Goal: Use online tool/utility: Utilize a website feature to perform a specific function

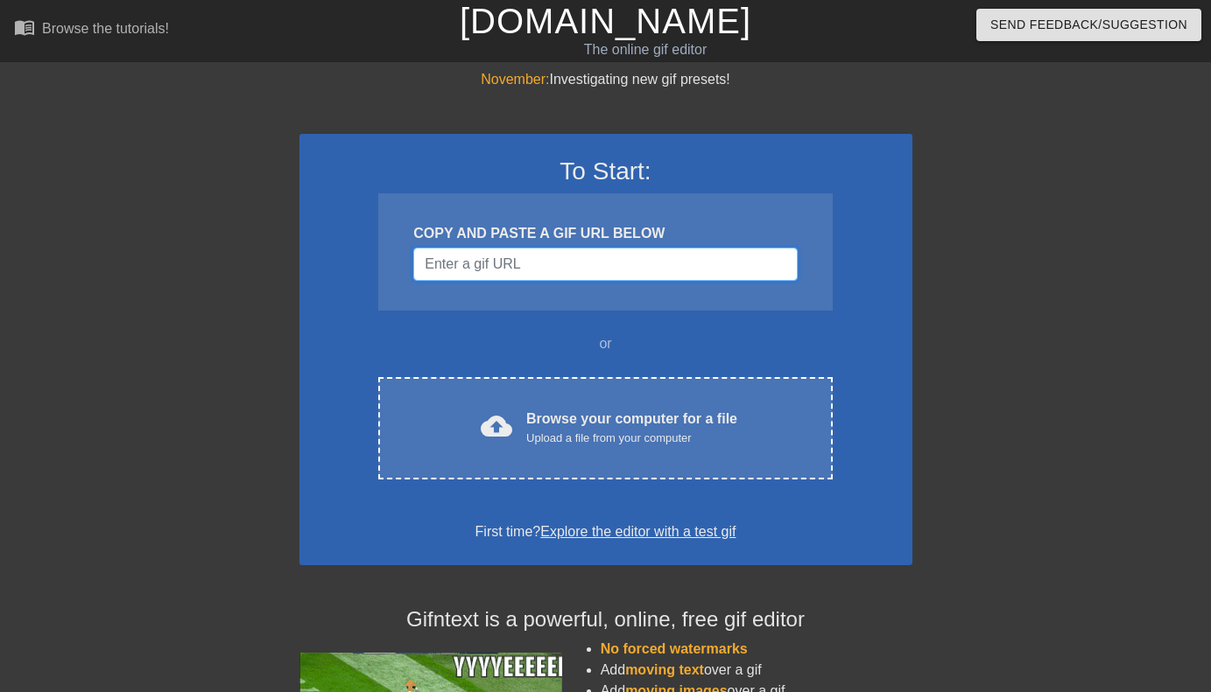
click at [543, 252] on input "Username" at bounding box center [604, 264] width 383 height 33
paste input "[URL][DOMAIN_NAME]"
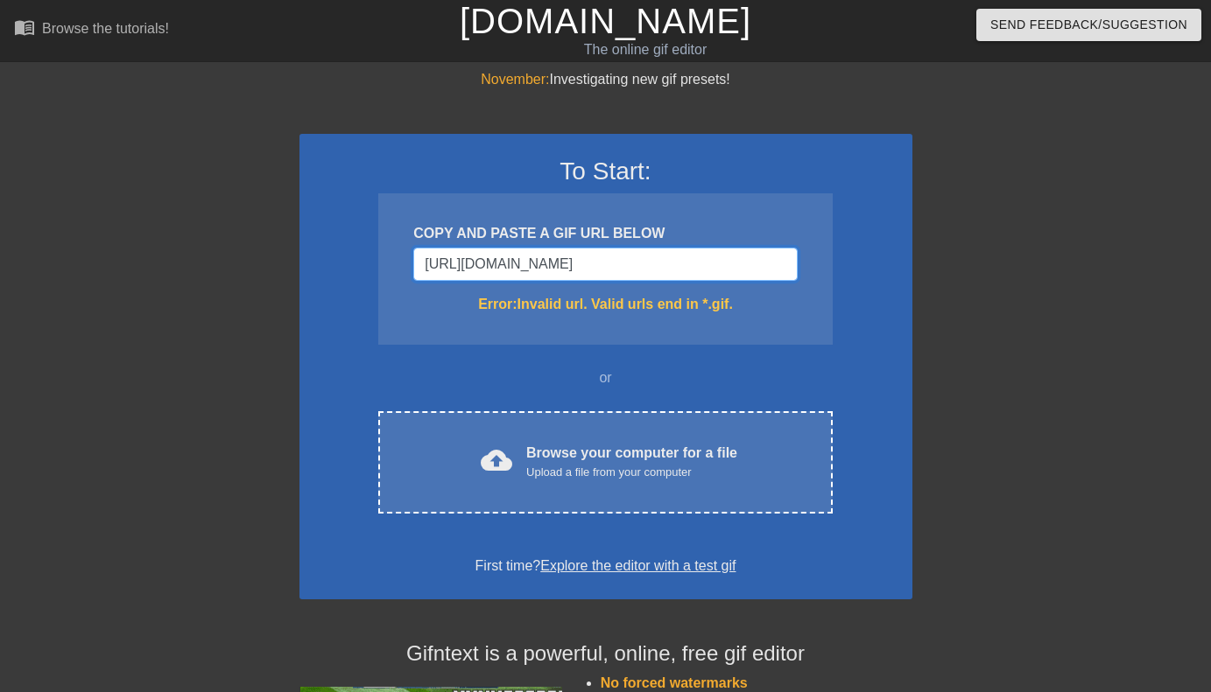
scroll to position [0, 681]
type input "[URL][DOMAIN_NAME]"
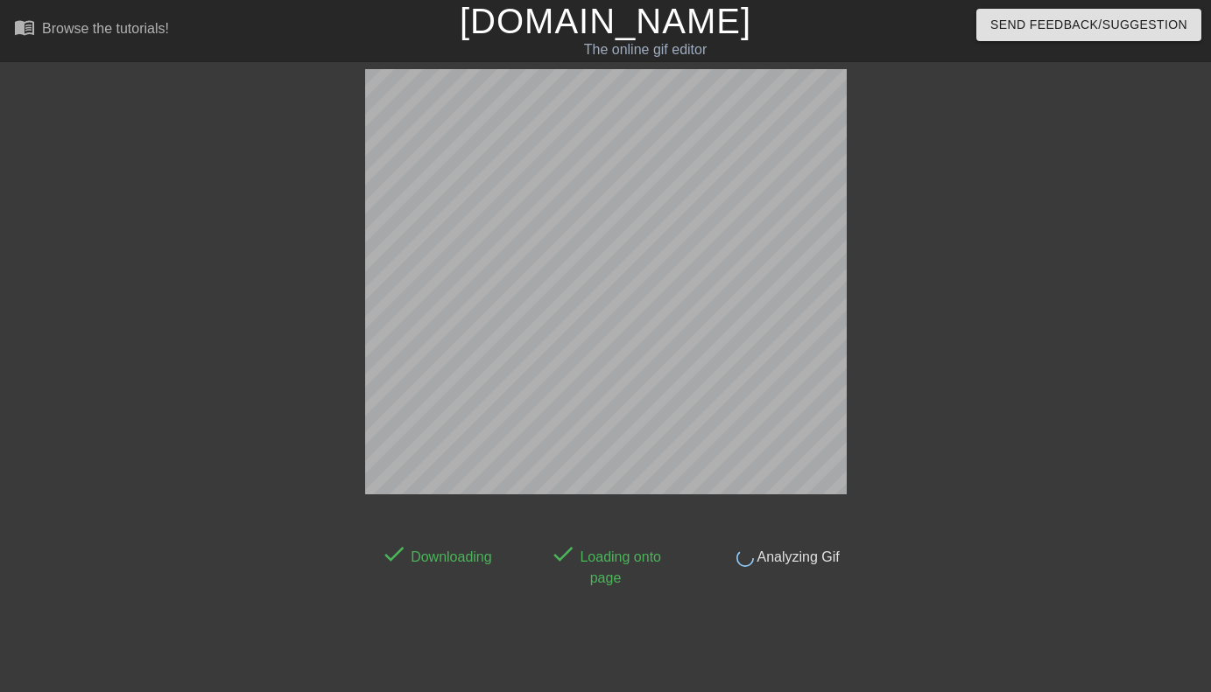
scroll to position [43, 0]
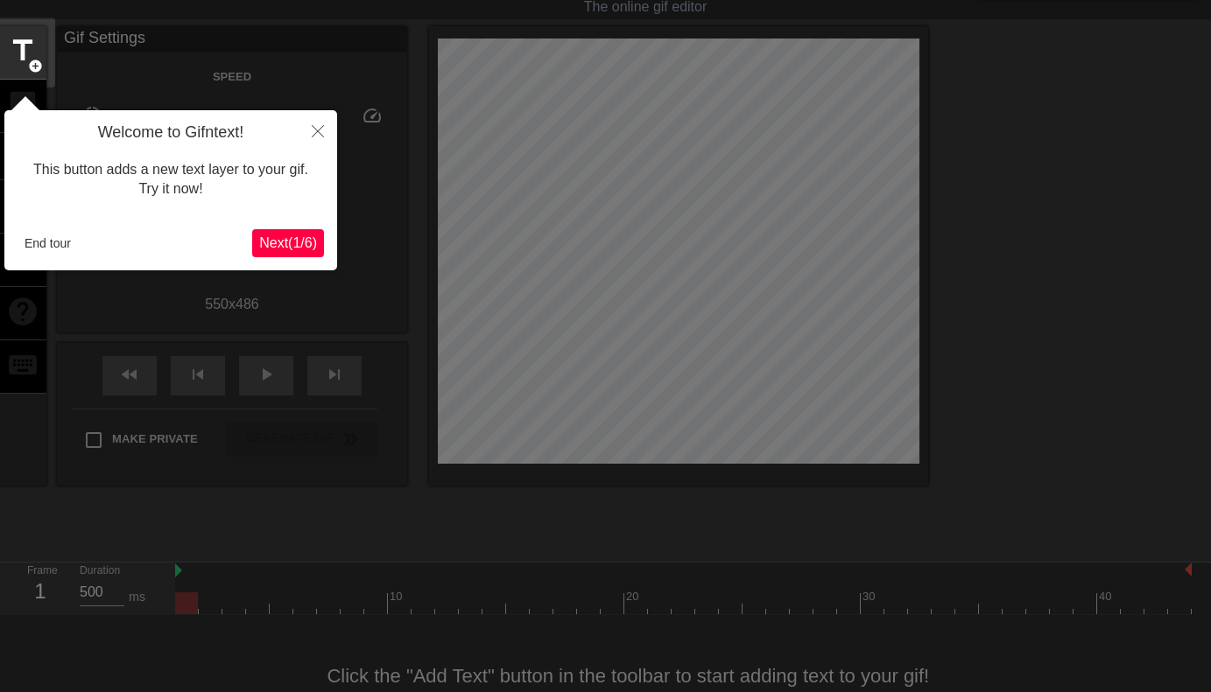
click at [286, 239] on span "Next ( 1 / 6 )" at bounding box center [288, 242] width 58 height 15
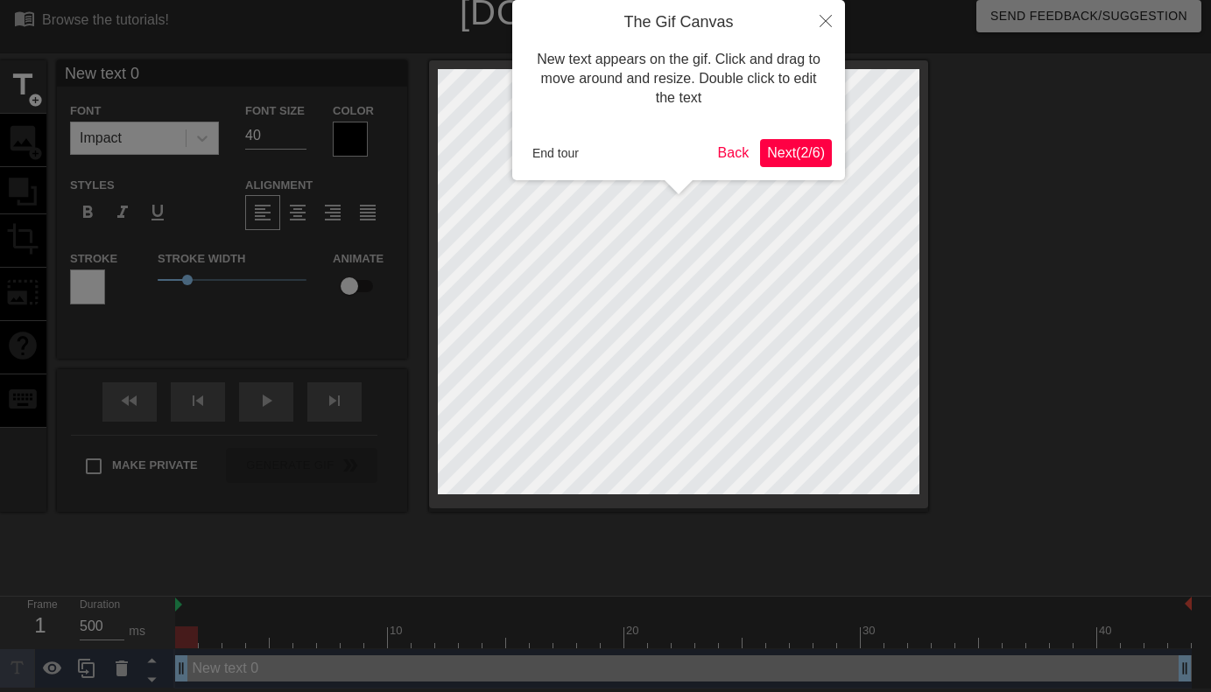
scroll to position [0, 0]
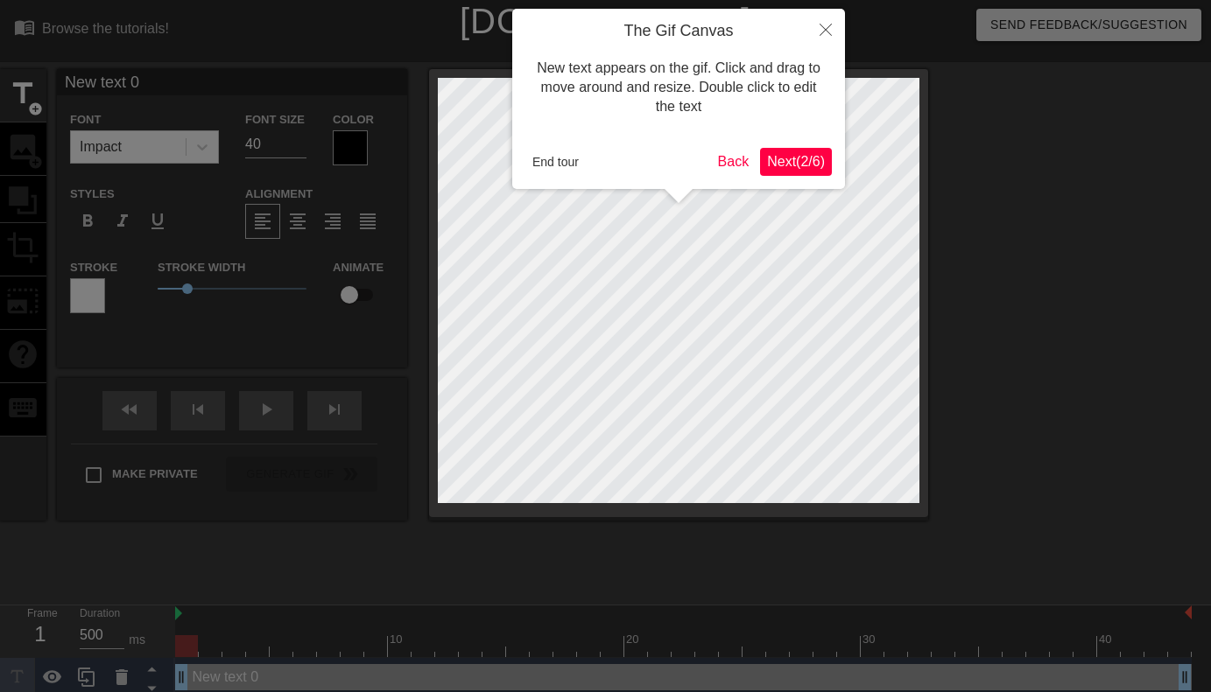
click at [798, 156] on span "Next ( 2 / 6 )" at bounding box center [796, 161] width 58 height 15
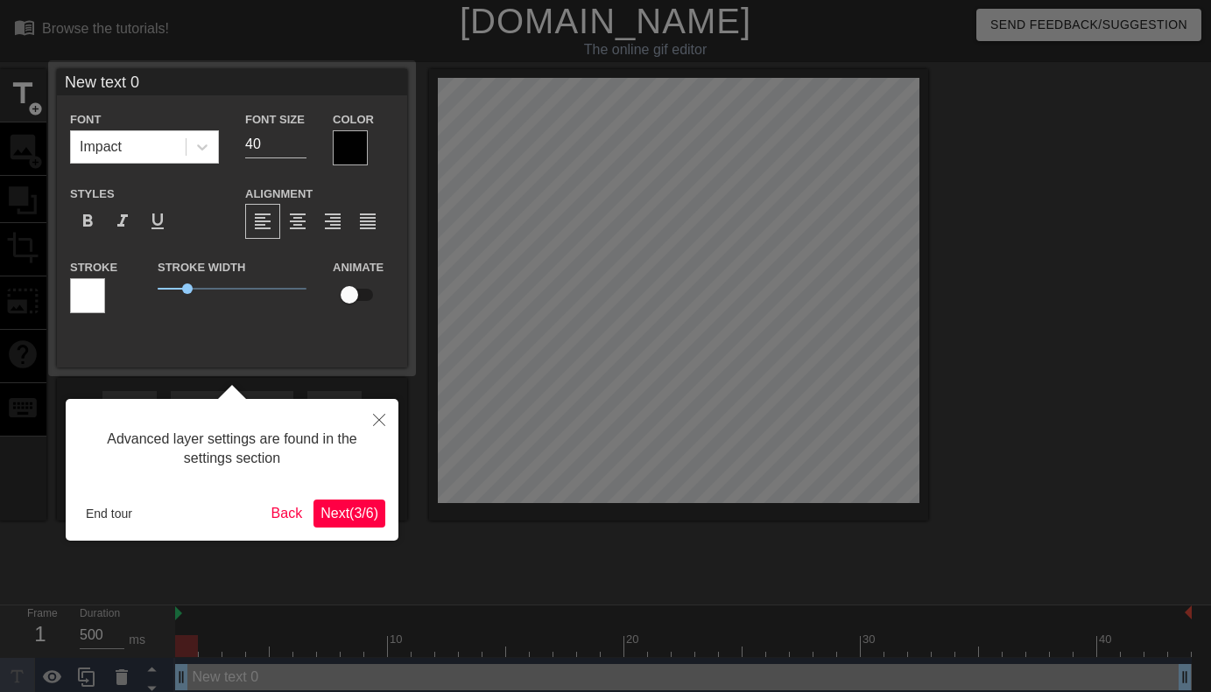
scroll to position [9, 0]
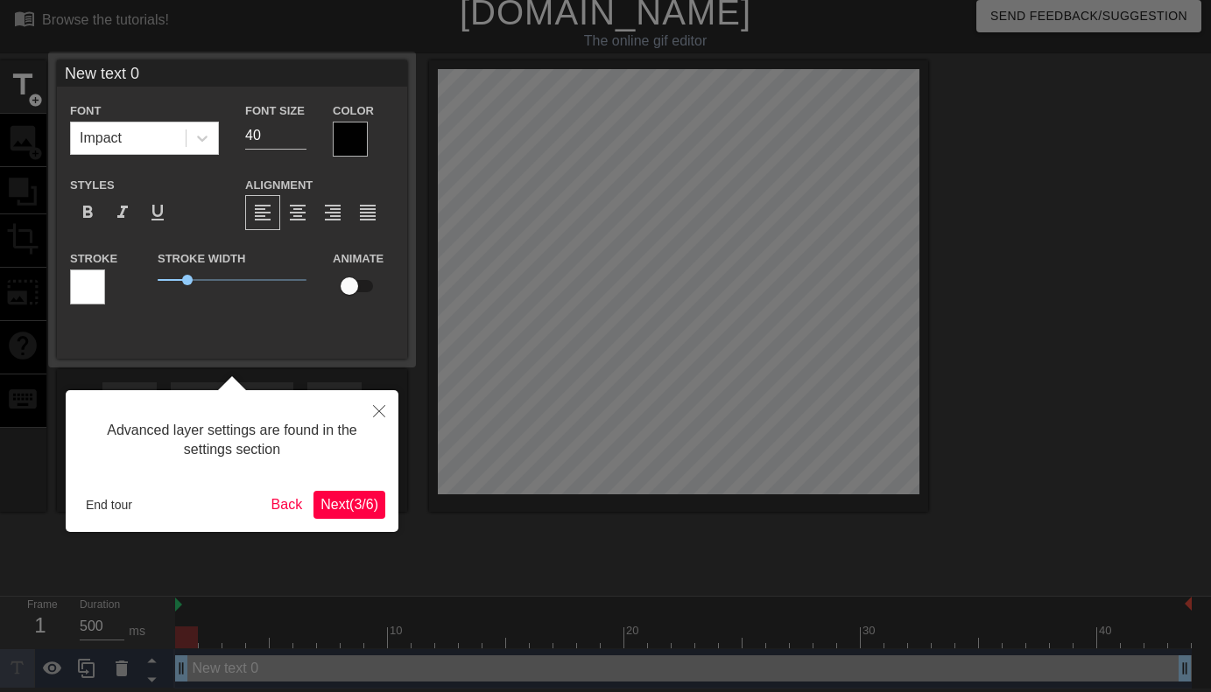
click at [353, 507] on span "Next ( 3 / 6 )" at bounding box center [349, 504] width 58 height 15
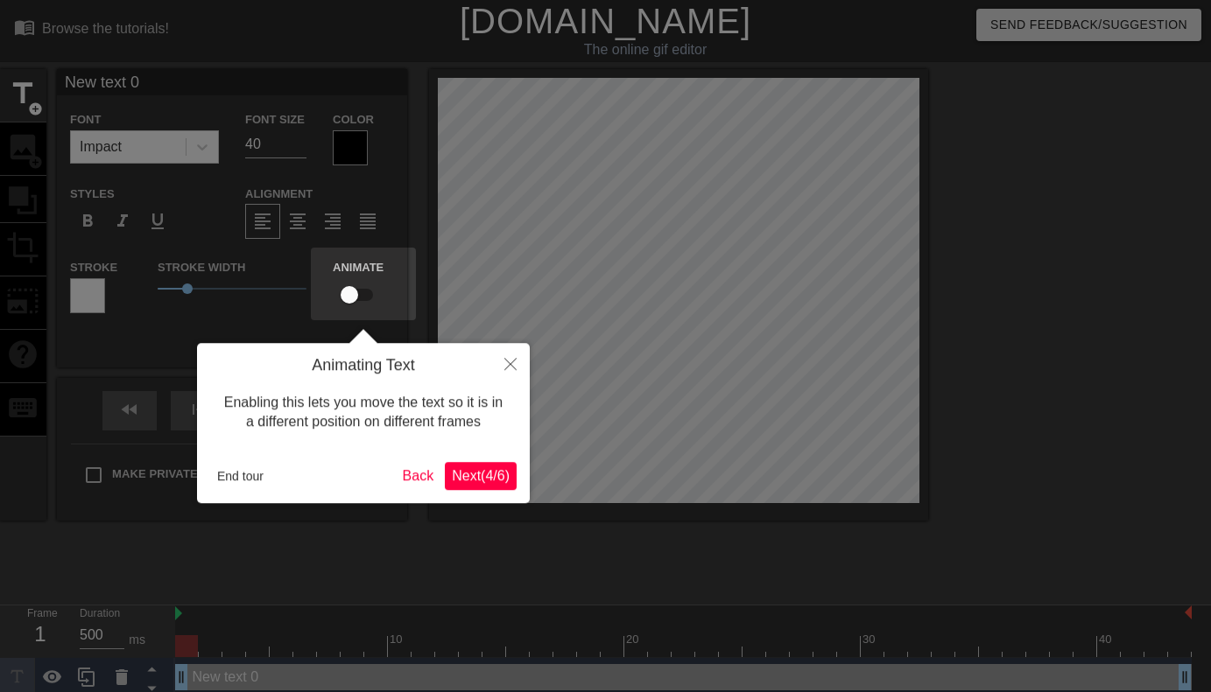
click at [482, 473] on span "Next ( 4 / 6 )" at bounding box center [481, 476] width 58 height 15
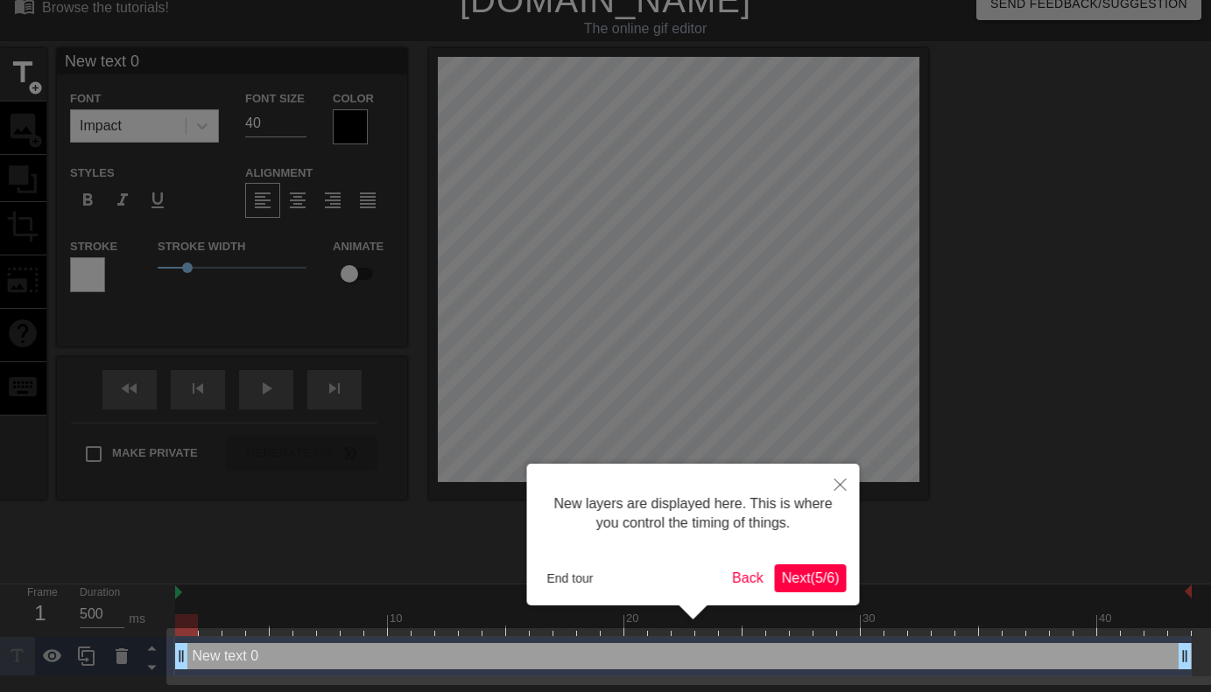
click at [818, 580] on span "Next ( 5 / 6 )" at bounding box center [811, 578] width 58 height 15
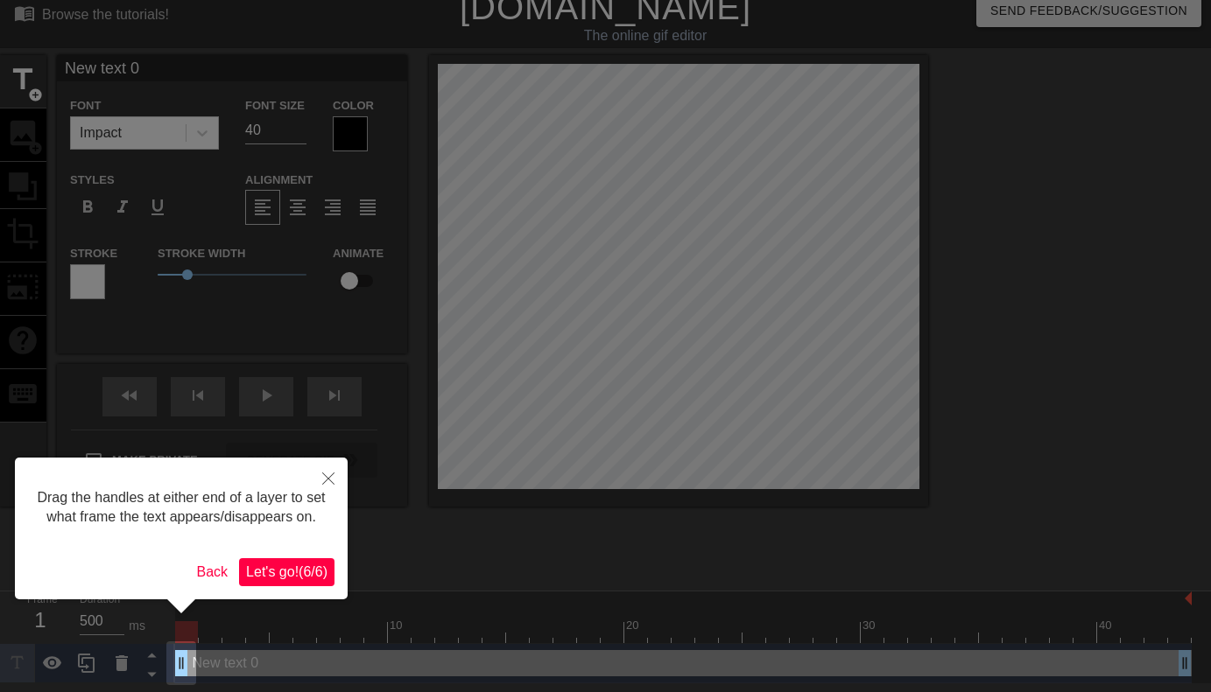
scroll to position [0, 0]
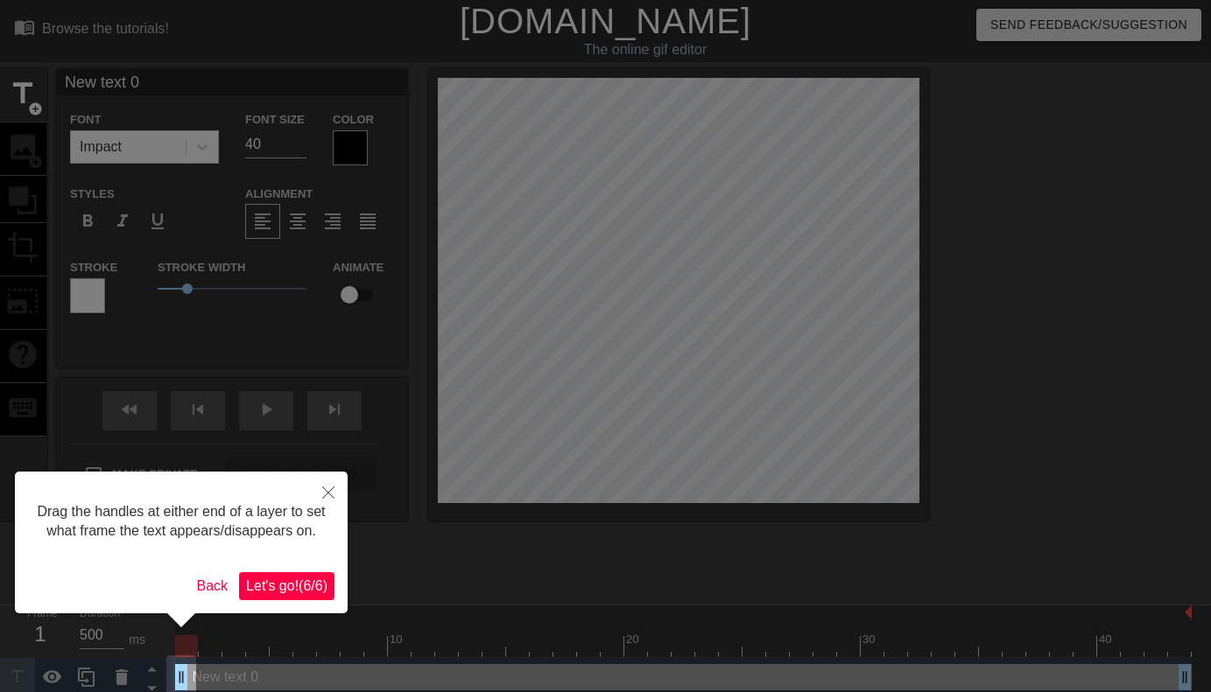
click at [287, 594] on span "Let's go! ( 6 / 6 )" at bounding box center [286, 586] width 81 height 15
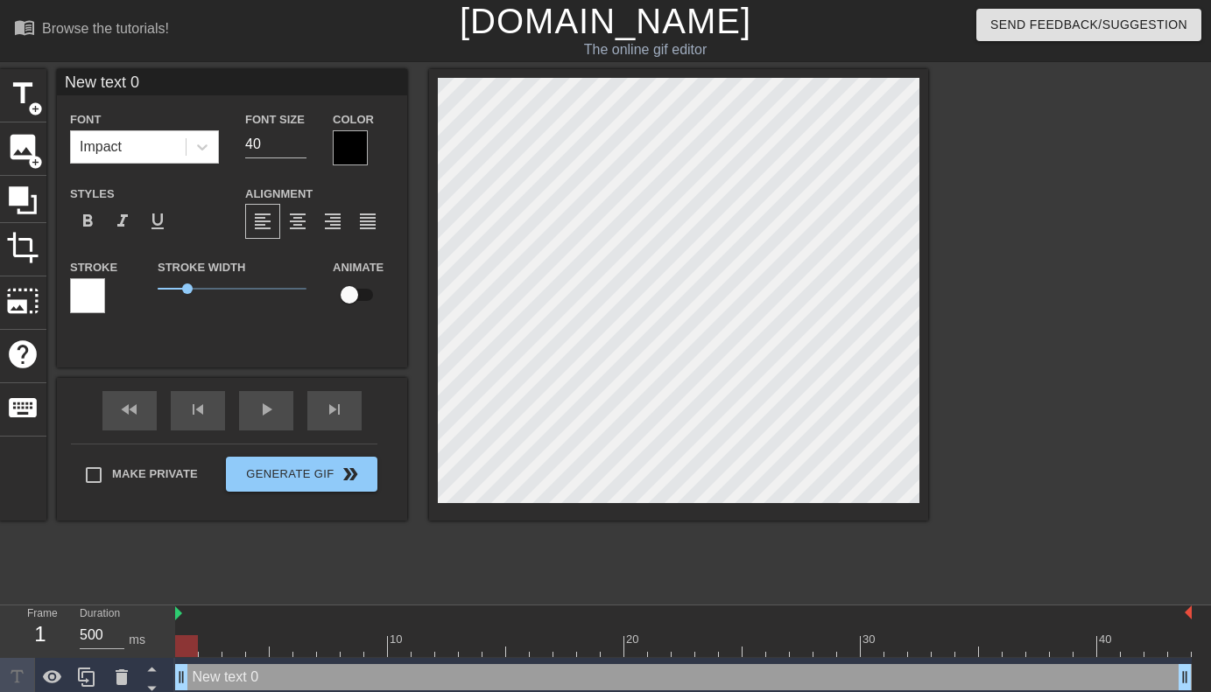
scroll to position [0, 3]
type input "H"
type textarea "H"
type input "Ha"
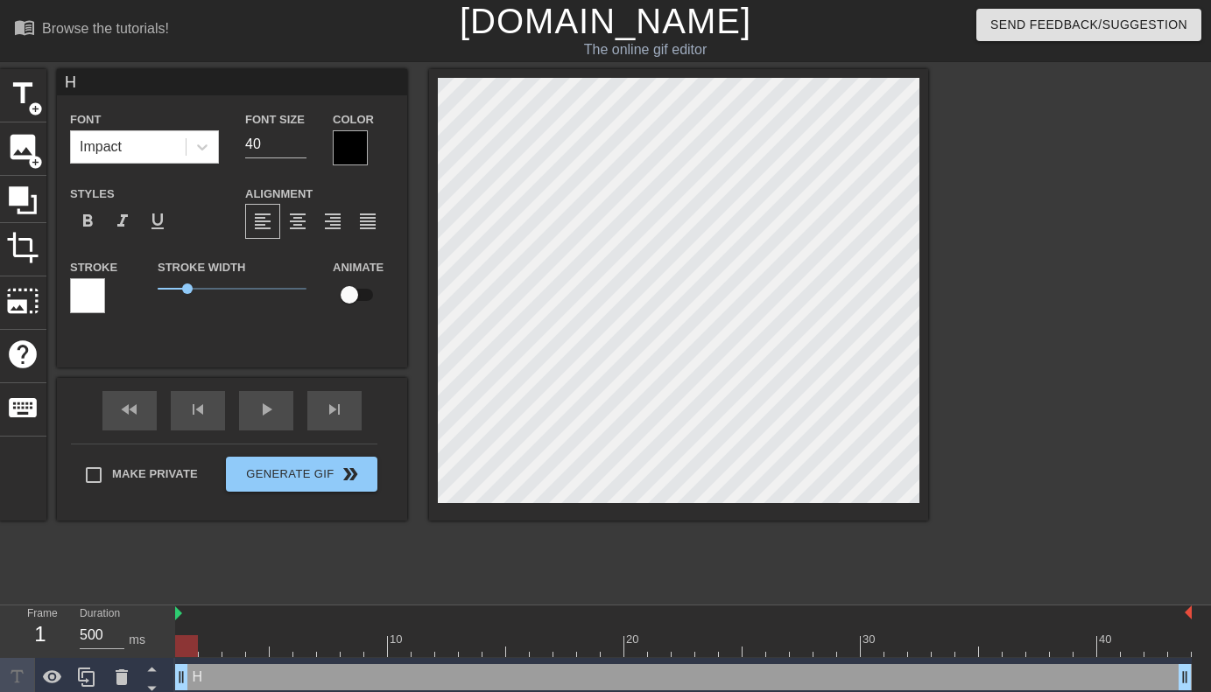
type textarea "Ha"
type input "Hap"
type textarea "Hap"
type input "Happ"
type textarea "Happ"
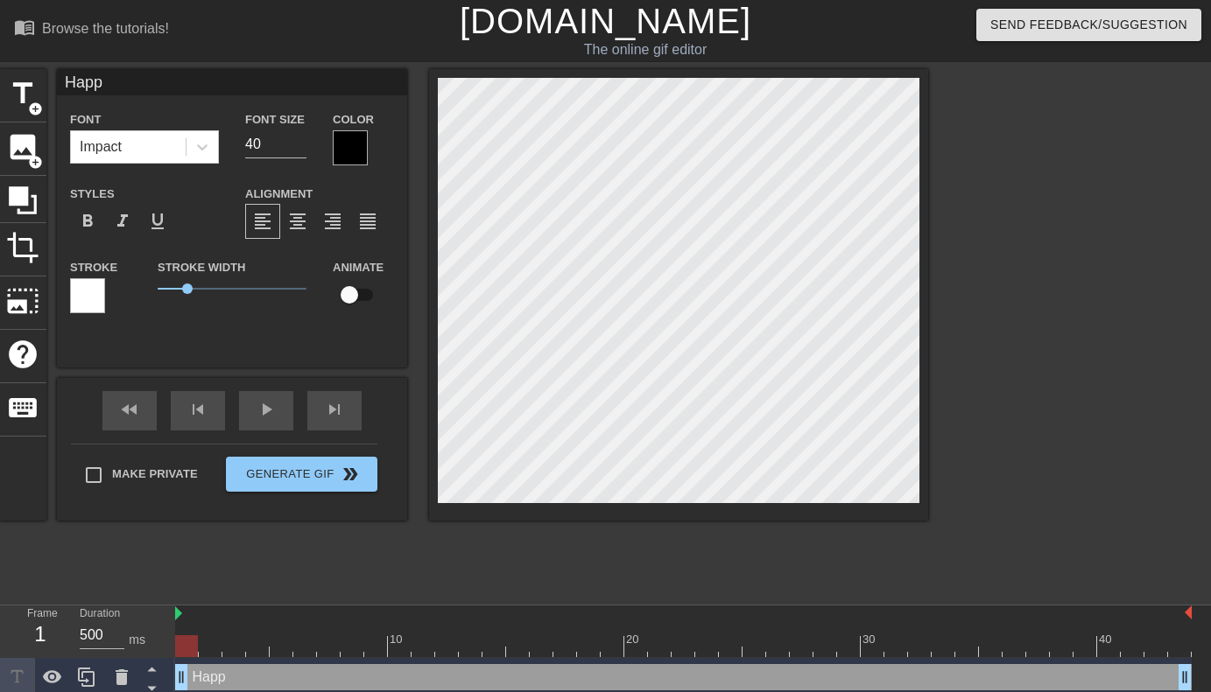
type input "Happy"
type textarea "Happy"
type input "Happy"
type textarea "Happy"
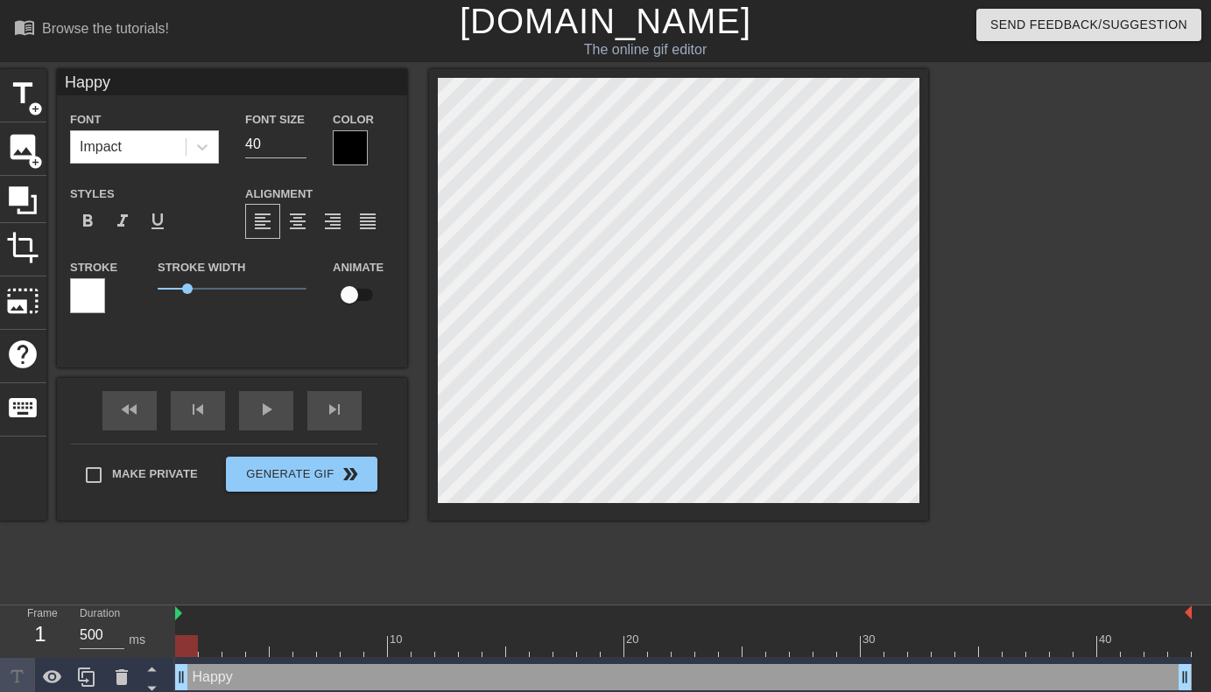
type input "Happy T"
type textarea "Happy T"
type input "Happy TH"
type textarea "Happy TH"
type input "Happy THR"
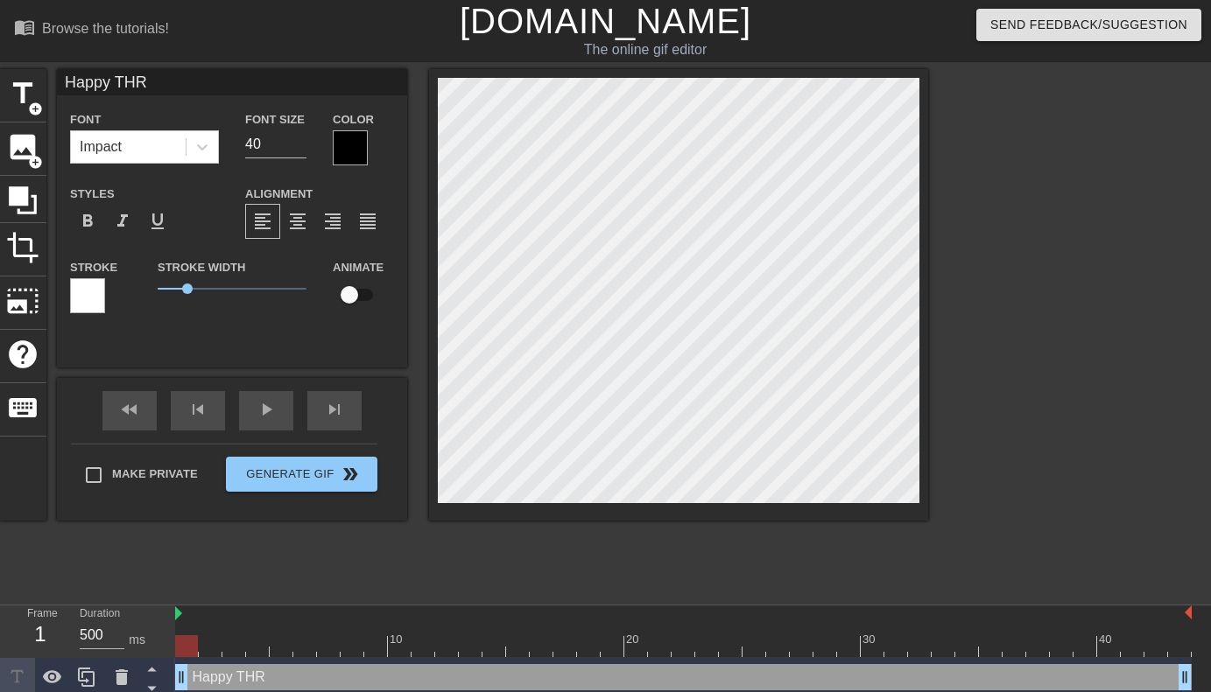
type textarea "Happy THRE"
type input "Happy THREE"
type textarea "Happy THREE"
type input "Happy THREE"
type textarea "Happy THREE"
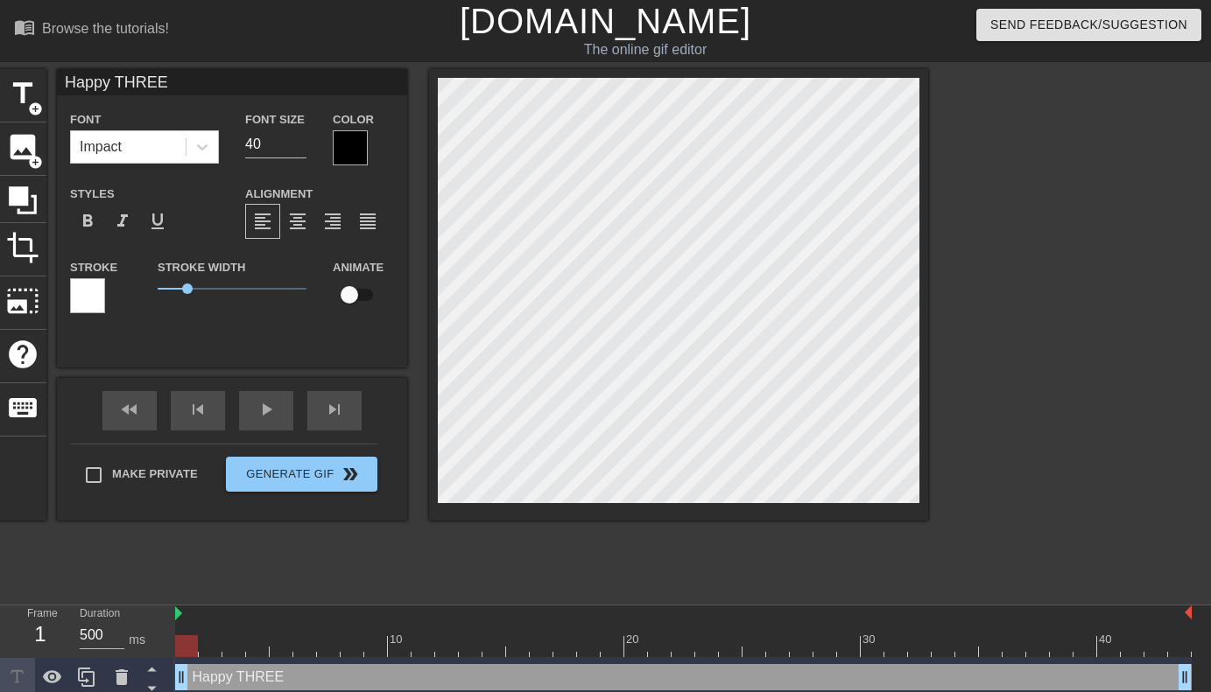
type input "Happy THREE Y"
type textarea "Happy THREE Y"
type input "Happy THREE YE"
type textarea "Happy THREE YE"
type input "Happy THREE YEA"
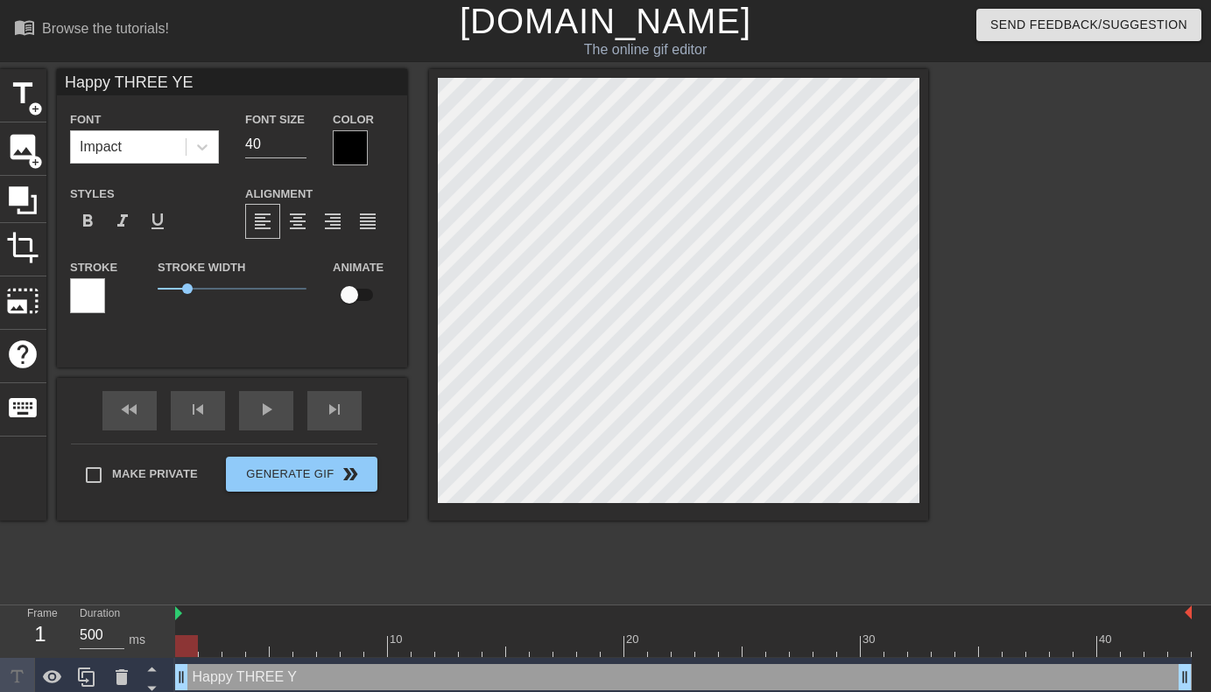
type textarea "Happy THREE YEA"
type input "Happy THREE YEAR"
type textarea "Happy THREE YEAR"
type input "Happy THREE YEARS"
type textarea "Happy THREE YEARS"
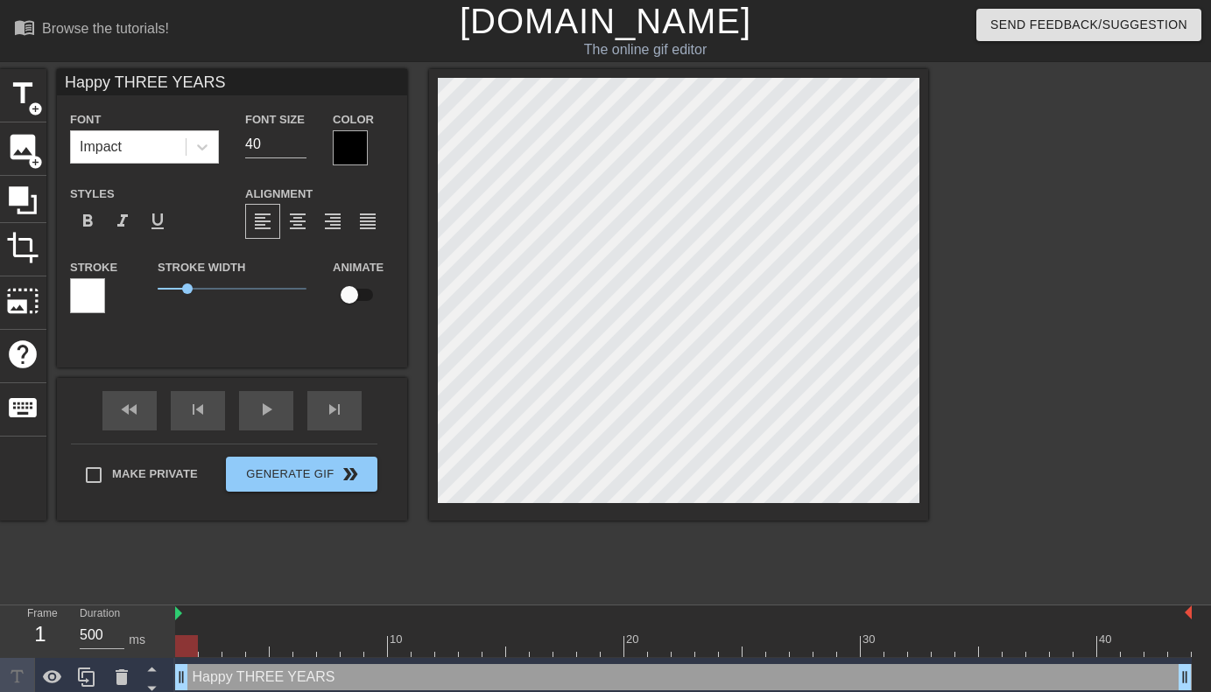
scroll to position [0, 8]
type input "Happy THREE YEARS"
type textarea "Happy THREE YEARS"
type input "Happy THREE YEARS K"
type textarea "Happy THREE YEARS K"
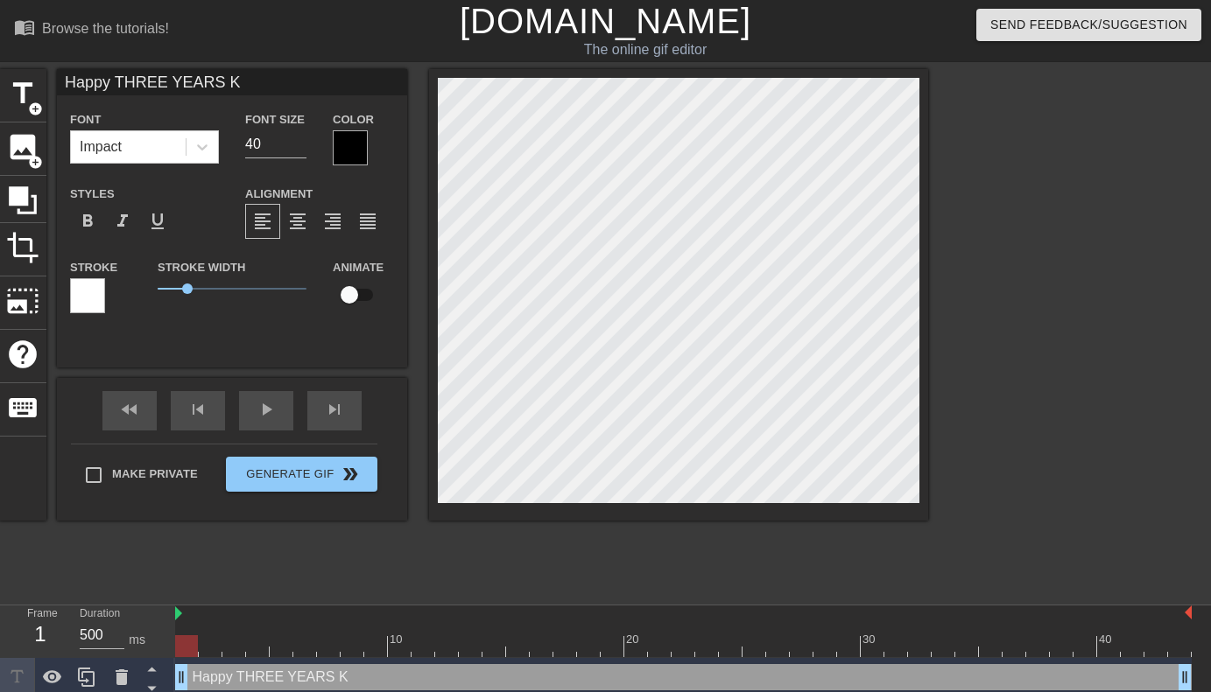
type input "Happy THREE YEARS Ke"
type textarea "Happy THREE YEARS Ke"
type input "Happy THREE YEARS Kel"
type textarea "Happy THREE YEARS Kel"
type input "Happy THREE YEARS [PERSON_NAME]"
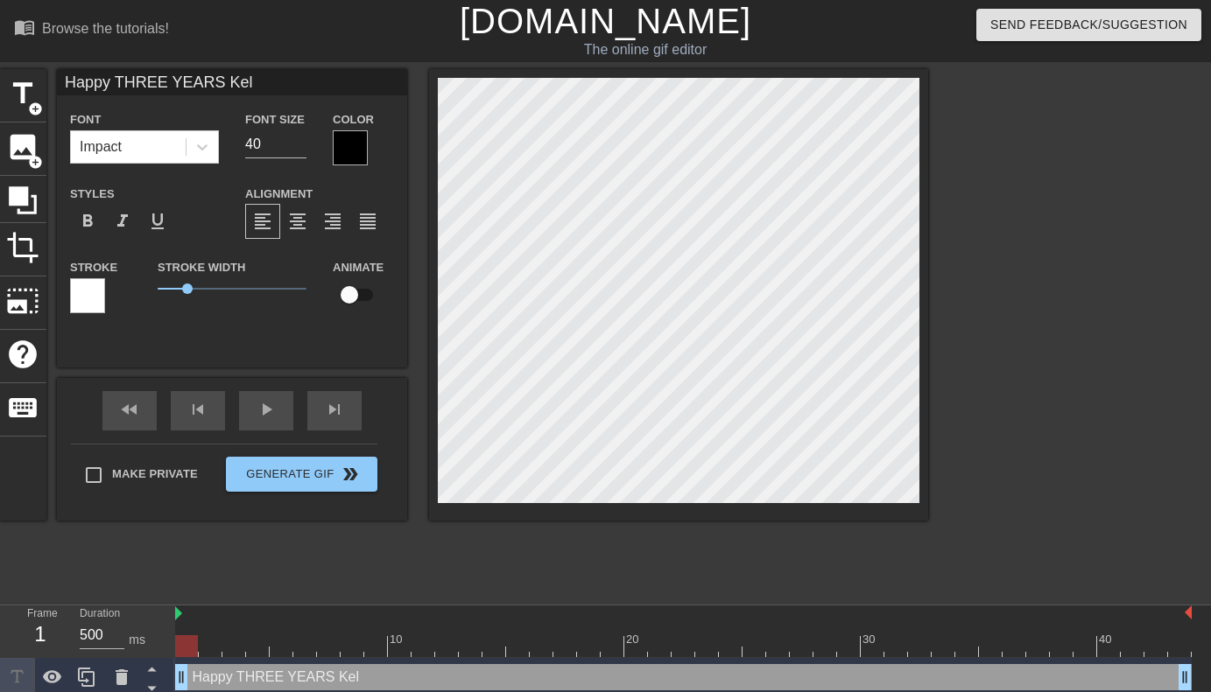
type textarea "Happy THREE YEARS [PERSON_NAME]"
type input "Happy THREE YEARS [PERSON_NAME]"
type textarea "Happy THREE YEARS [PERSON_NAME]"
type input "Happy THREE YEARS [PERSON_NAME]"
type textarea "Happy THREE YEARS [PERSON_NAME]"
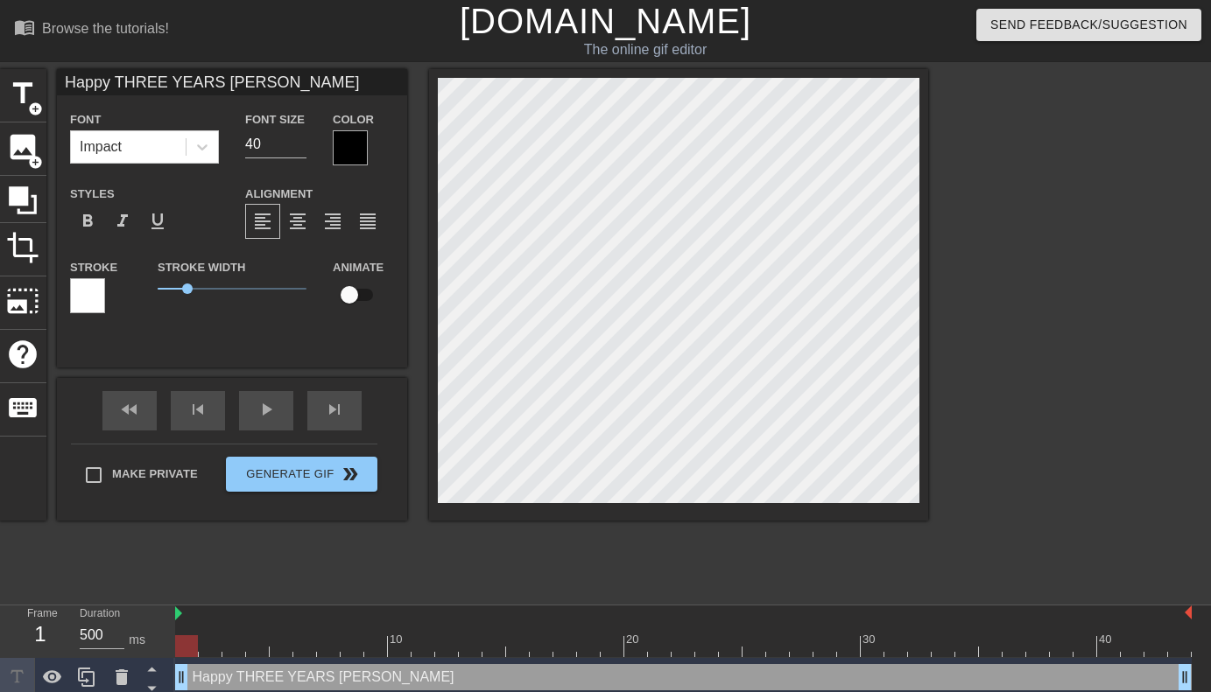
type input "Happy THREE YEARS [PERSON_NAME]!"
type textarea "Happy THREE YEARS [PERSON_NAME]!"
type input "Happy THREE YEARS [PERSON_NAME]!!"
type textarea "Happy THREE YEARS [PERSON_NAME]!!"
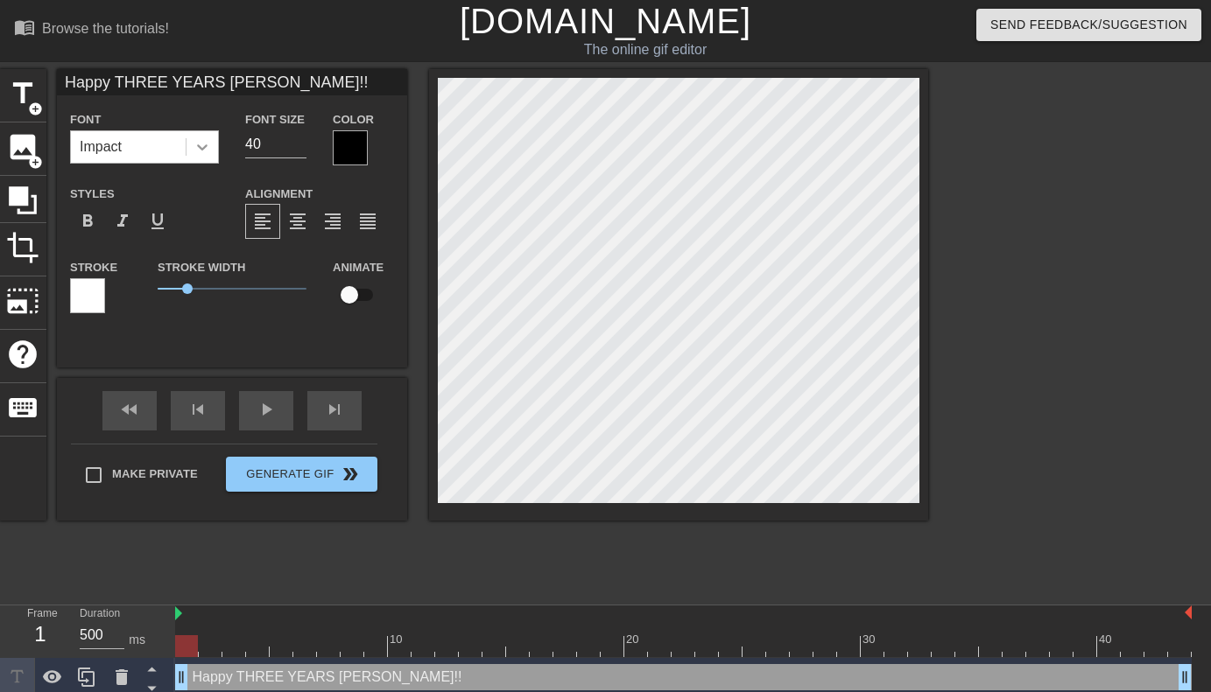
click at [210, 154] on icon at bounding box center [202, 147] width 18 height 18
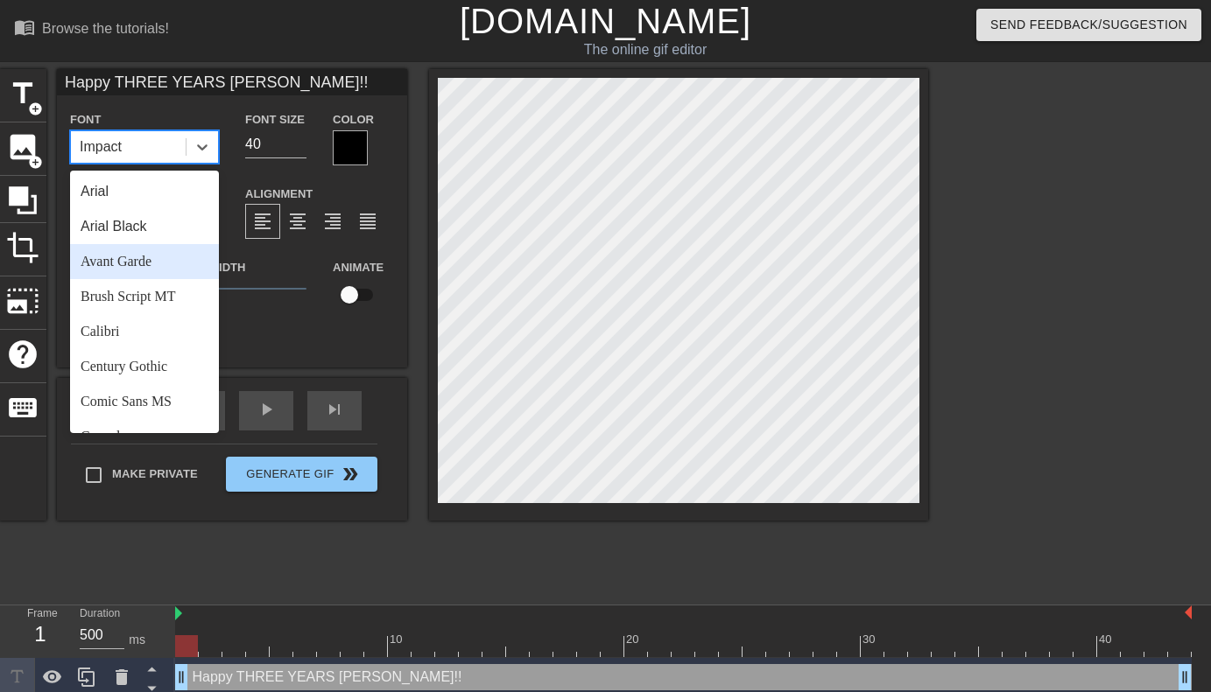
click at [185, 263] on div "Avant Garde" at bounding box center [144, 261] width 149 height 35
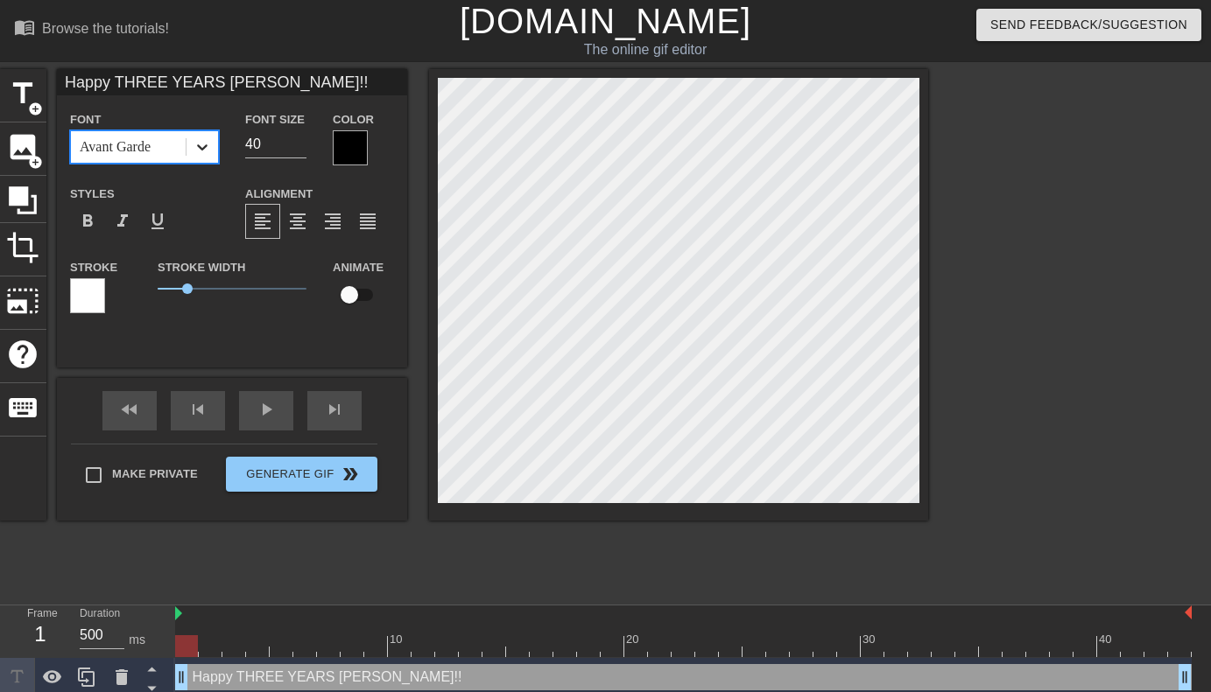
click at [200, 153] on icon at bounding box center [202, 147] width 18 height 18
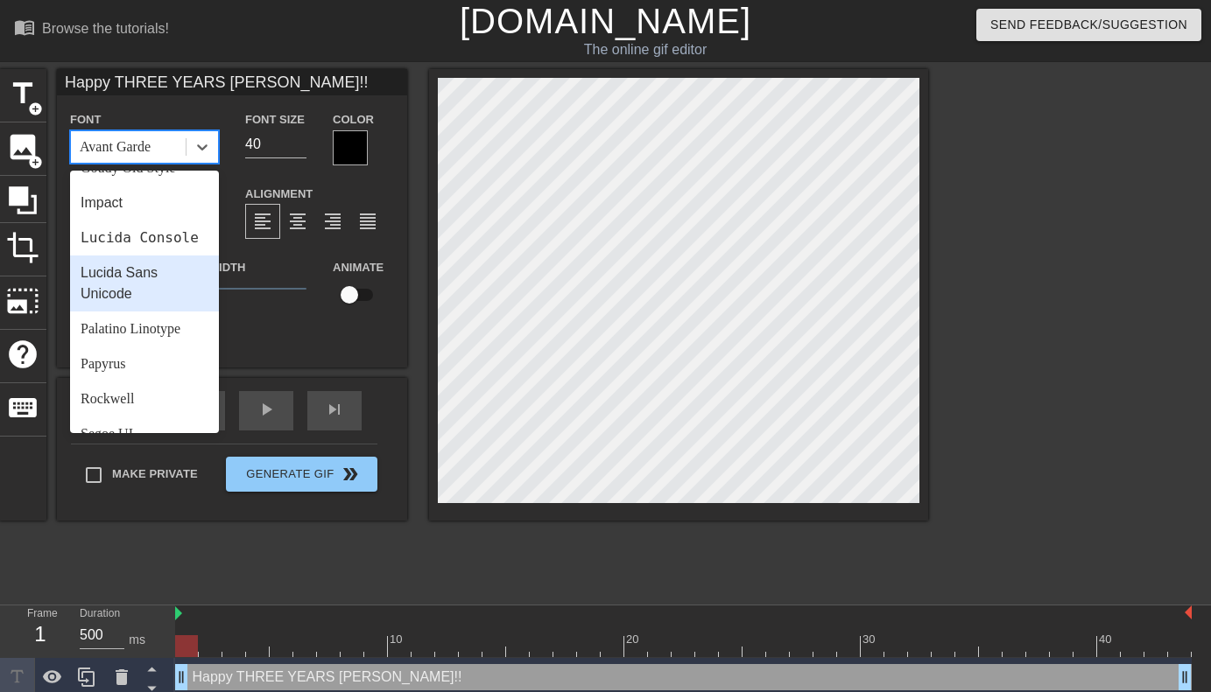
scroll to position [450, 0]
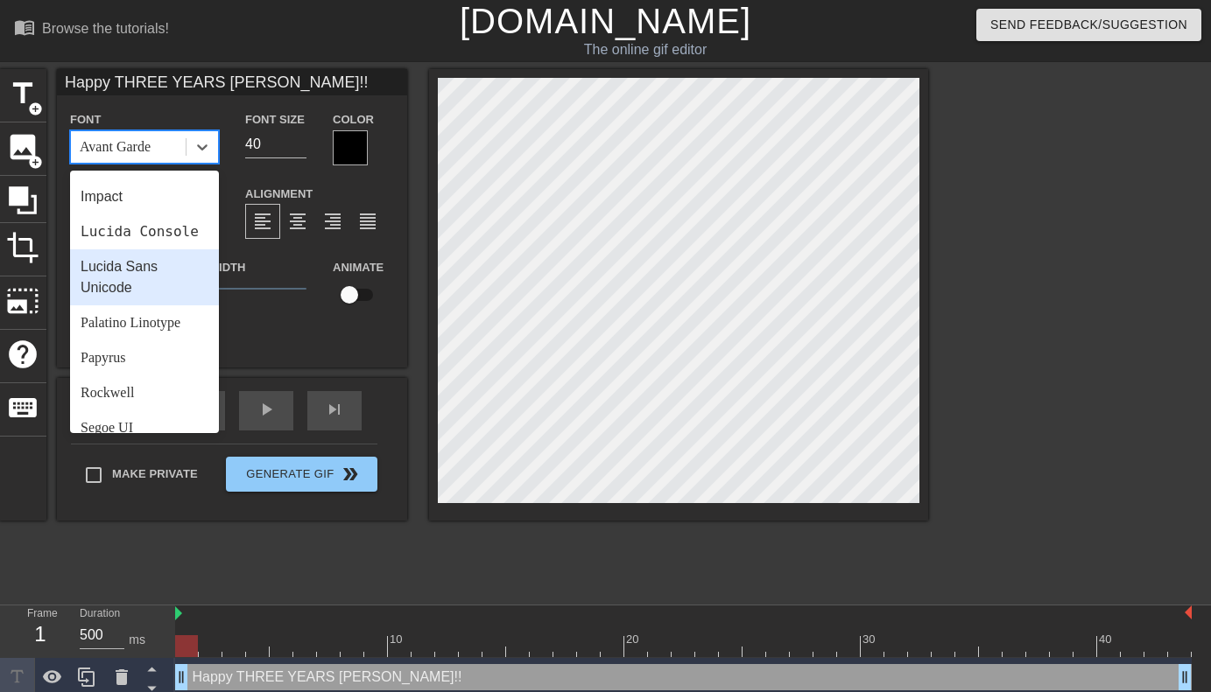
click at [156, 285] on div "Lucida Sans Unicode" at bounding box center [144, 277] width 149 height 56
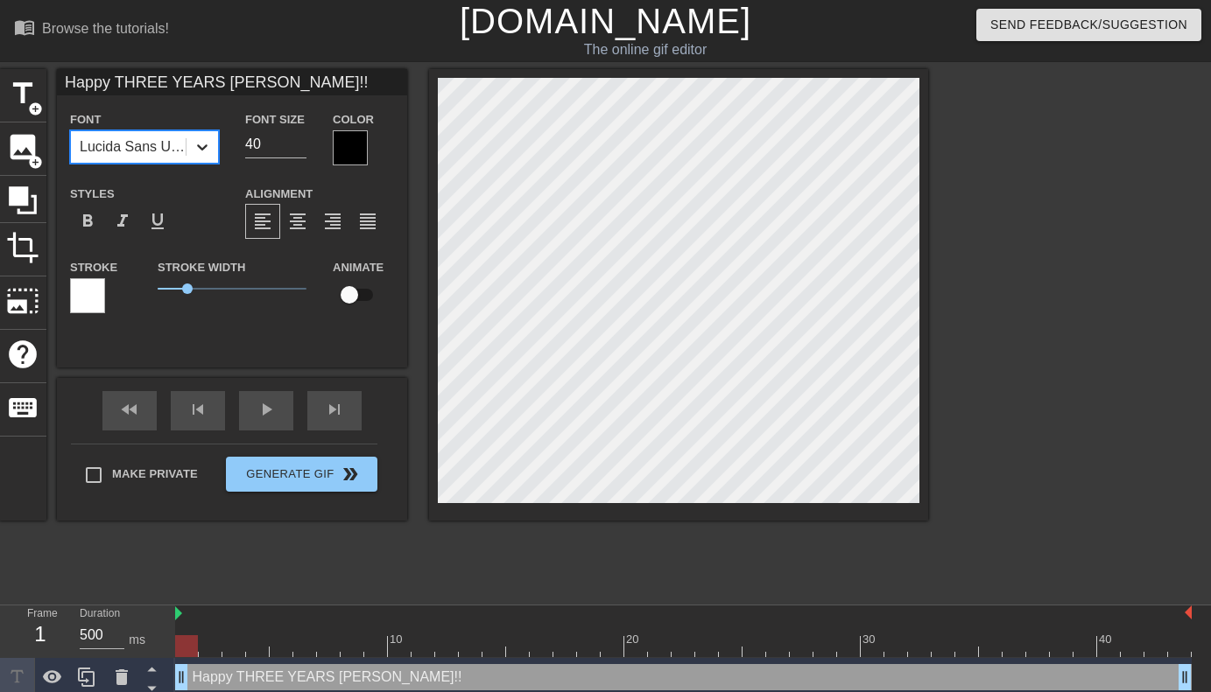
click at [200, 150] on icon at bounding box center [202, 147] width 18 height 18
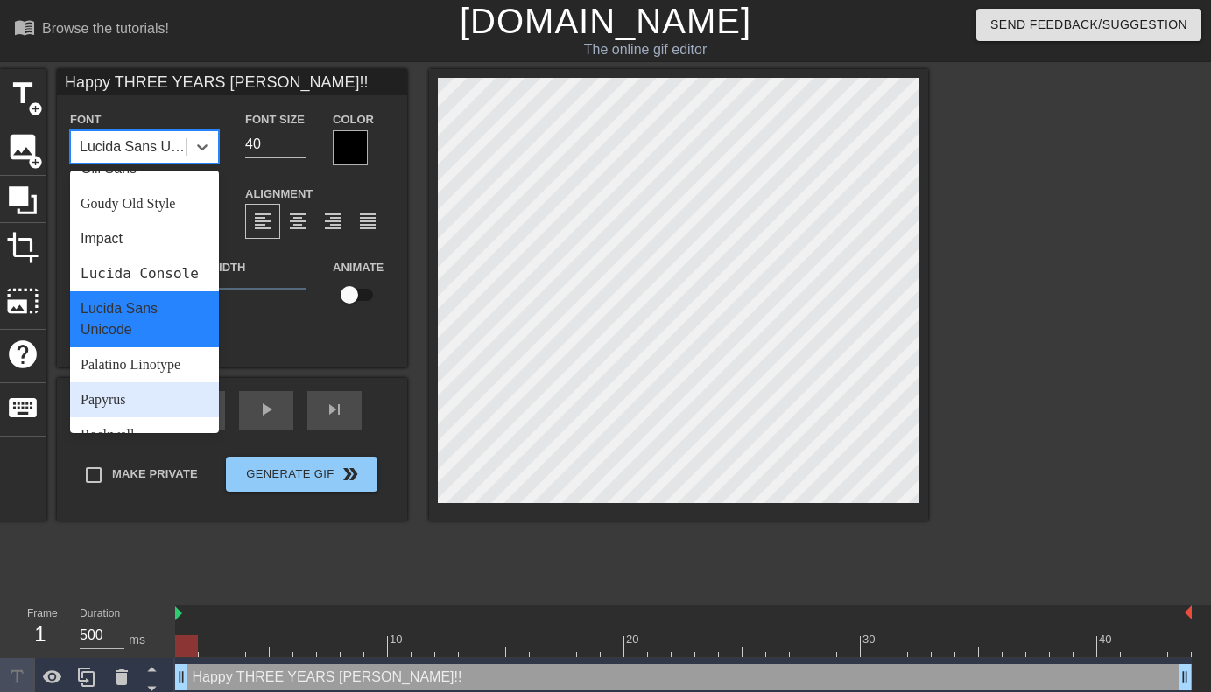
scroll to position [407, 0]
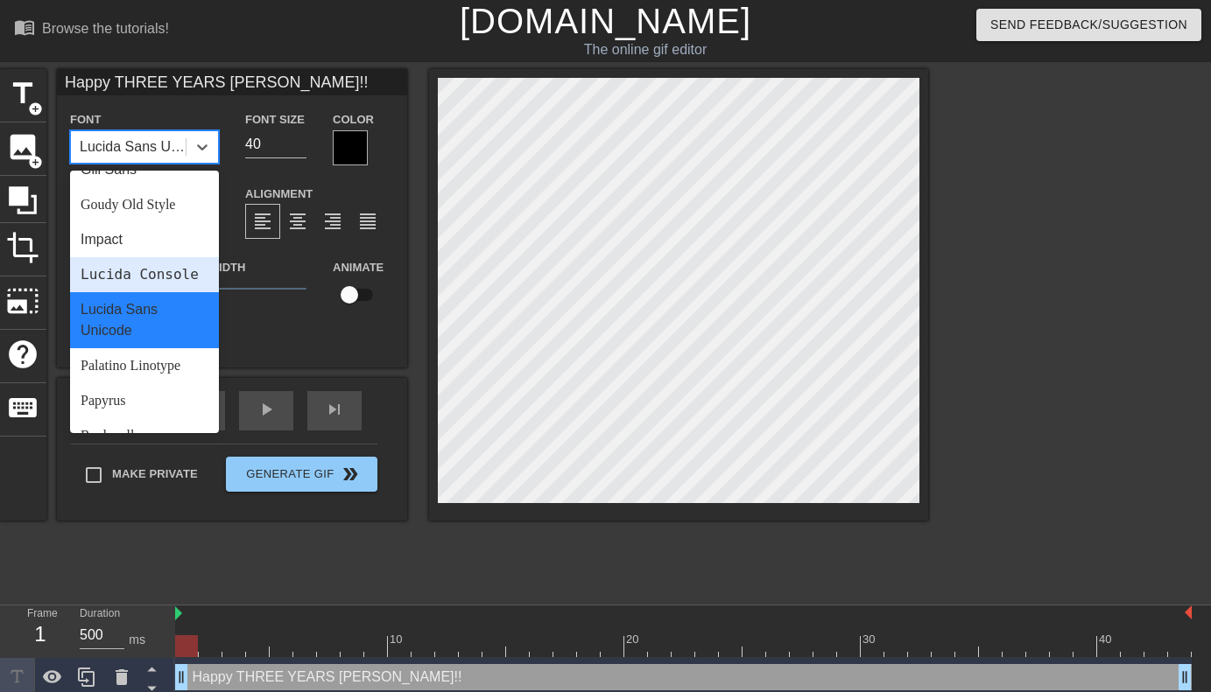
click at [155, 281] on div "Lucida Console" at bounding box center [144, 274] width 149 height 35
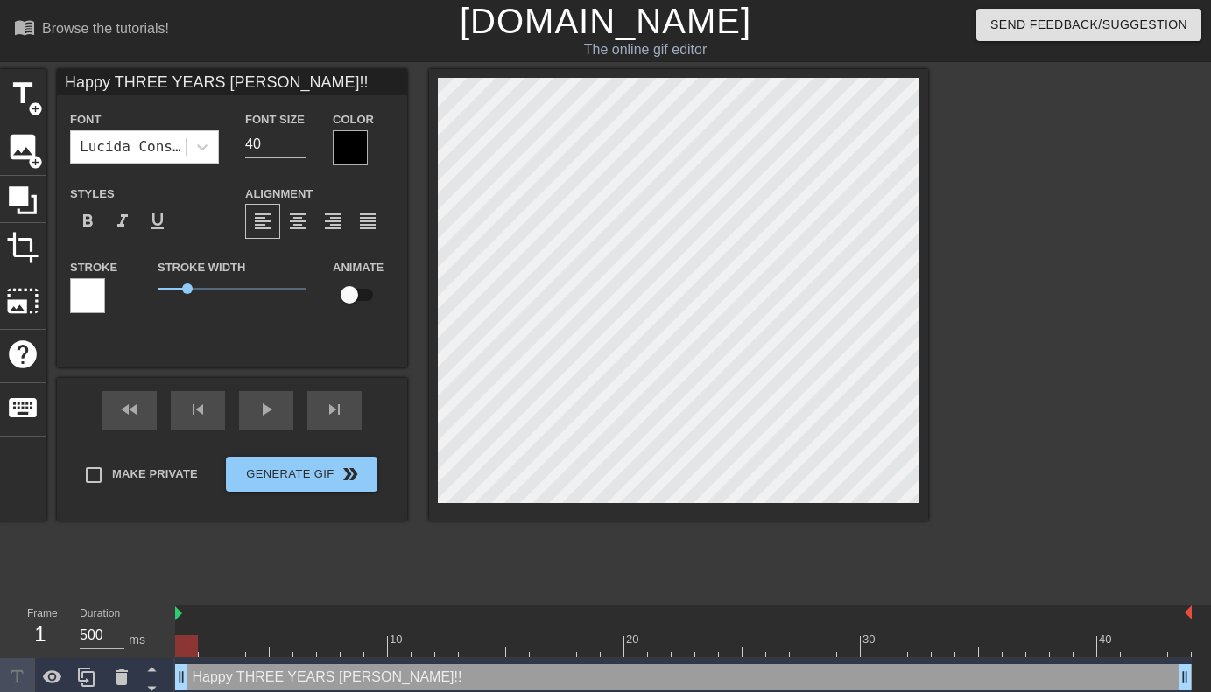
scroll to position [0, 4]
type input "Happy THREE YEARS [PERSON_NAME]!!"
type textarea "Happy THREE YEARS [PERSON_NAME]!!"
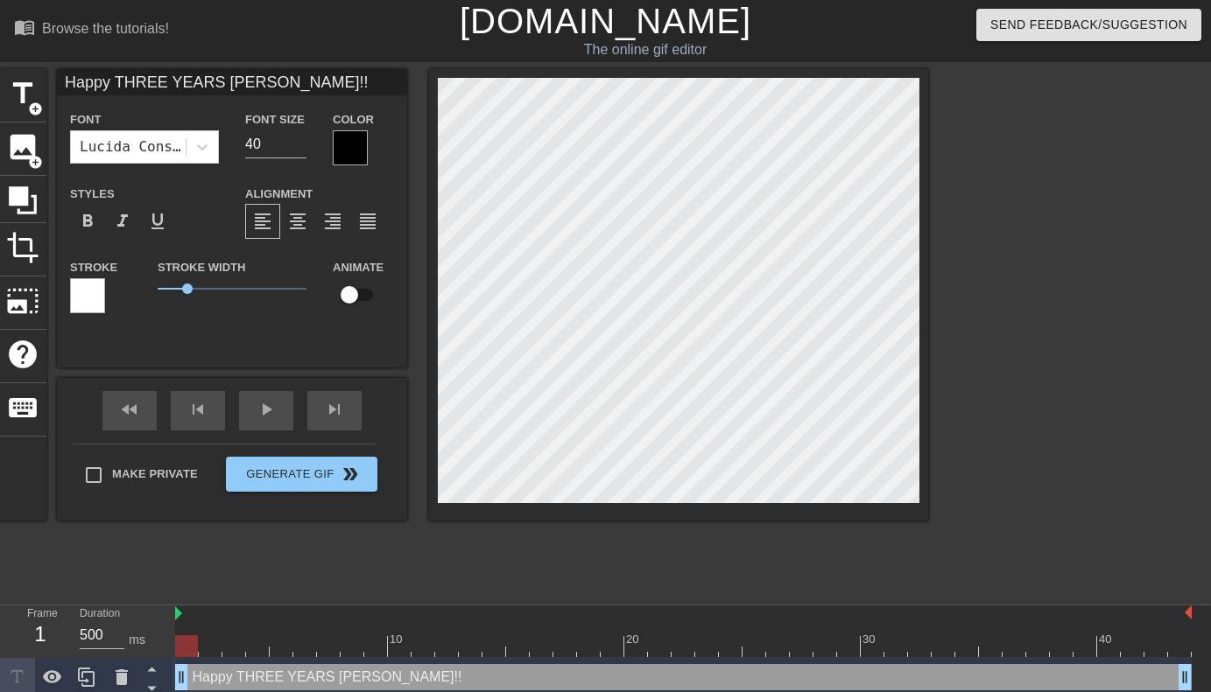
type input "Happy THREE YEARS [PERSON_NAME]!!"
type textarea "Happy THREE YEARS [PERSON_NAME]!!"
click at [88, 218] on span "format_bold" at bounding box center [87, 221] width 21 height 21
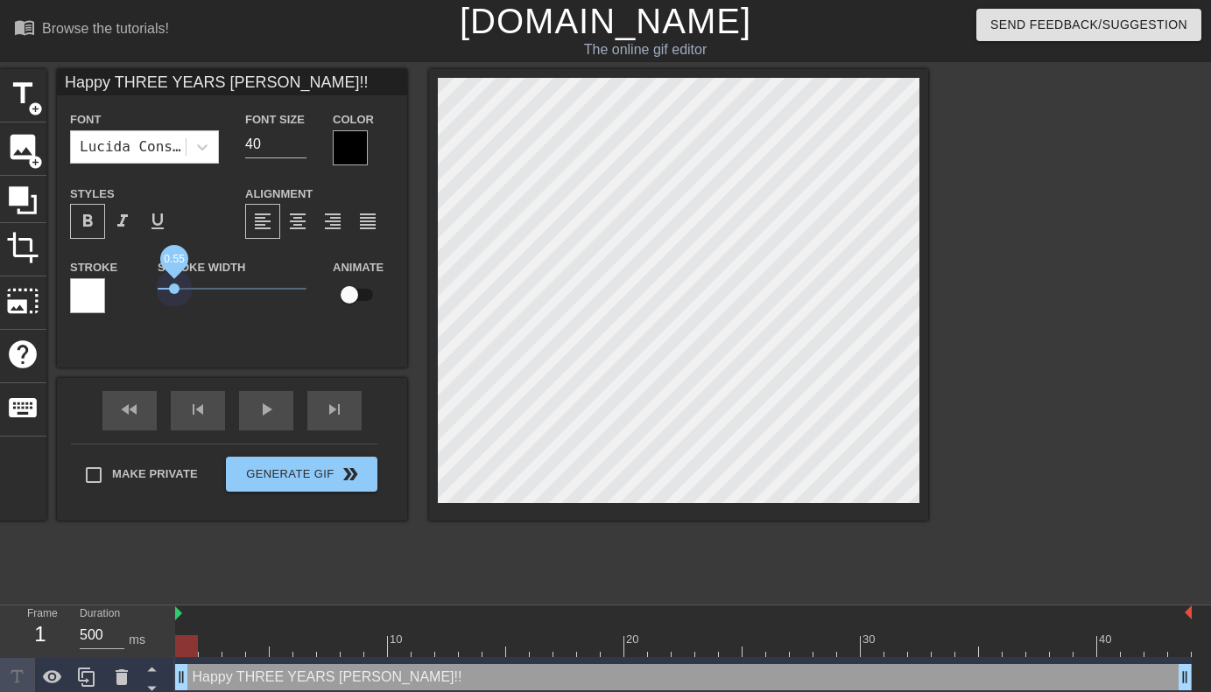
drag, startPoint x: 186, startPoint y: 287, endPoint x: 173, endPoint y: 284, distance: 12.7
click at [173, 284] on span "0.55" at bounding box center [232, 288] width 149 height 21
click at [350, 148] on div at bounding box center [350, 147] width 35 height 35
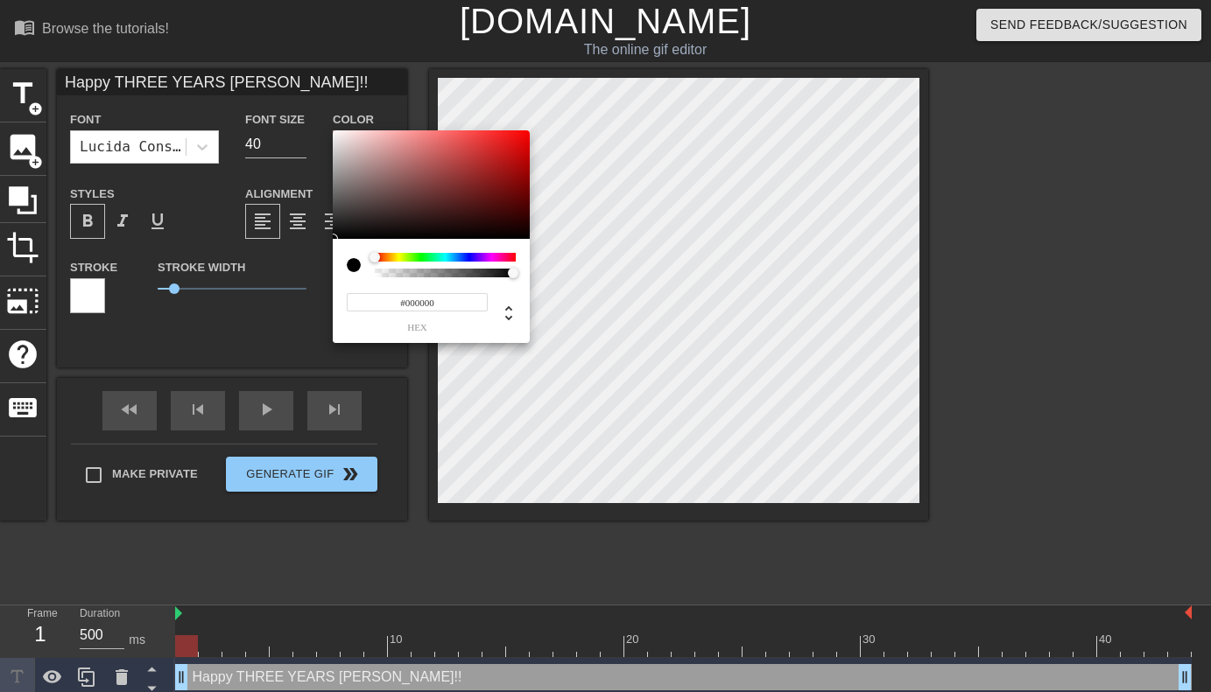
click at [484, 258] on div at bounding box center [445, 257] width 141 height 9
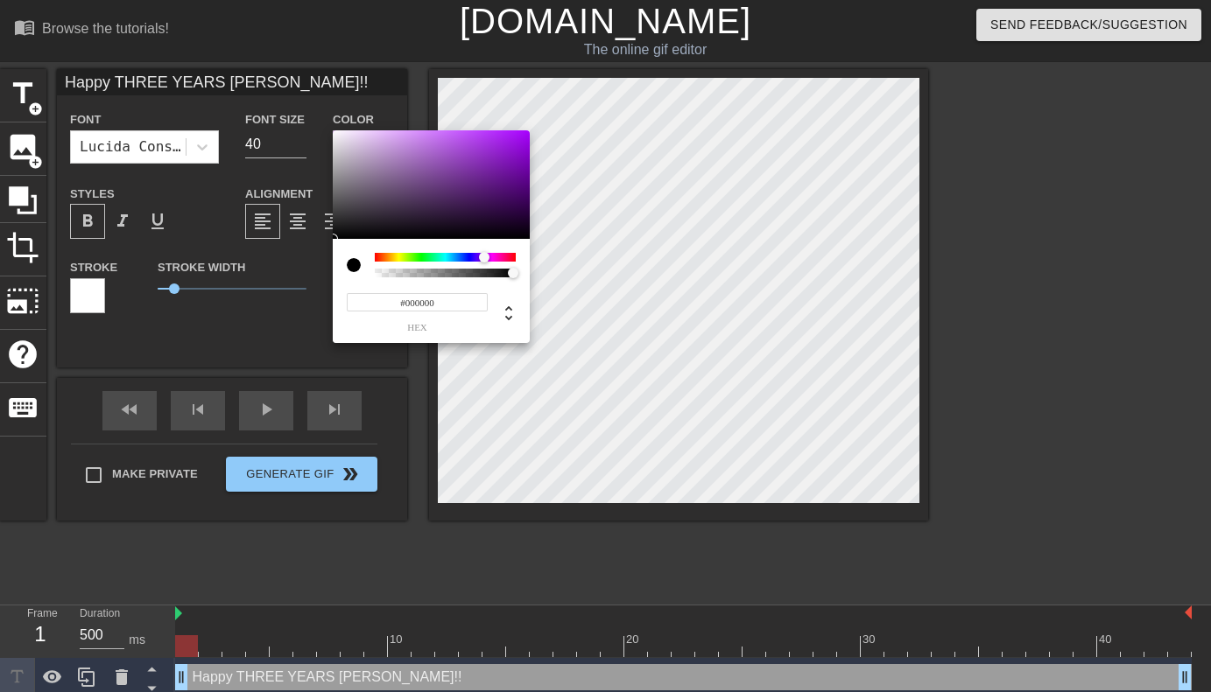
type input "Happy THREE YEARS [PERSON_NAME]!!"
type input "#4D1D66"
click at [474, 195] on div at bounding box center [431, 184] width 197 height 109
type input "Happy THREE YEARS [PERSON_NAME]!!"
type input "#BD72E4"
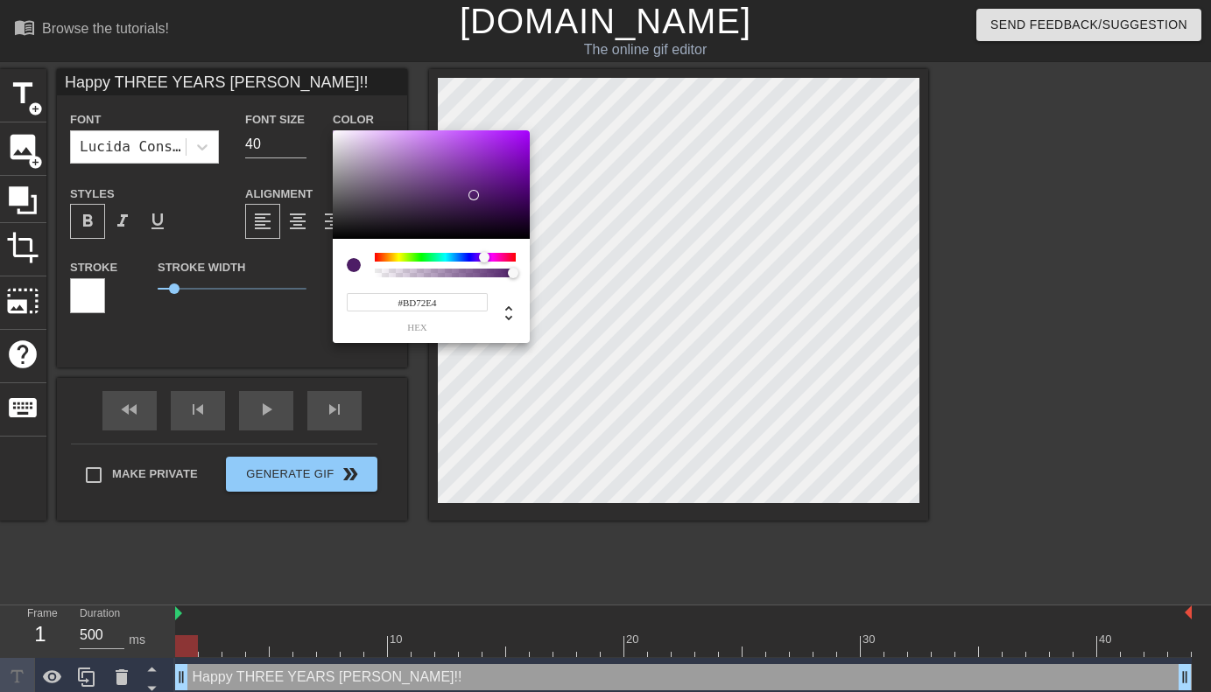
click at [431, 142] on div at bounding box center [431, 184] width 197 height 109
type input "Happy THREE YEARS [PERSON_NAME]!!"
type input "#72A6E4"
click at [458, 256] on div at bounding box center [445, 257] width 141 height 9
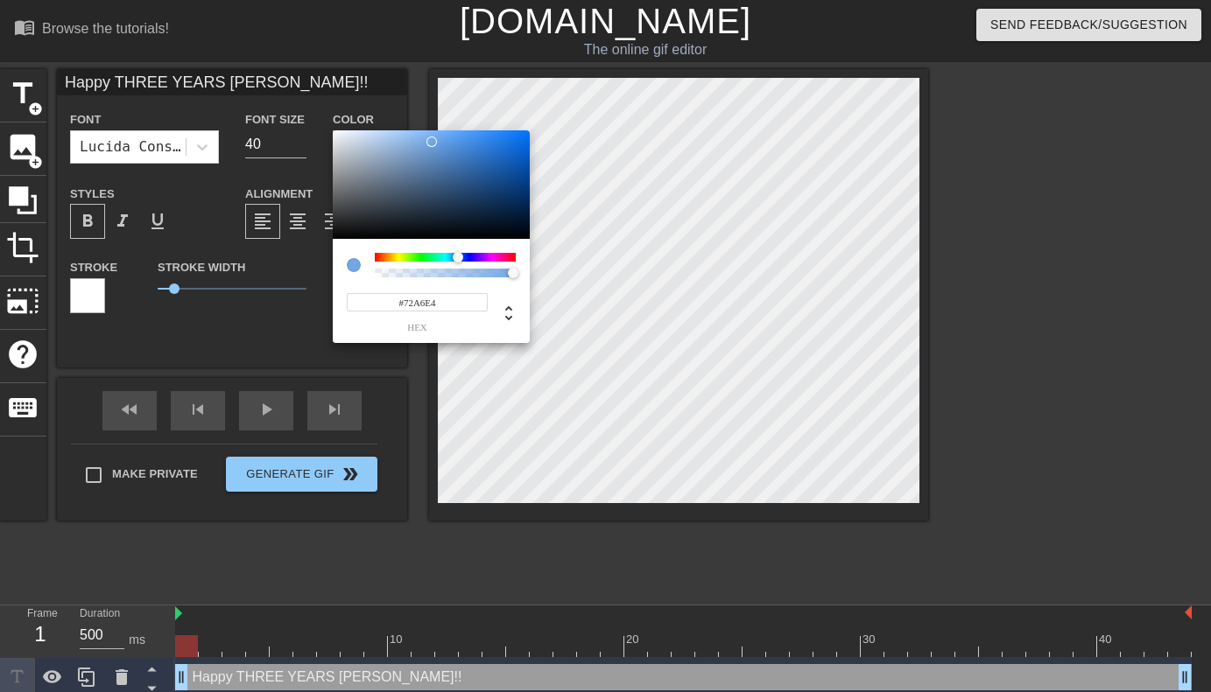
type input "Happy THREE YEARS [PERSON_NAME]!!"
type input "#7DE472"
click at [419, 258] on div at bounding box center [445, 257] width 141 height 9
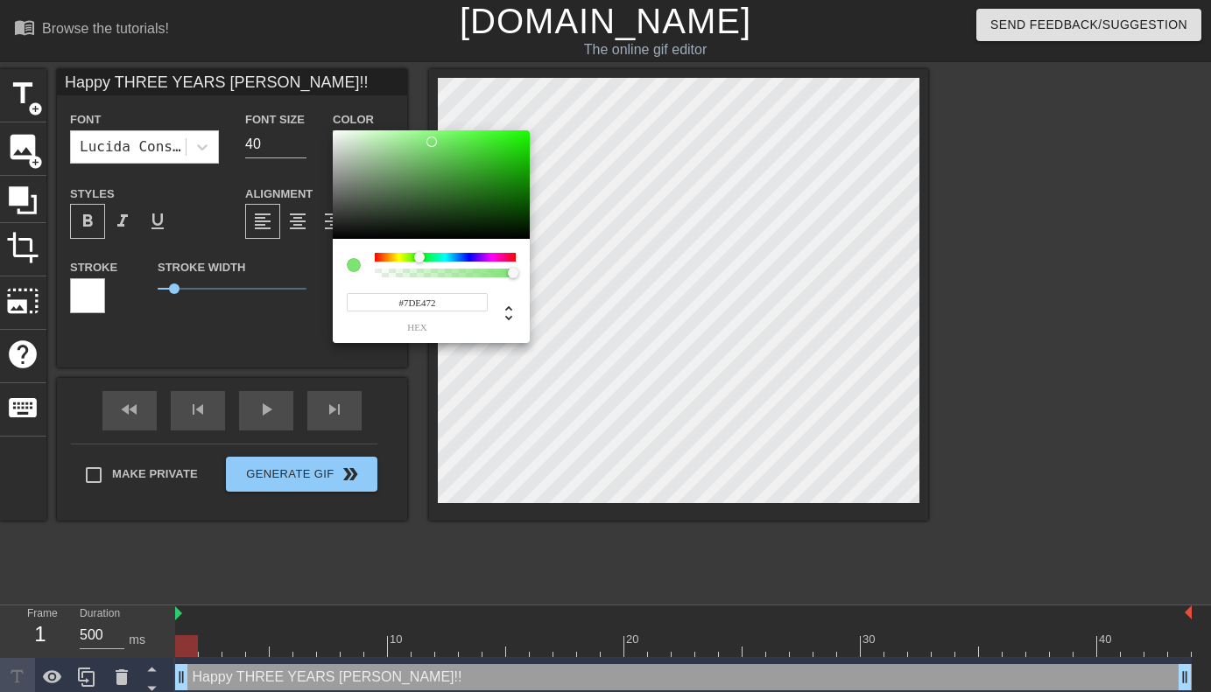
type input "Happy THREE YEARS [PERSON_NAME]!!"
type input "#6EF260"
click at [452, 136] on div at bounding box center [431, 184] width 197 height 109
type input "Happy THREE YEARS [PERSON_NAME]!!"
type input "#F260A7"
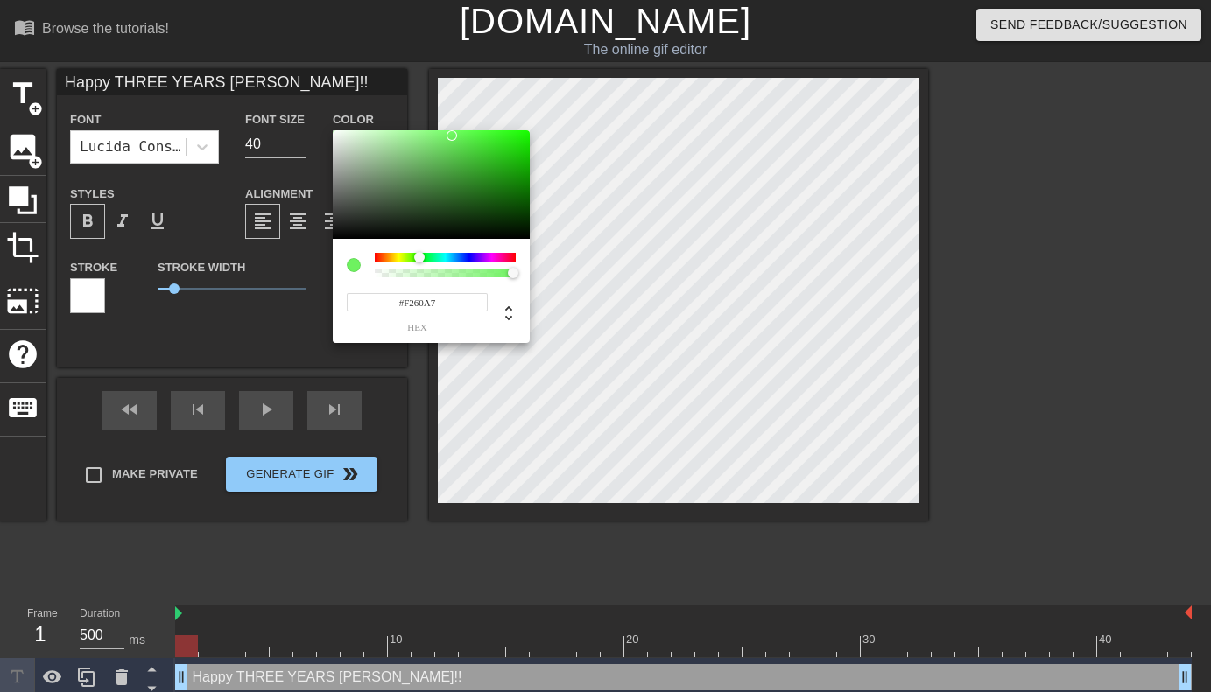
click at [504, 261] on div at bounding box center [445, 257] width 141 height 9
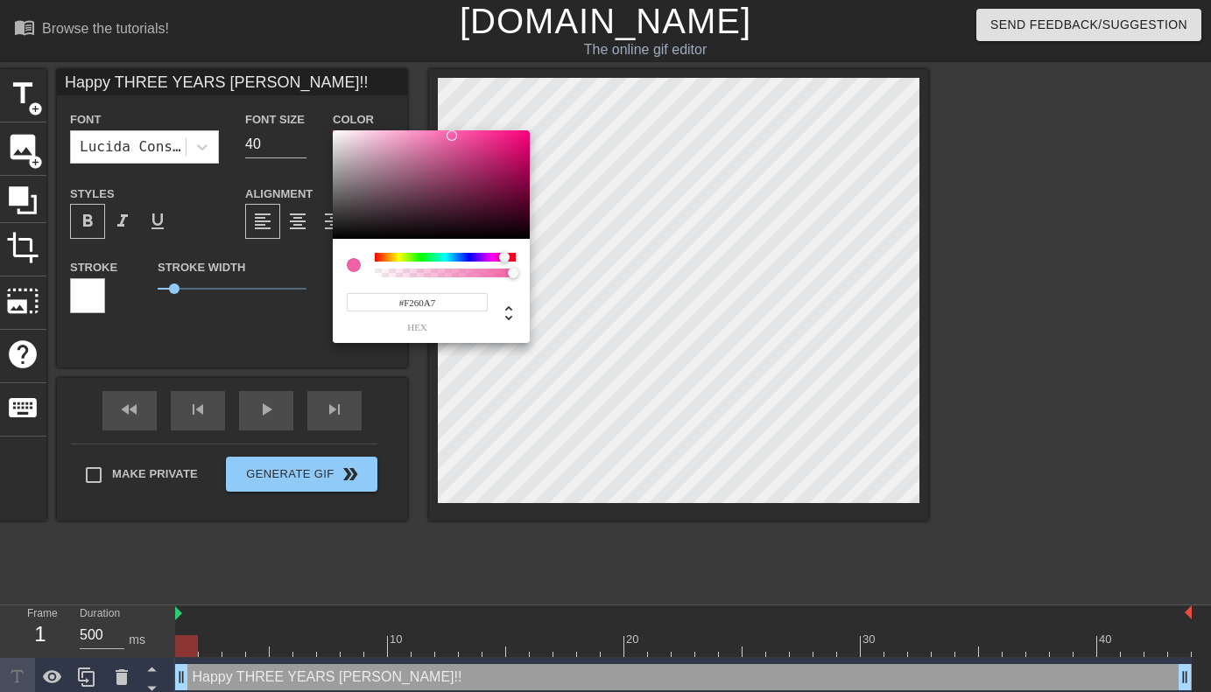
type input "Happy THREE YEARS [PERSON_NAME]!!"
type input "#EE3C93"
click at [480, 137] on div at bounding box center [431, 184] width 197 height 109
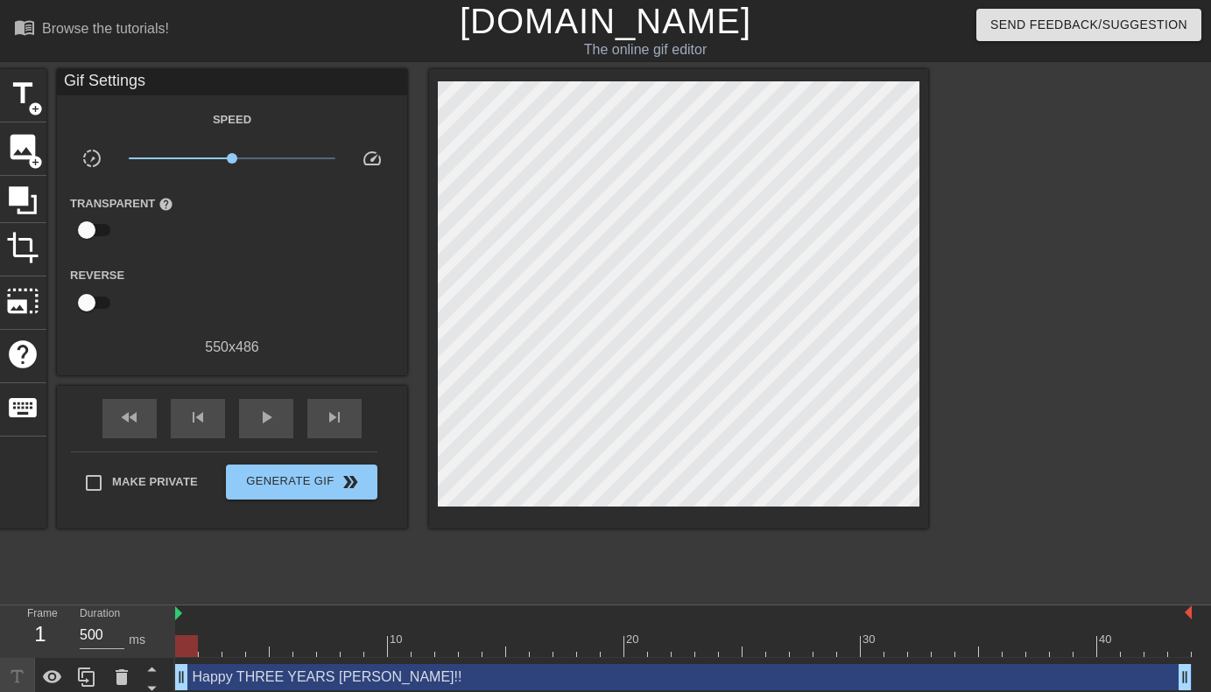
click at [94, 299] on input "checkbox" at bounding box center [87, 302] width 100 height 33
click at [94, 299] on input "checkbox" at bounding box center [103, 302] width 100 height 33
checkbox input "false"
click at [29, 86] on span "title" at bounding box center [22, 93] width 33 height 33
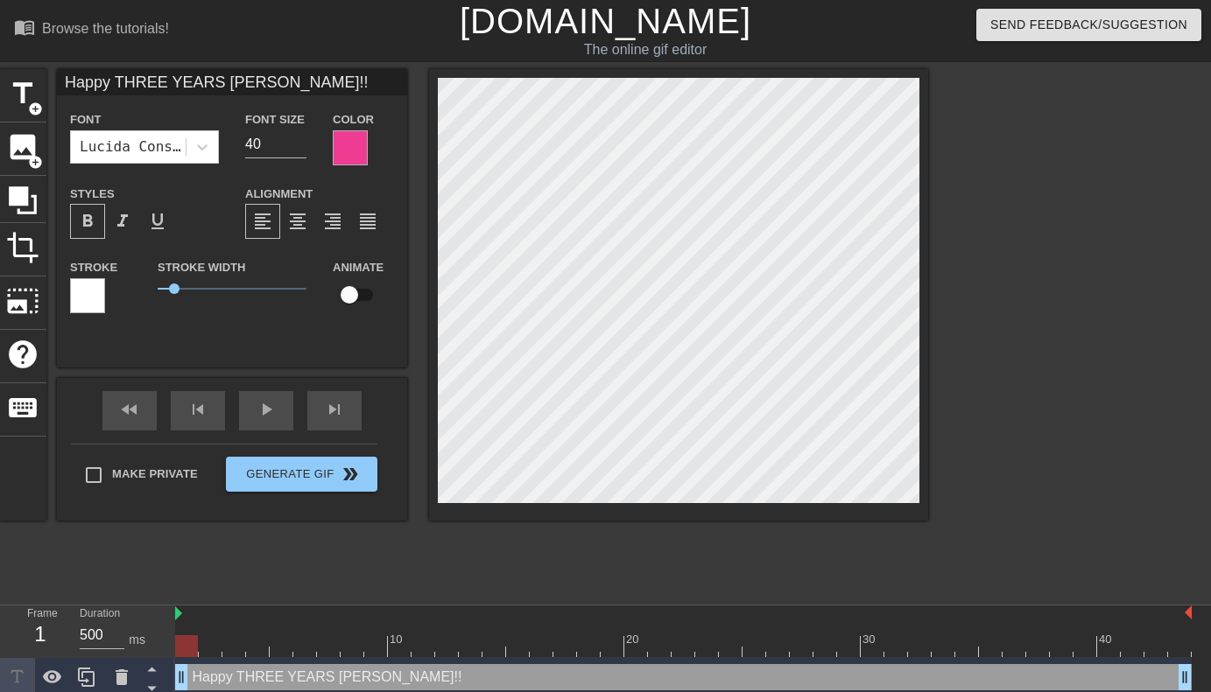
click at [86, 288] on div at bounding box center [87, 295] width 35 height 35
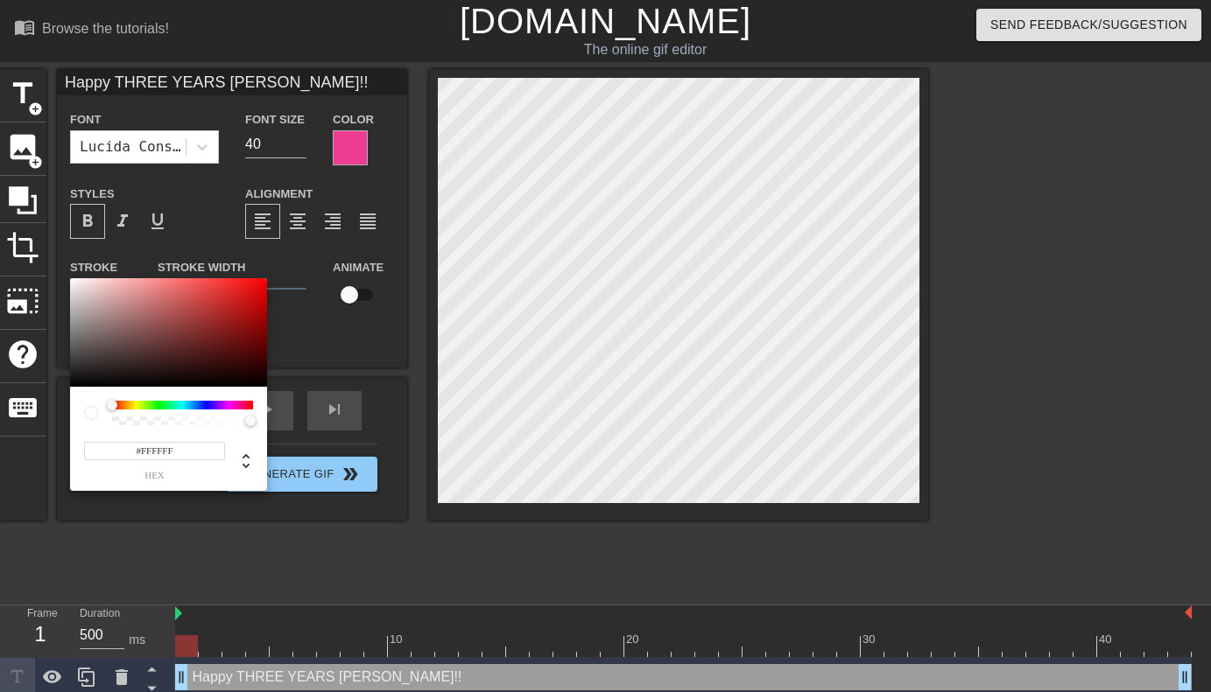
click at [177, 349] on div at bounding box center [168, 332] width 197 height 109
type input "Happy THREE YEARS [PERSON_NAME]!!"
type input "#592929"
click at [123, 406] on div at bounding box center [117, 406] width 11 height 11
type input "Happy THREE YEARS [PERSON_NAME]!!"
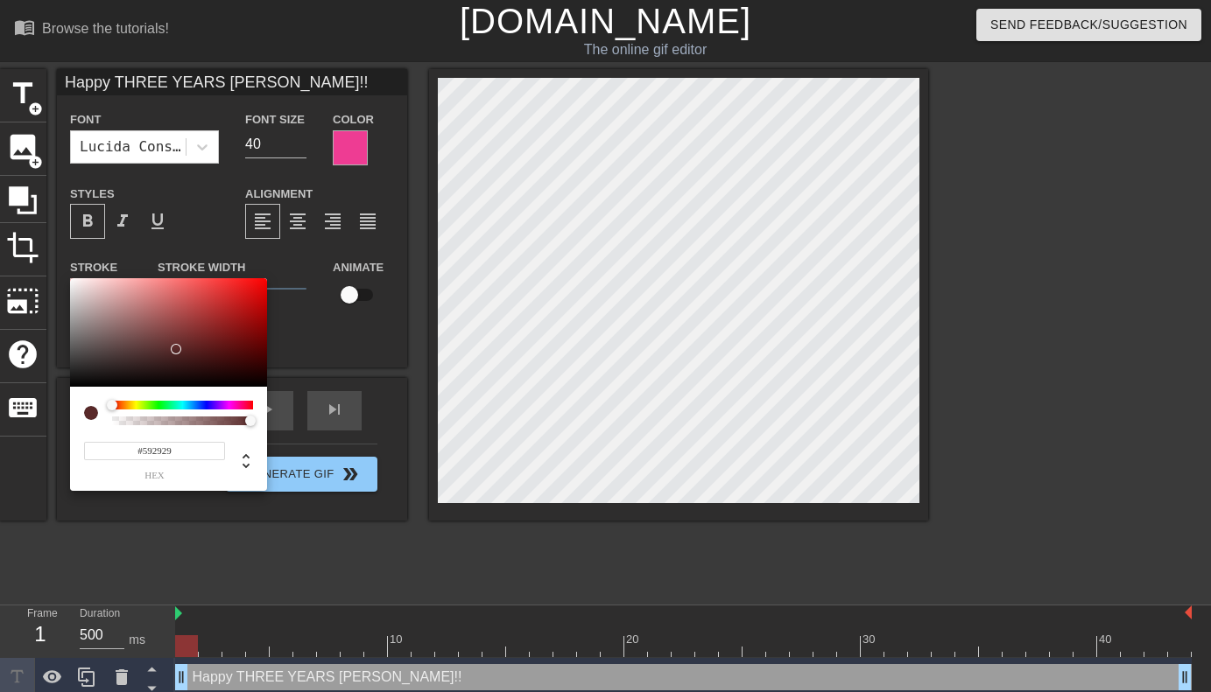
type input "#593E29"
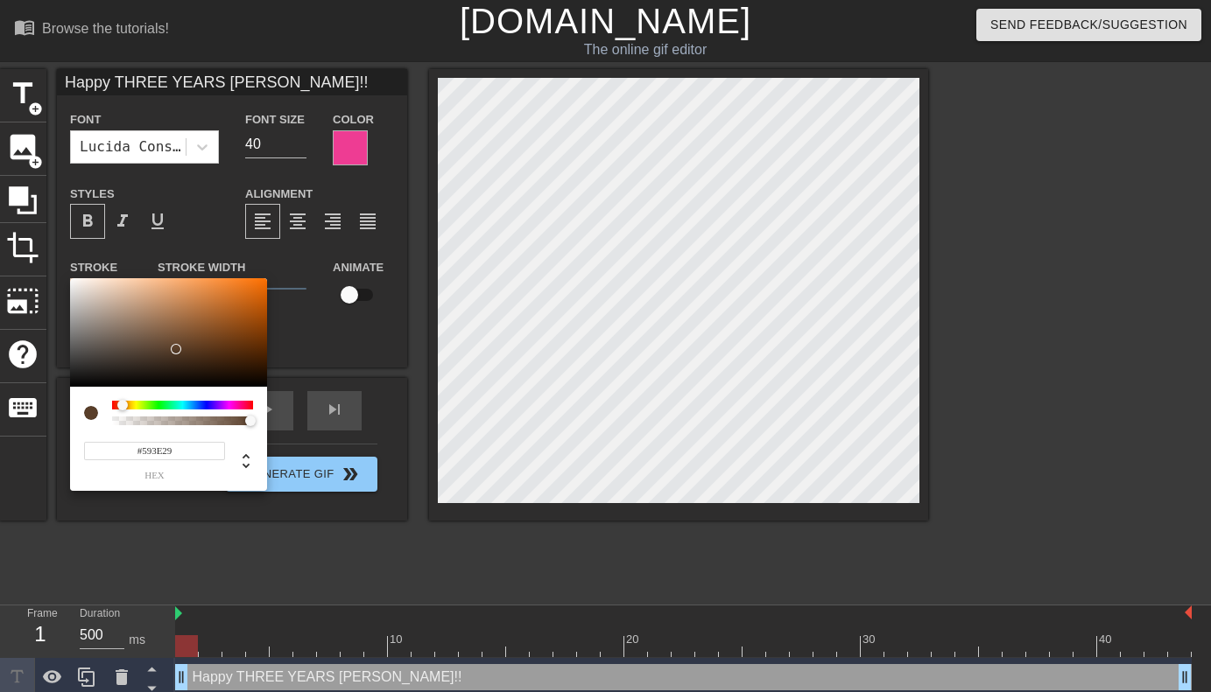
type input "Happy THREE YEARS [PERSON_NAME]!!"
type input "#F79344"
click at [213, 282] on div at bounding box center [168, 332] width 197 height 109
type input "Happy THREE YEARS [PERSON_NAME]!!"
type input "#EFA265"
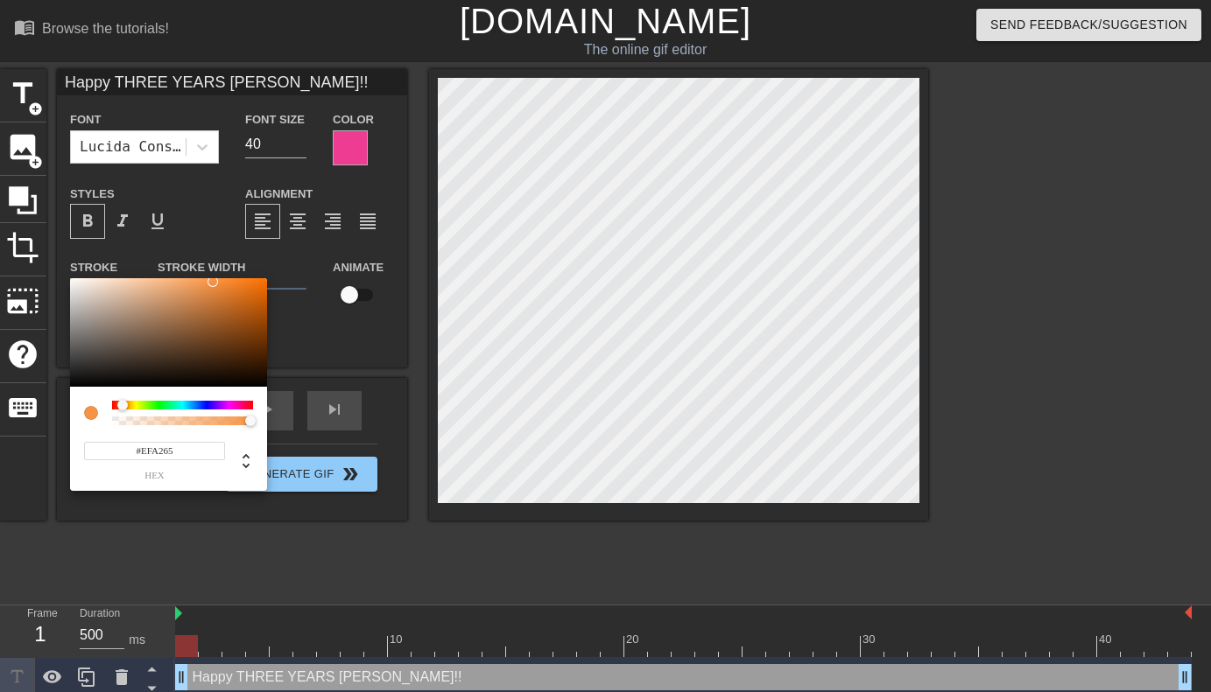
click at [184, 285] on div at bounding box center [168, 332] width 197 height 109
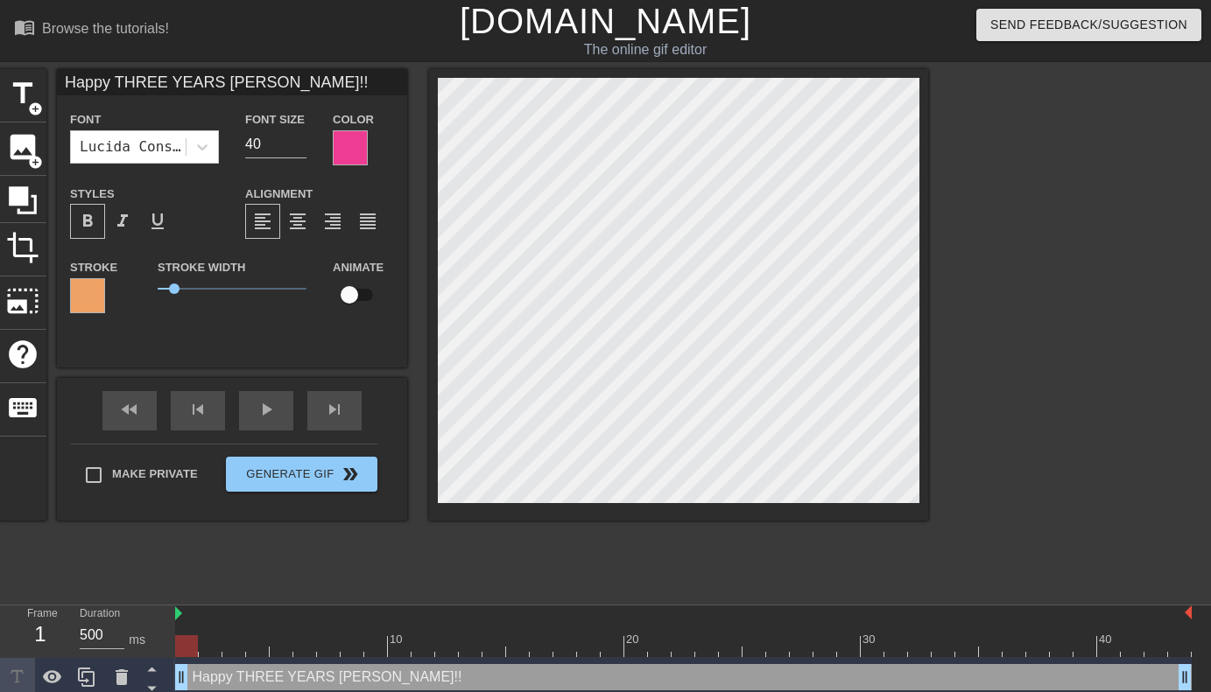
click at [102, 286] on div at bounding box center [87, 295] width 35 height 35
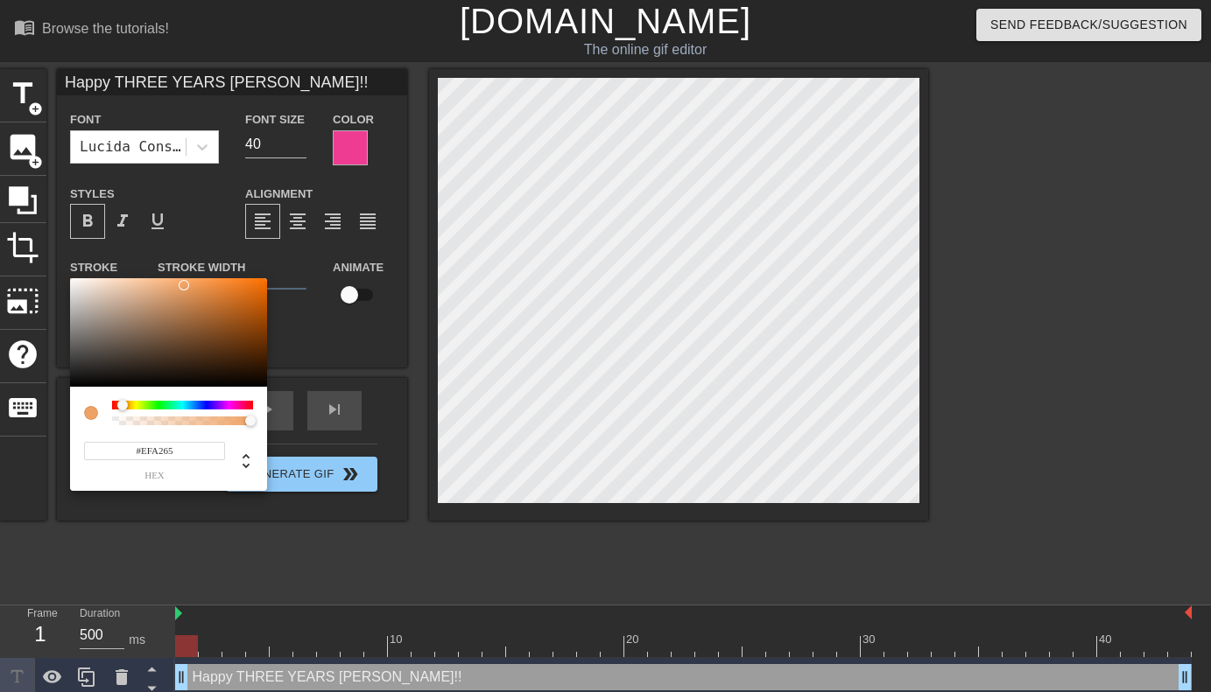
type input "Happy THREE YEARS [PERSON_NAME]!!"
type input "#EFCC65"
click at [130, 404] on div at bounding box center [128, 406] width 11 height 11
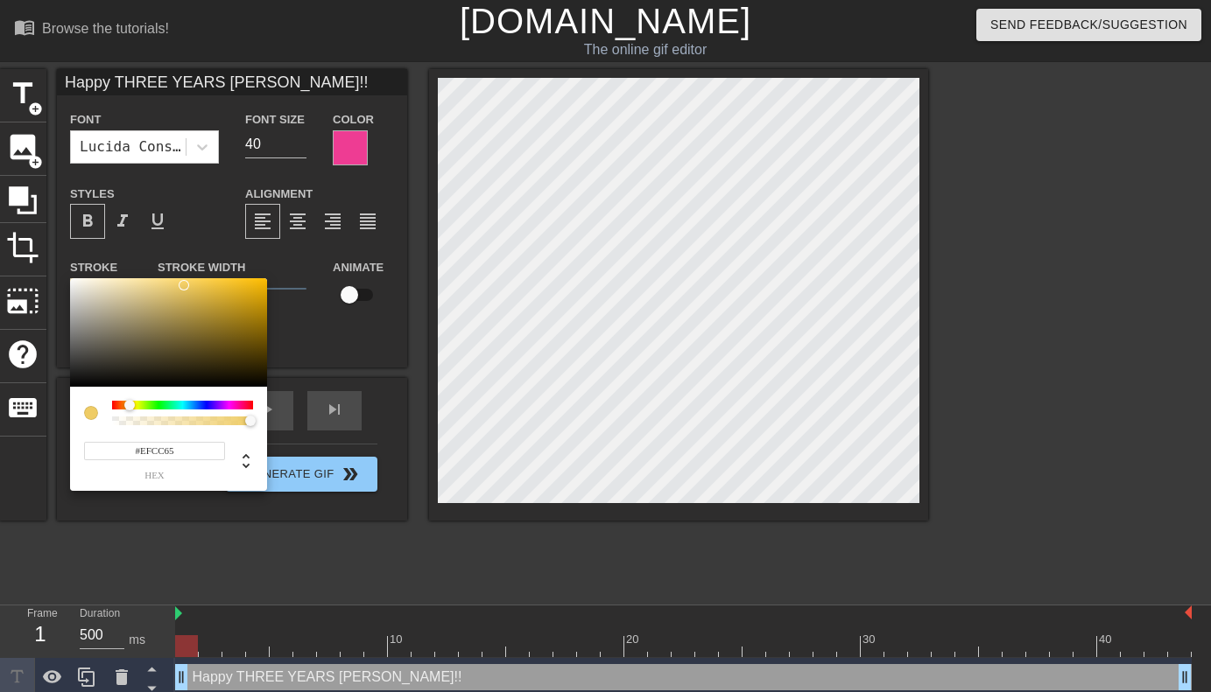
type input "Happy THREE YEARS [PERSON_NAME]!!"
type input "#F3C231"
click at [228, 284] on div at bounding box center [168, 332] width 197 height 109
type input "Happy THREE YEARS [PERSON_NAME]!!"
type input "#F1B810"
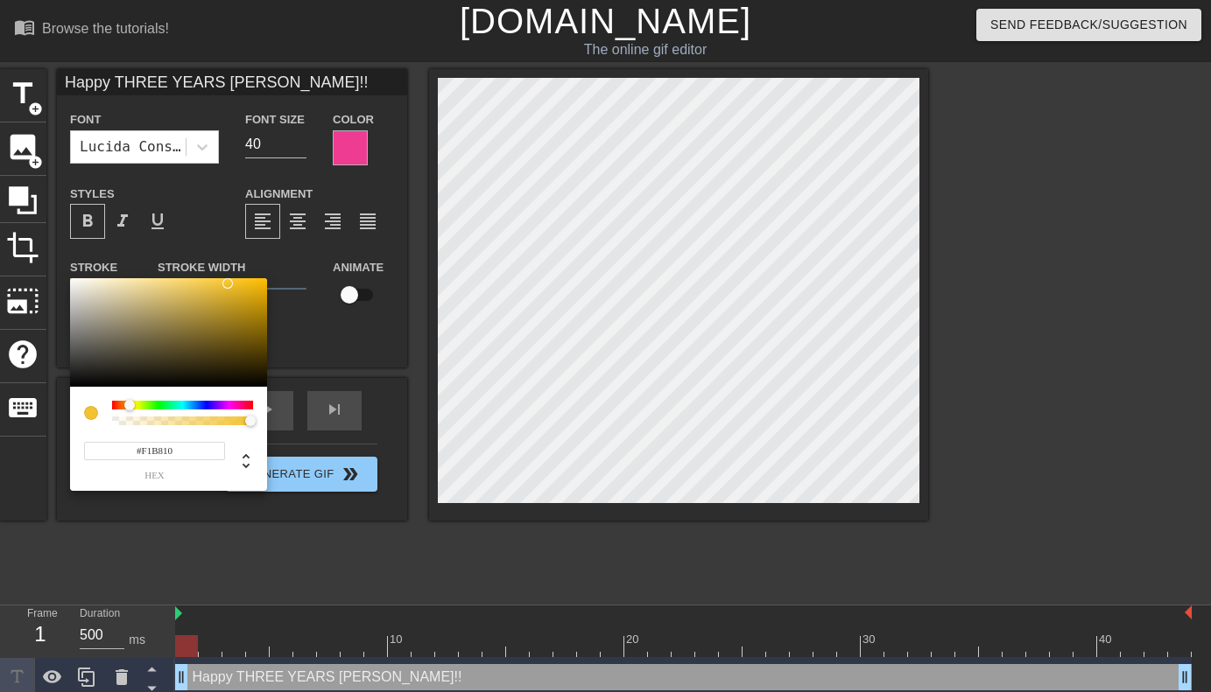
click at [254, 285] on div at bounding box center [168, 332] width 197 height 109
type input "Happy THREE YEARS [PERSON_NAME]!!"
type input "#F19F10"
type input "Happy THREE YEARS [PERSON_NAME]!!"
type input "#F19610"
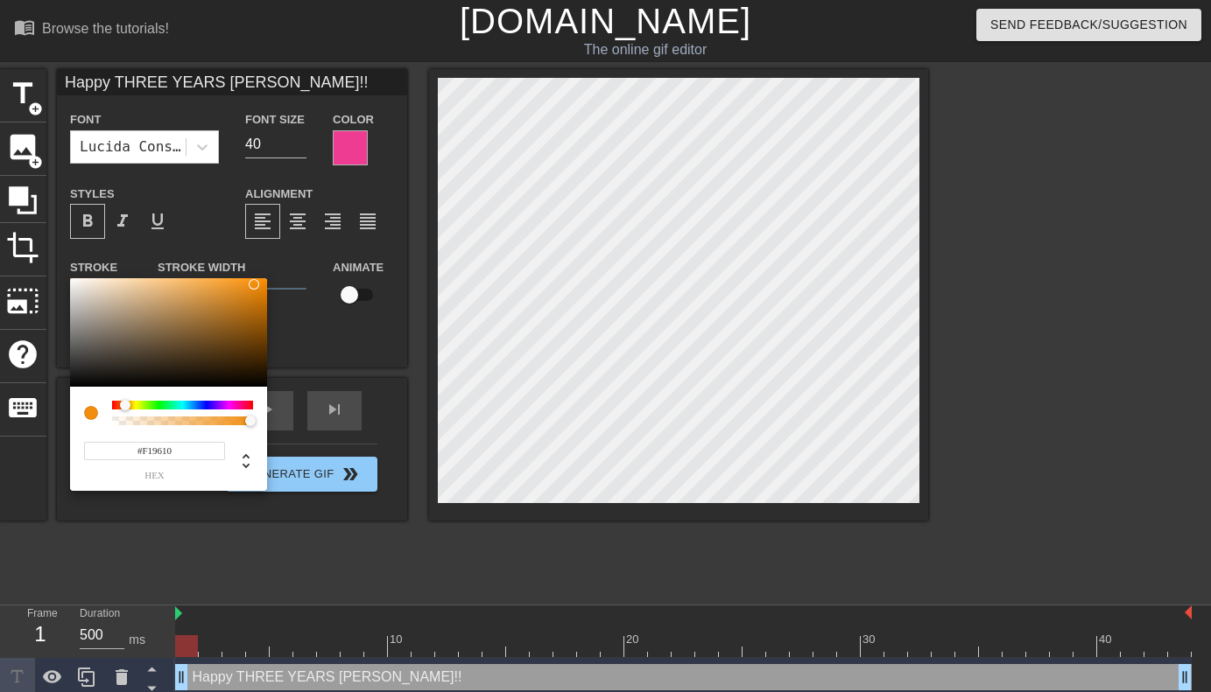
type input "Happy THREE YEARS [PERSON_NAME]!!"
type input "#F18E10"
type input "Happy THREE YEARS [PERSON_NAME]!!"
type input "#F18510"
type input "Happy THREE YEARS [PERSON_NAME]!!"
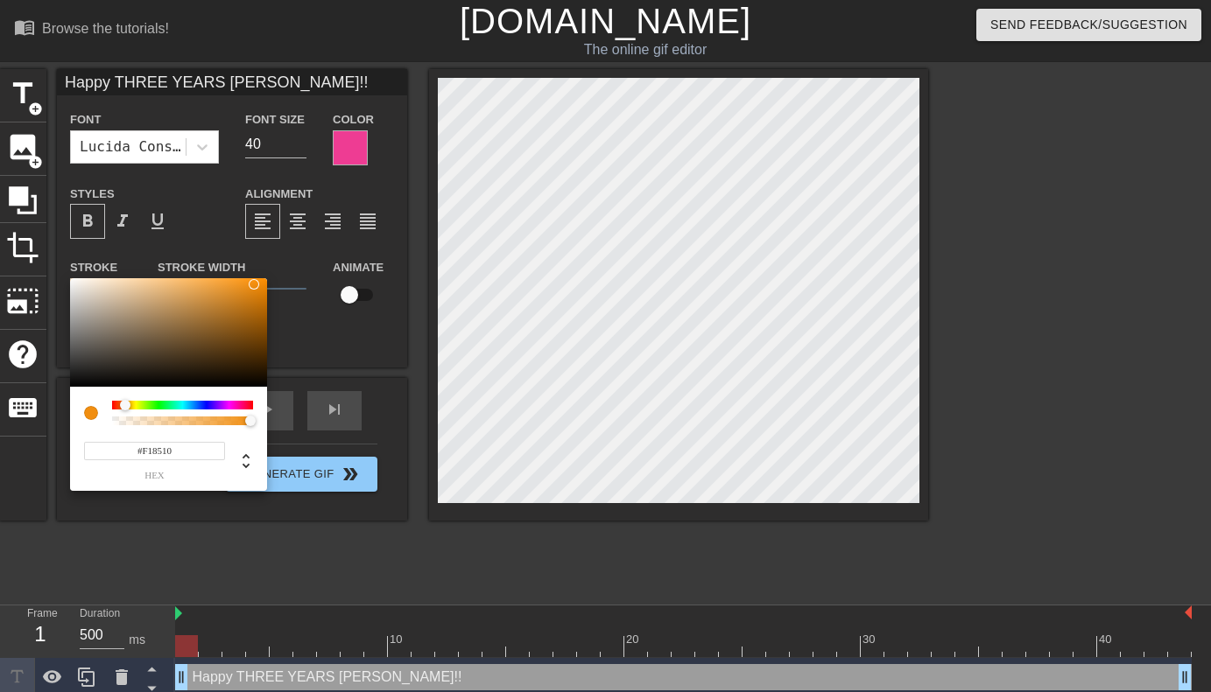
type input "#F17D10"
type input "Happy THREE YEARS [PERSON_NAME]!!"
type input "#F17510"
type input "Happy THREE YEARS [PERSON_NAME]!!"
type input "#F16C10"
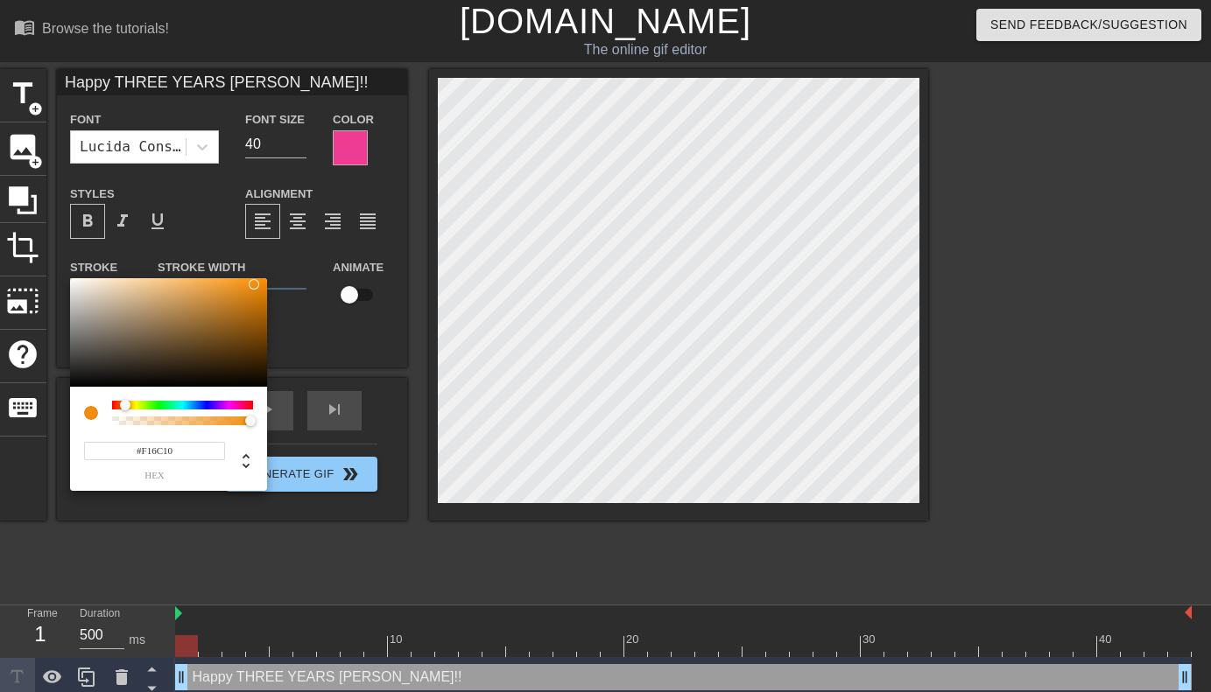
type input "Happy THREE YEARS [PERSON_NAME]!!"
type input "#F16410"
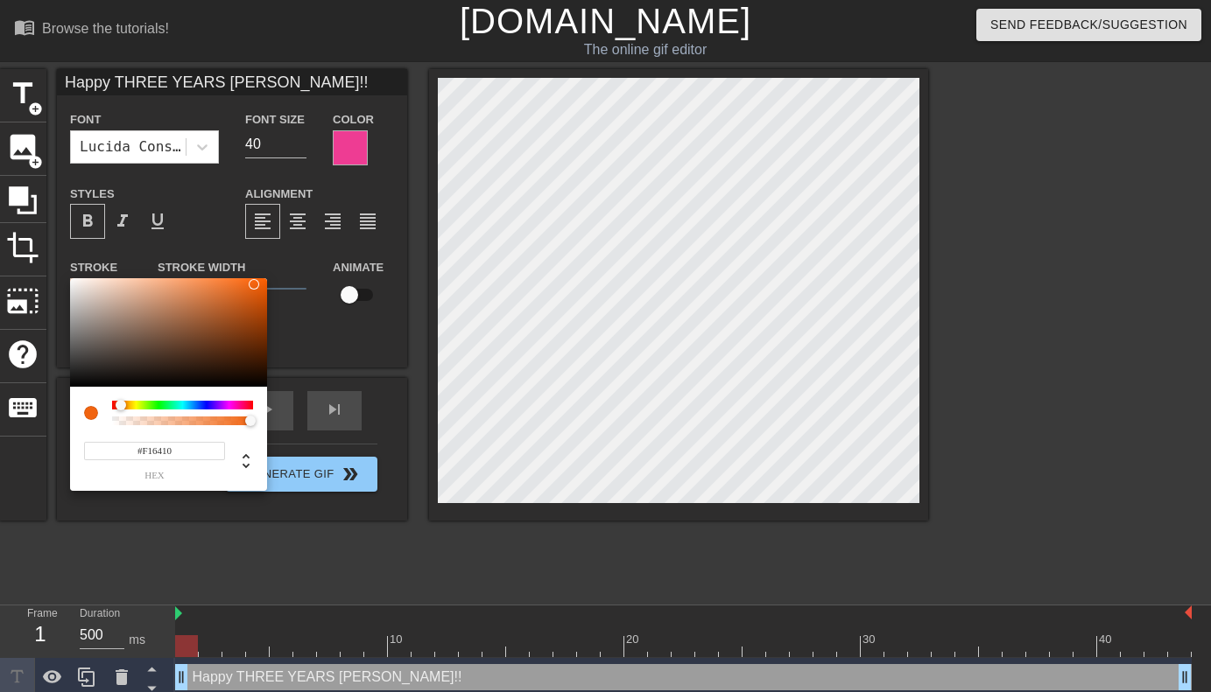
type input "Happy THREE YEARS [PERSON_NAME]!!"
type input "#F15B10"
type input "Happy THREE YEARS [PERSON_NAME]!!"
type input "#F15310"
type input "Happy THREE YEARS [PERSON_NAME]!!"
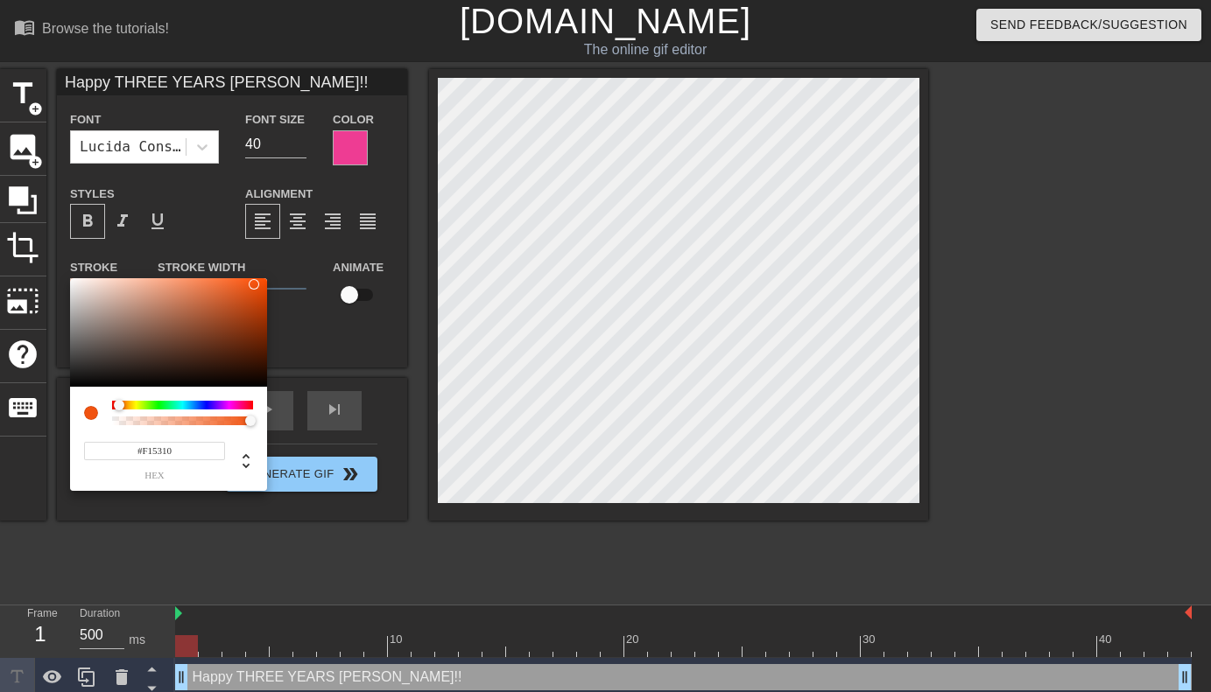
type input "#F14B10"
type input "Happy THREE YEARS [PERSON_NAME]!!"
type input "#F14210"
type input "Happy THREE YEARS [PERSON_NAME]!!"
type input "#F13A10"
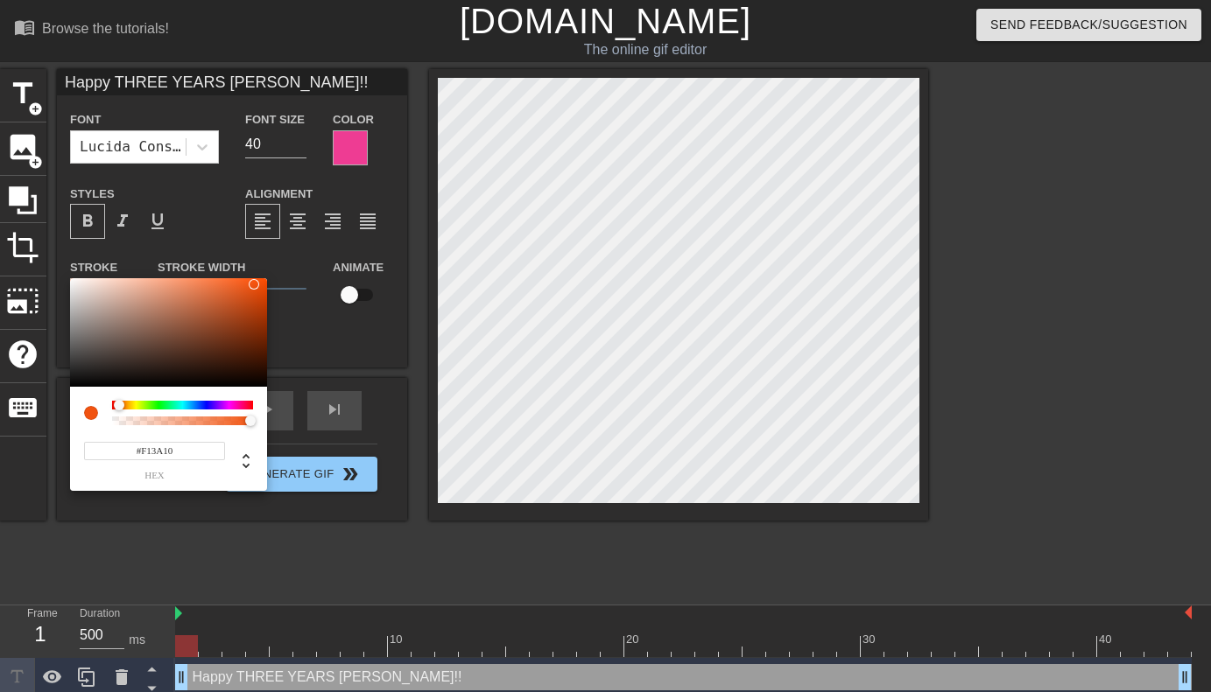
type input "Happy THREE YEARS [PERSON_NAME]!!"
type input "#F13210"
type input "Happy THREE YEARS [PERSON_NAME]!!"
drag, startPoint x: 127, startPoint y: 404, endPoint x: 116, endPoint y: 405, distance: 11.5
click at [116, 405] on div at bounding box center [115, 405] width 11 height 11
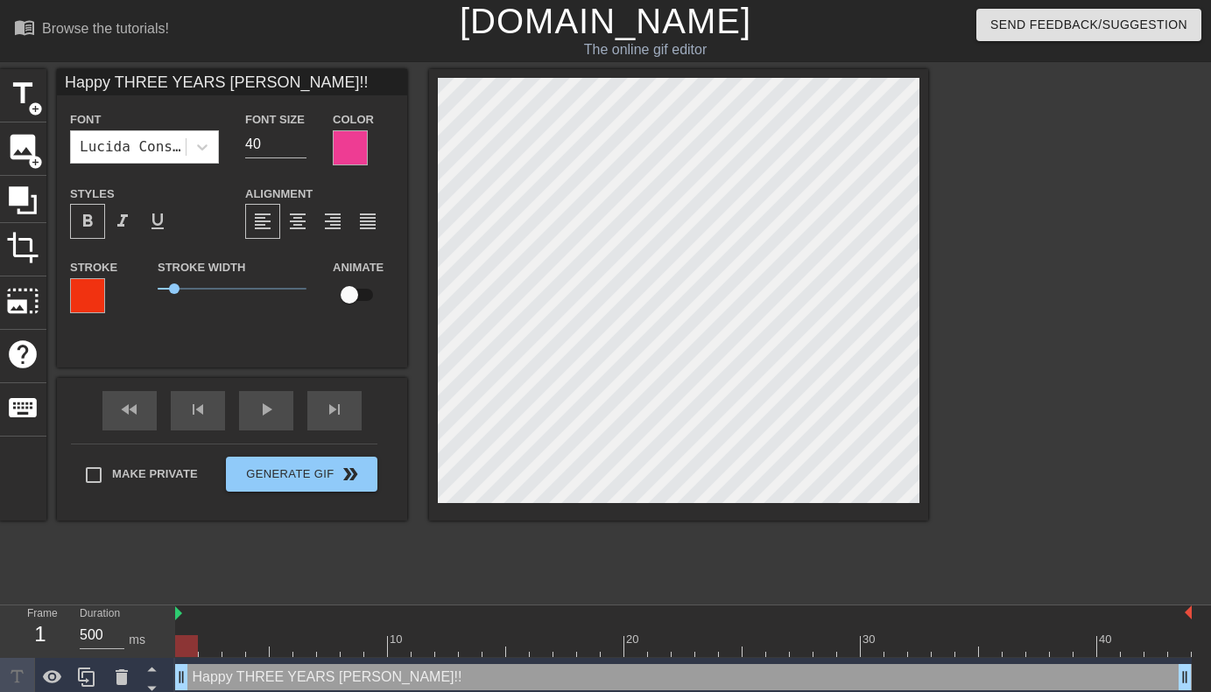
click at [362, 293] on input "checkbox" at bounding box center [349, 294] width 100 height 33
checkbox input "true"
type input "Happy THREE YEARS [PERSON_NAME]!!"
click at [352, 295] on input "checkbox" at bounding box center [366, 294] width 100 height 33
checkbox input "false"
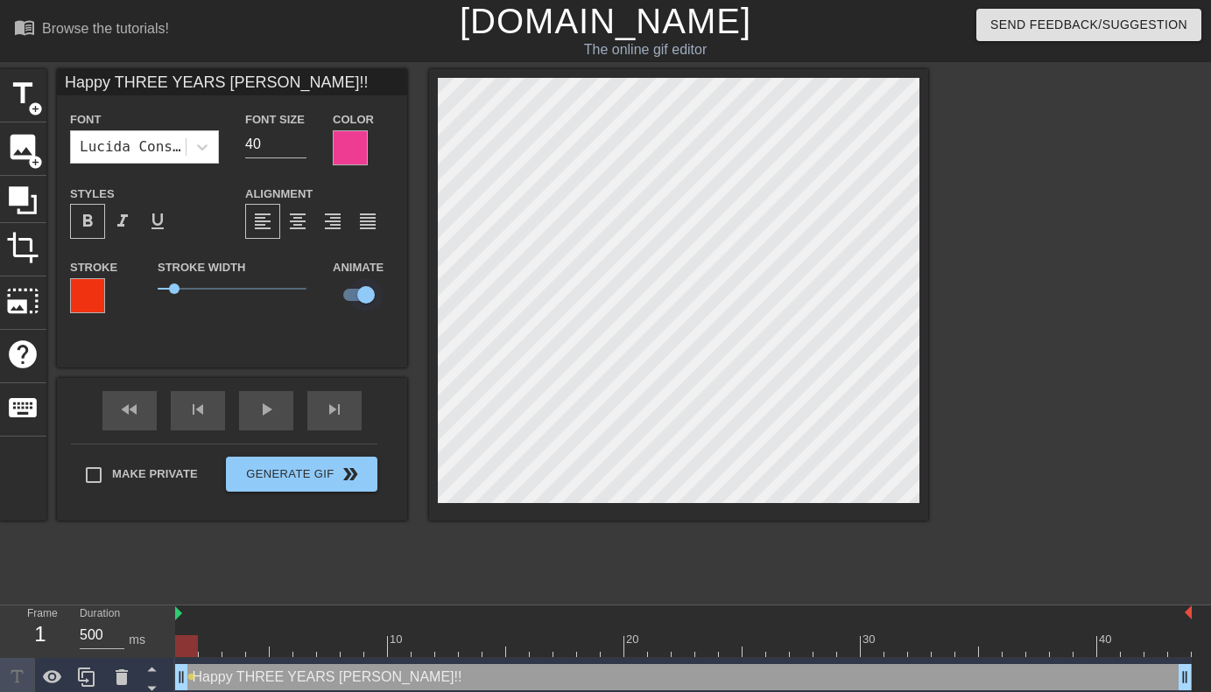
type input "Happy THREE YEARS [PERSON_NAME]!!"
click at [302, 223] on span "format_align_center" at bounding box center [297, 221] width 21 height 21
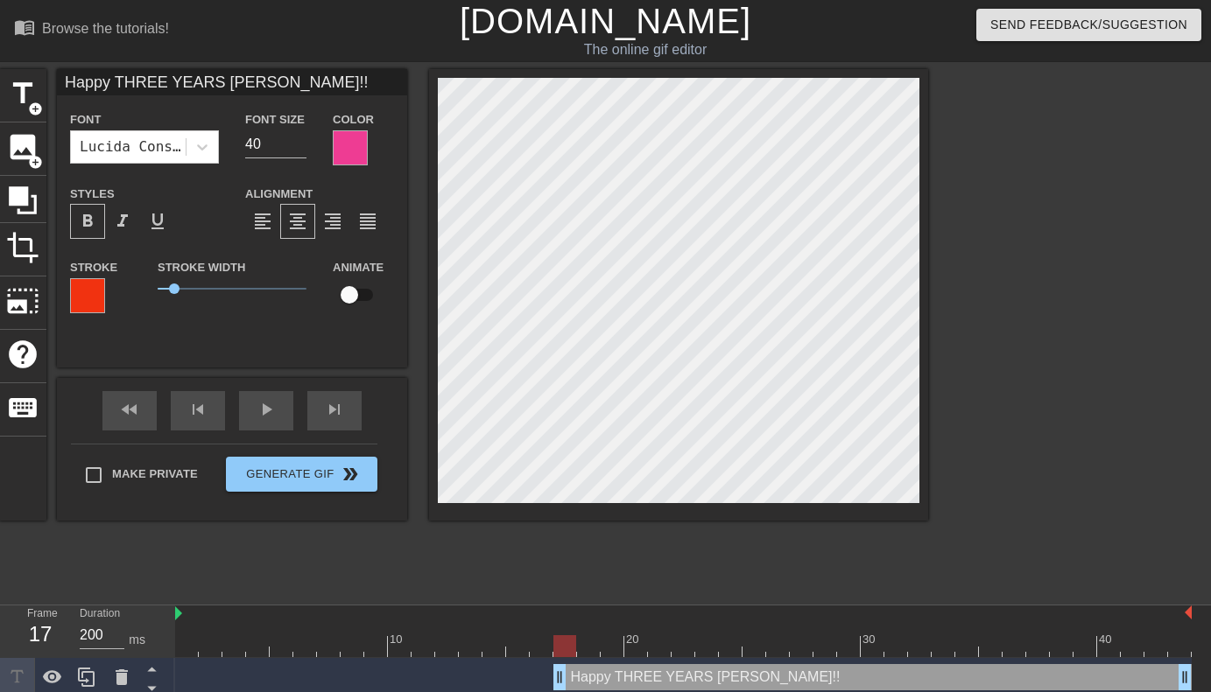
type input "500"
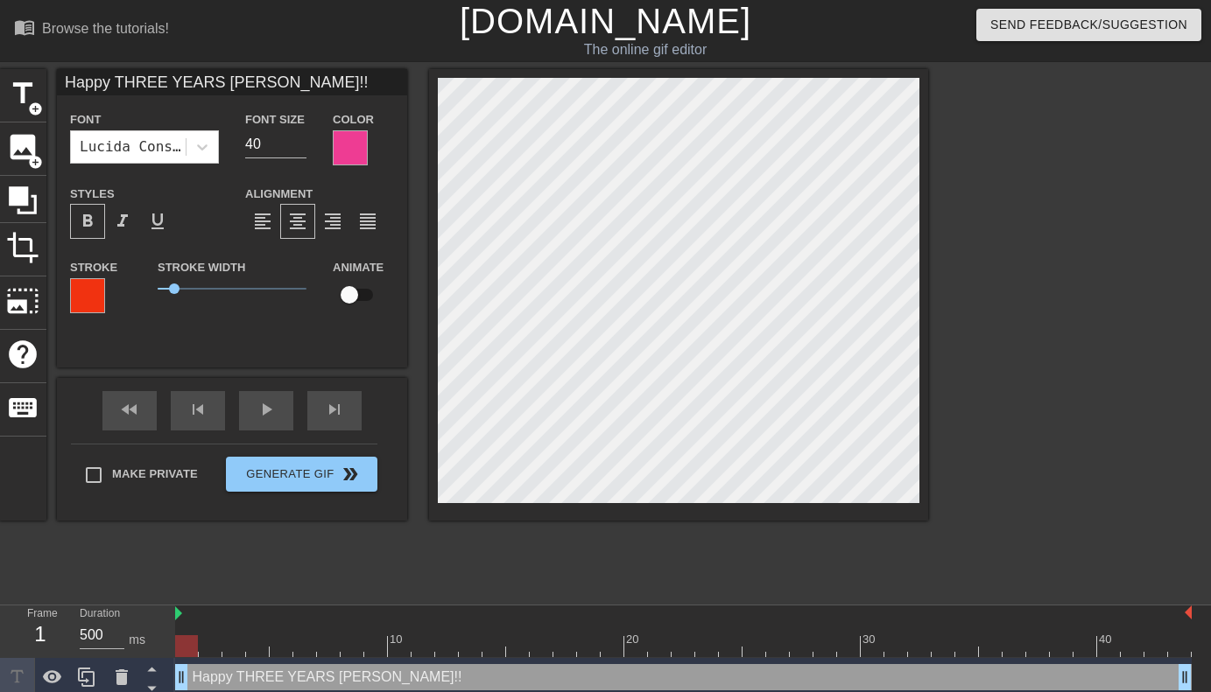
drag, startPoint x: 180, startPoint y: 678, endPoint x: 115, endPoint y: 656, distance: 69.5
click at [115, 656] on div "Frame 1 Duration 500 ms 10 20 30 40 Happy THREE YEARS [PERSON_NAME]!! drag_hand…" at bounding box center [605, 652] width 1211 height 92
type input "Happy THREE YEARS [PERSON_NAME]!!"
type textarea "Happy THREE YEARS [PERSON_NAME]!!"
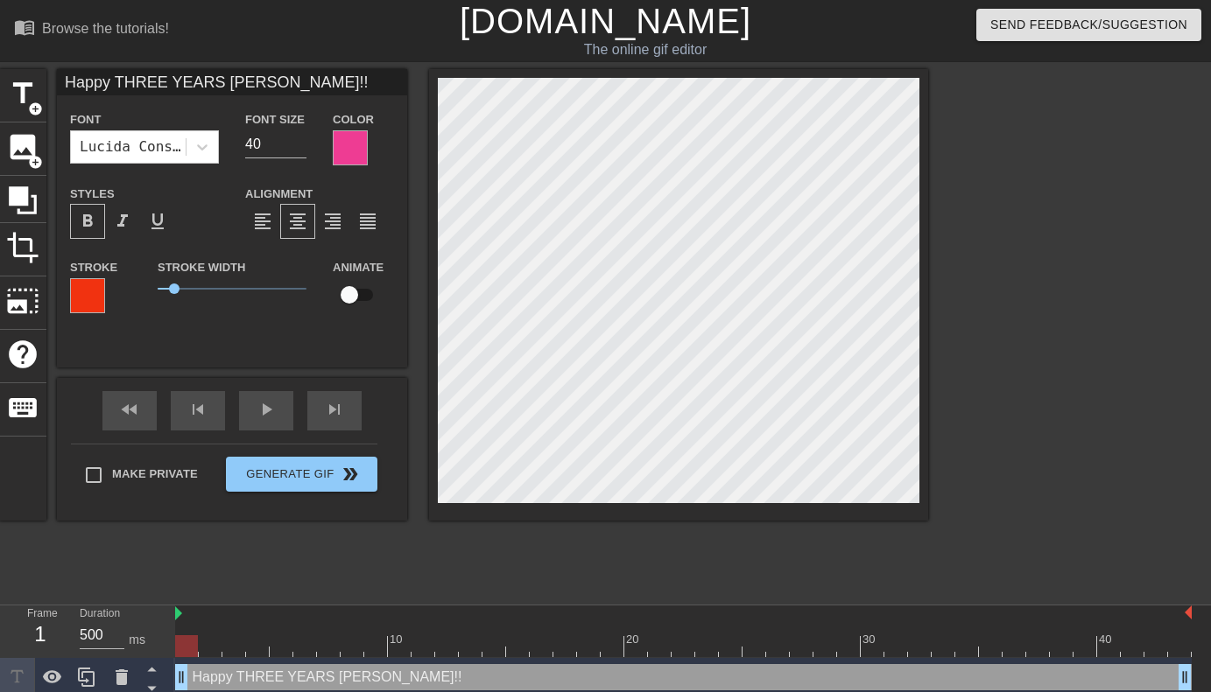
type input "Happy THREE YEARS [PERSON_NAME]!!x"
type textarea "Happy THREE YEARS [PERSON_NAME]!! x"
type input "Happy THREE YEARS [PERSON_NAME]!!xx"
type textarea "Happy THREE YEARS [PERSON_NAME]!! xx"
type input "Happy THREE YEARS [PERSON_NAME]!!x"
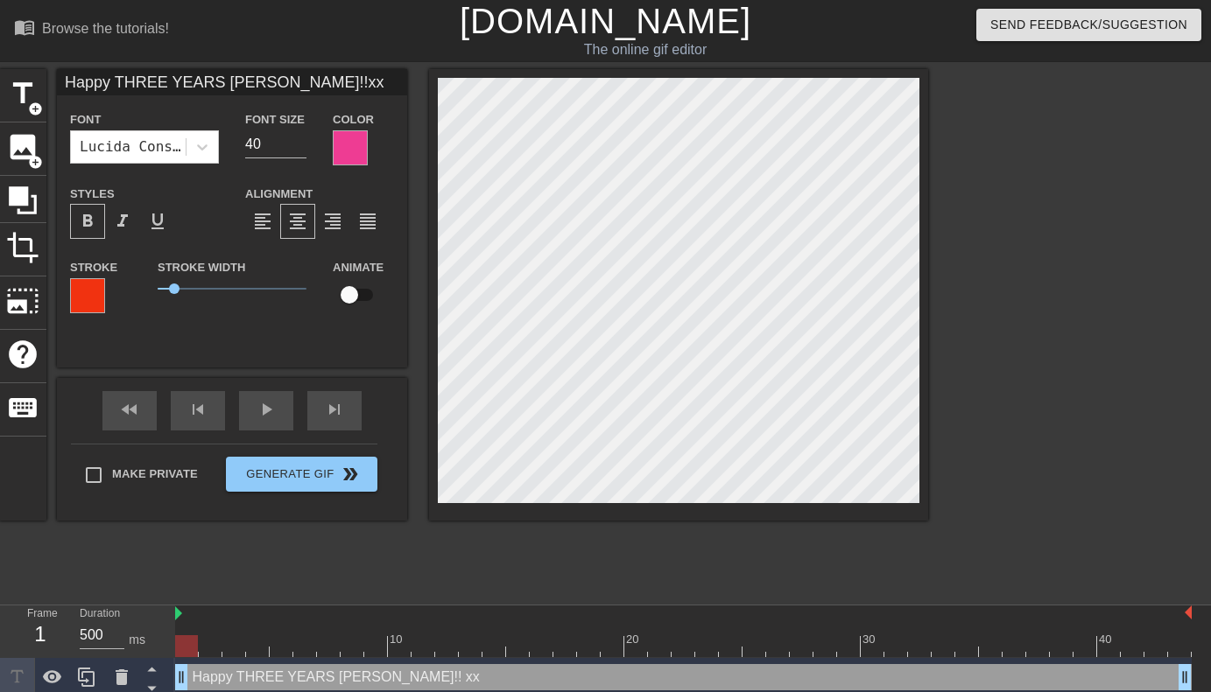
type textarea "Happy THREE YEARS [PERSON_NAME]!! x"
type input "Happy THREE YEARS [PERSON_NAME]!!xo"
type textarea "Happy THREE YEARS [PERSON_NAME]!! xo"
type input "Happy THREE YEARS [PERSON_NAME]!!x"
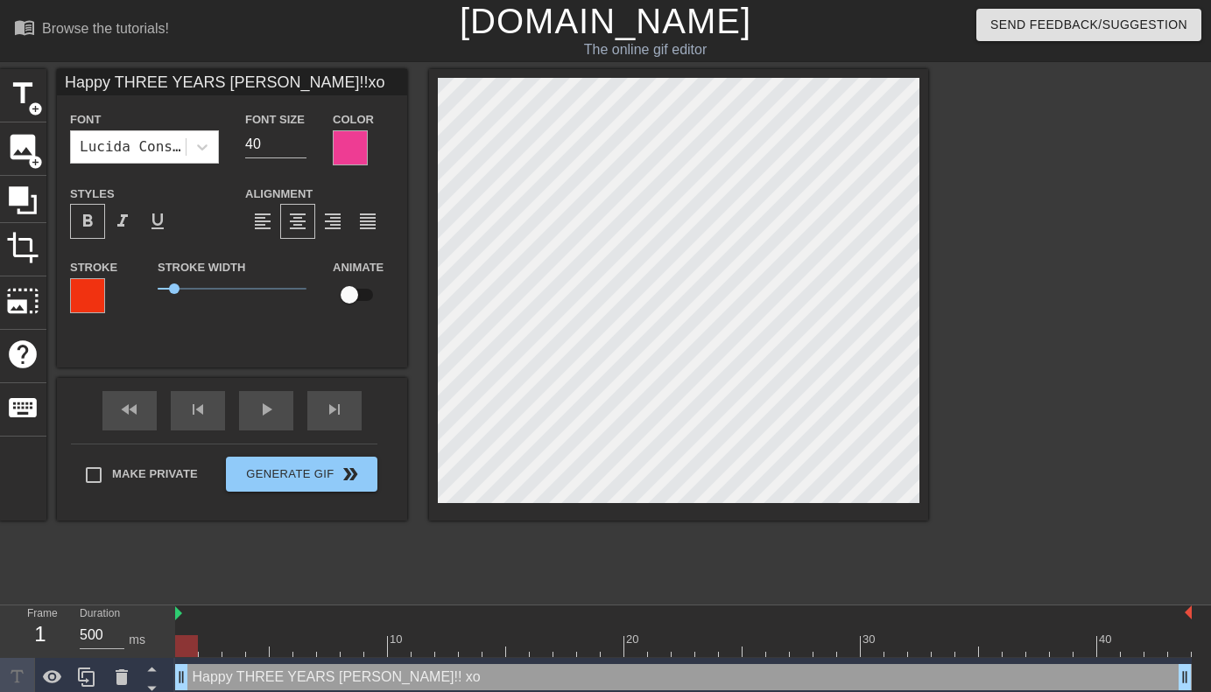
type textarea "Happy THREE YEARS [PERSON_NAME]!! x"
type input "Happy THREE YEARS [PERSON_NAME]!!"
type textarea "Happy THREE YEARS [PERSON_NAME]!!"
type input "Happy THREE YEARS [PERSON_NAME]!!"
type textarea "Happy THREE YEARS [PERSON_NAME]!!"
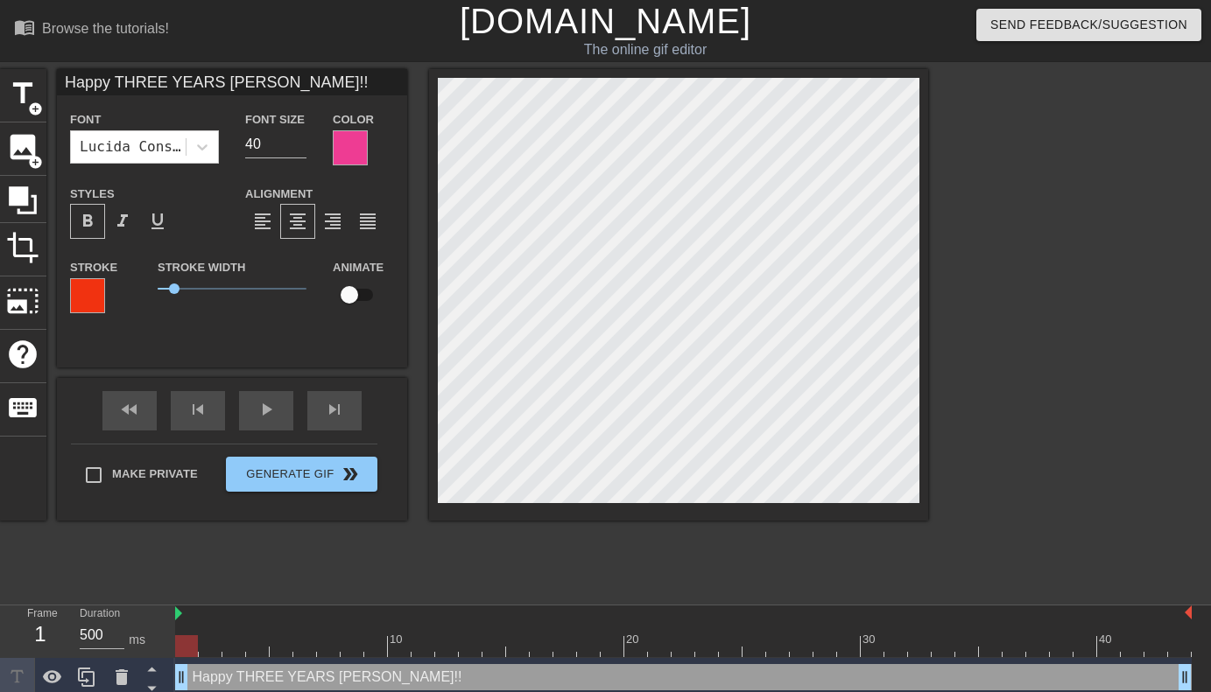
scroll to position [4, 2]
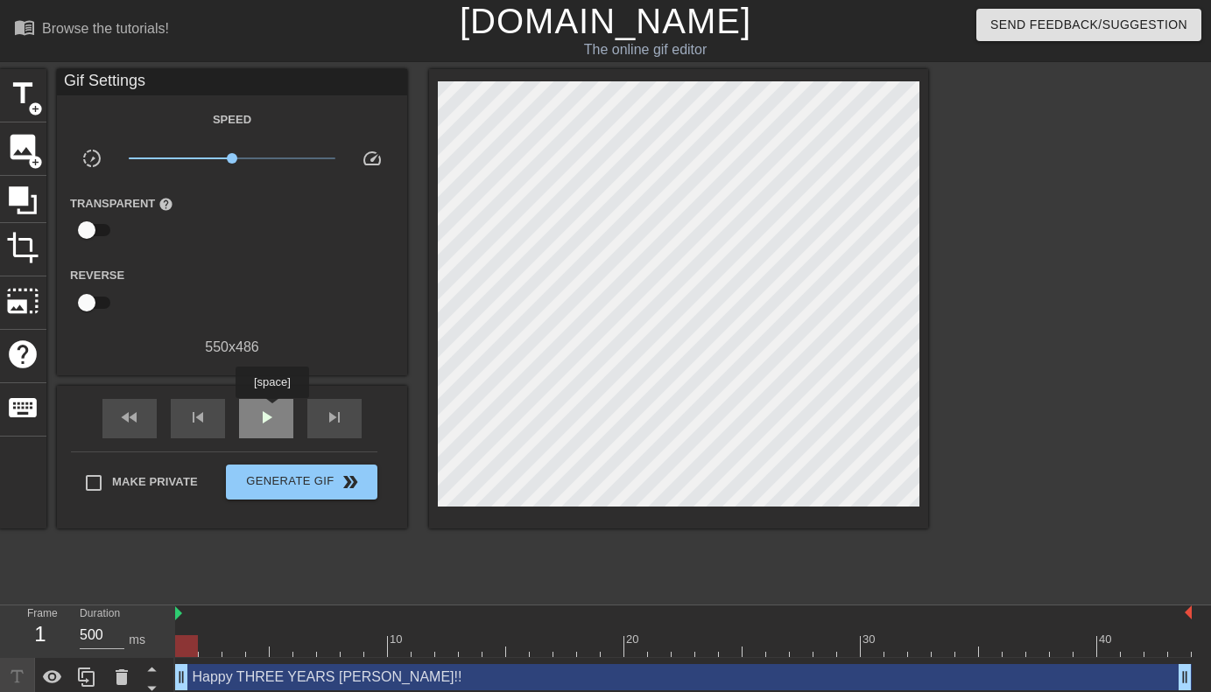
click at [274, 411] on span "play_arrow" at bounding box center [266, 417] width 21 height 21
click at [210, 417] on div "skip_previous" at bounding box center [198, 418] width 54 height 39
click at [270, 419] on span "pause" at bounding box center [266, 417] width 21 height 21
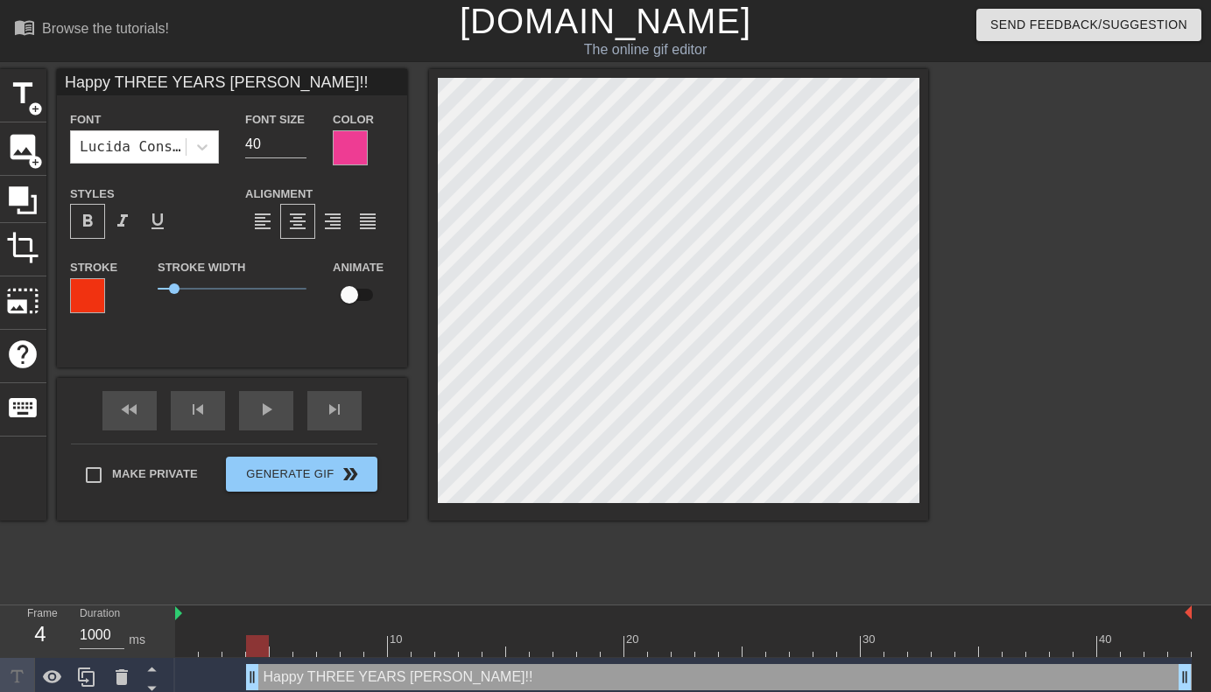
type input "200"
drag, startPoint x: 181, startPoint y: 680, endPoint x: 299, endPoint y: 675, distance: 117.4
click at [299, 675] on div "Happy THREE YEARS [PERSON_NAME]!! drag_handle drag_handle" at bounding box center [742, 677] width 898 height 26
click at [347, 142] on div at bounding box center [350, 147] width 35 height 35
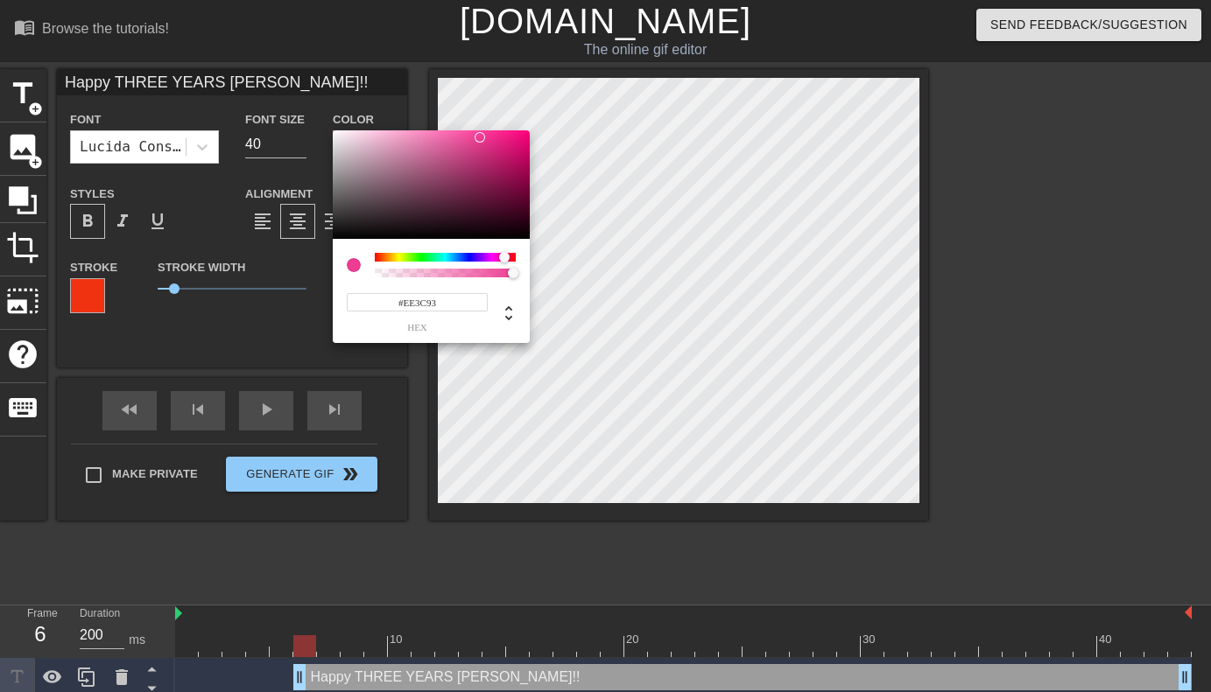
type input "Happy THREE YEARS [PERSON_NAME]!!"
type input "#F21B84"
click at [334, 136] on div at bounding box center [431, 184] width 197 height 109
type input "Happy THREE YEARS [PERSON_NAME]!!"
type input "#F8F1F4"
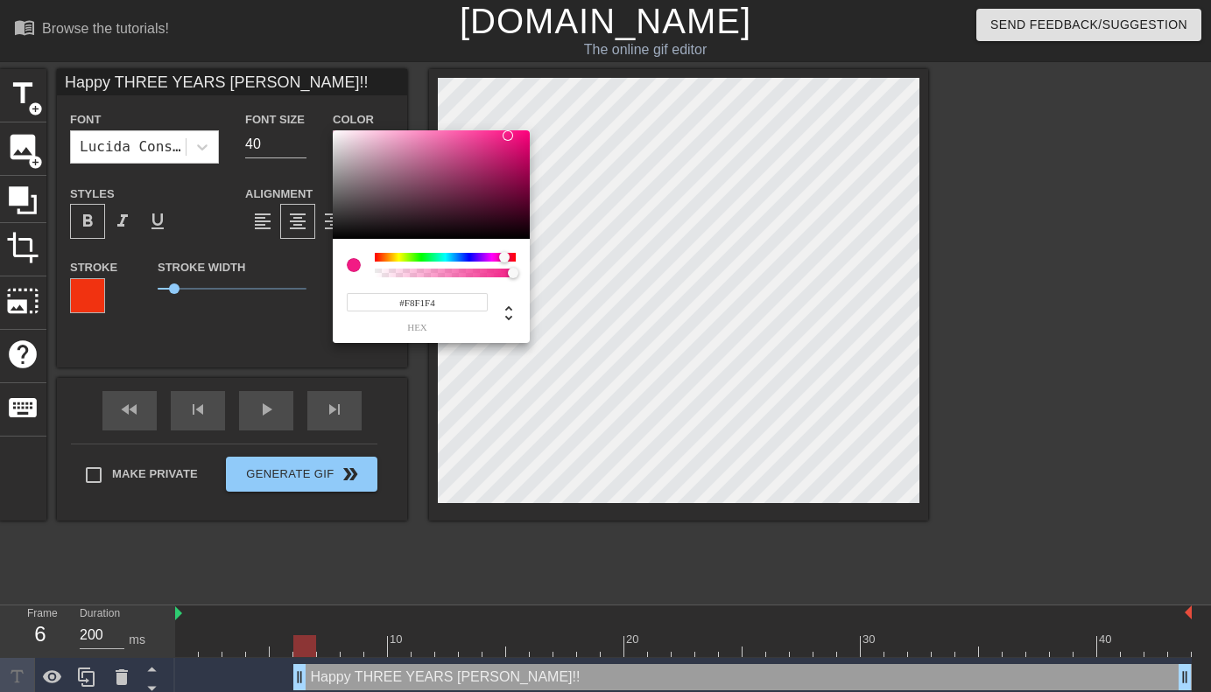
click at [339, 133] on div at bounding box center [431, 184] width 197 height 109
type input "Happy THREE YEARS [PERSON_NAME]!!"
type input "#F4EDF0"
type input "Happy THREE YEARS [PERSON_NAME]!!"
type input "#F6F3F4"
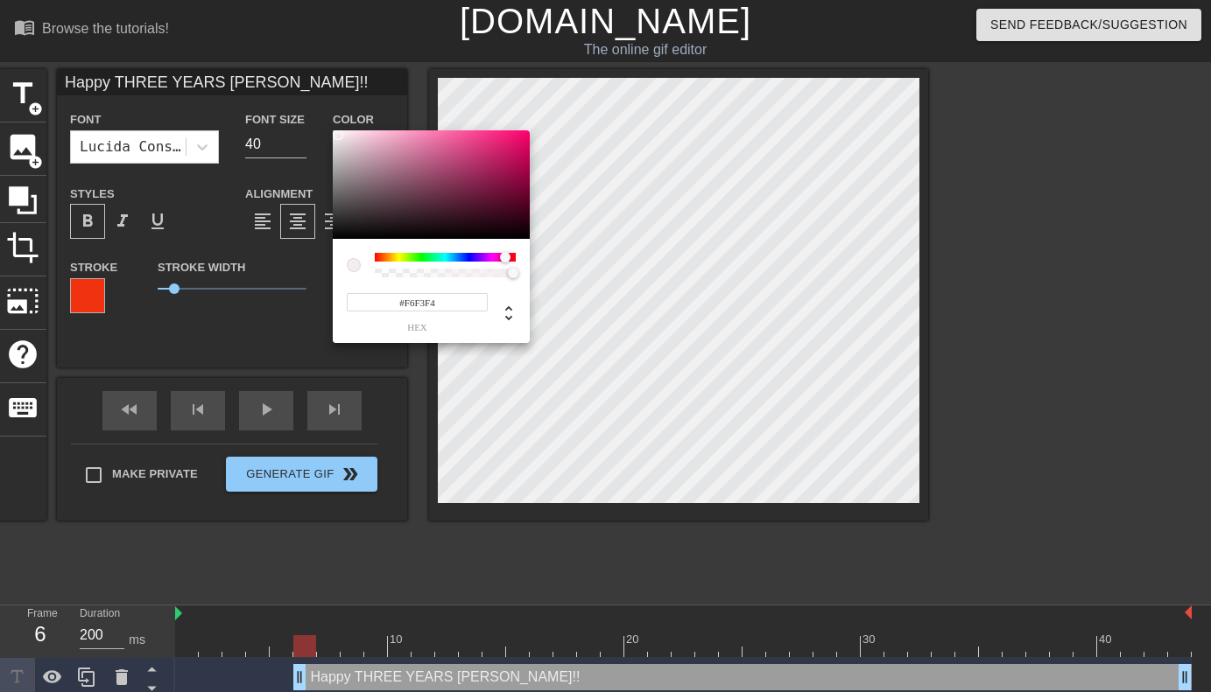
type input "Happy THREE YEARS [PERSON_NAME]!!"
type input "#FAFAFA"
type input "Happy THREE YEARS [PERSON_NAME]!!"
type input "#FCFCFC"
click at [331, 131] on div at bounding box center [332, 131] width 11 height 11
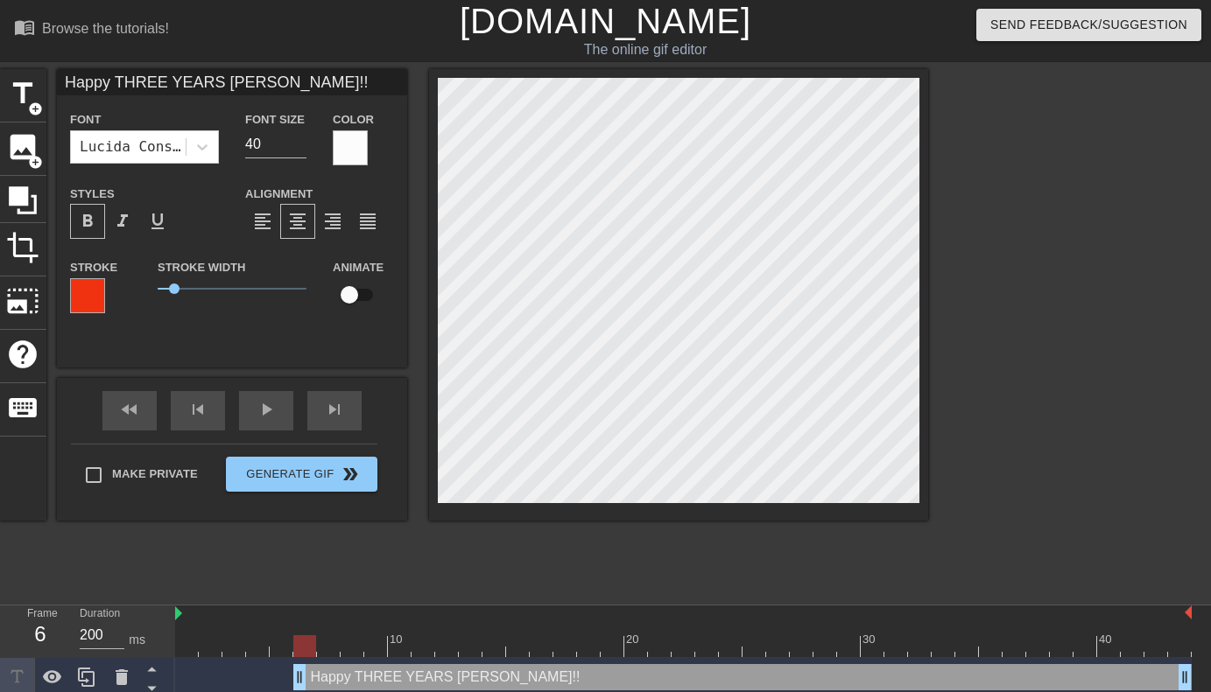
click at [97, 289] on div at bounding box center [87, 295] width 35 height 35
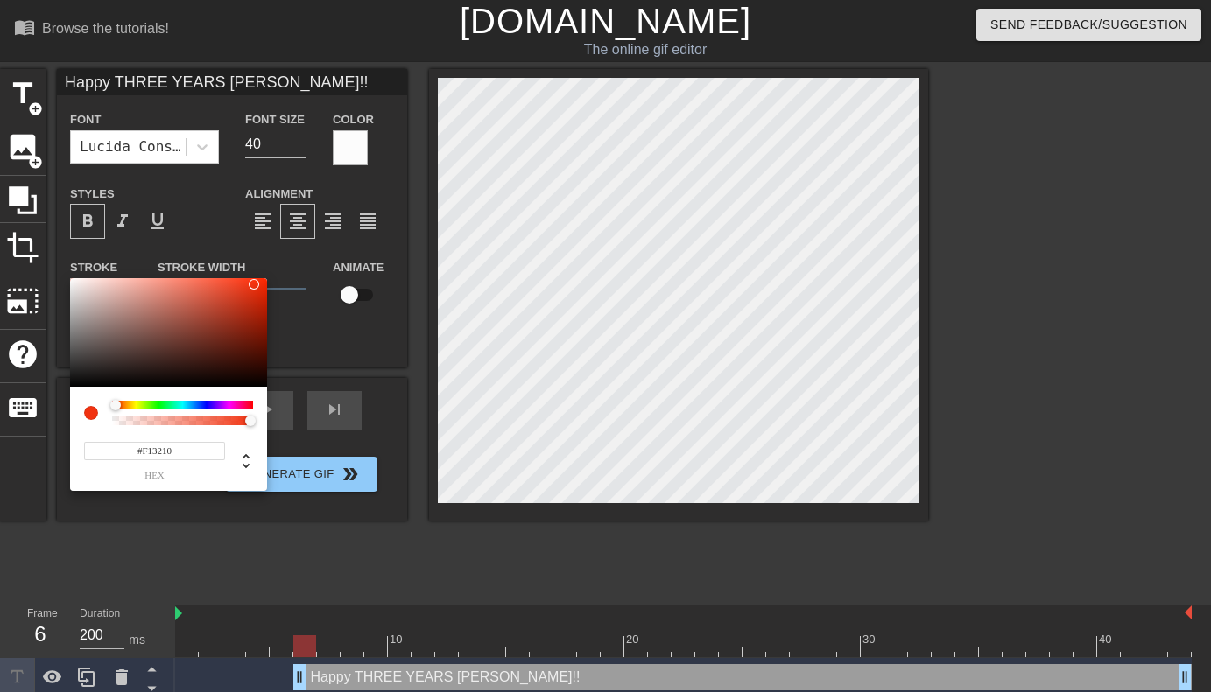
type input "Happy THREE YEARS [PERSON_NAME]!!"
type input "#F53C1B"
click at [72, 283] on div at bounding box center [168, 332] width 197 height 109
type input "Happy THREE YEARS [PERSON_NAME]!!"
type input "#F5F2F1"
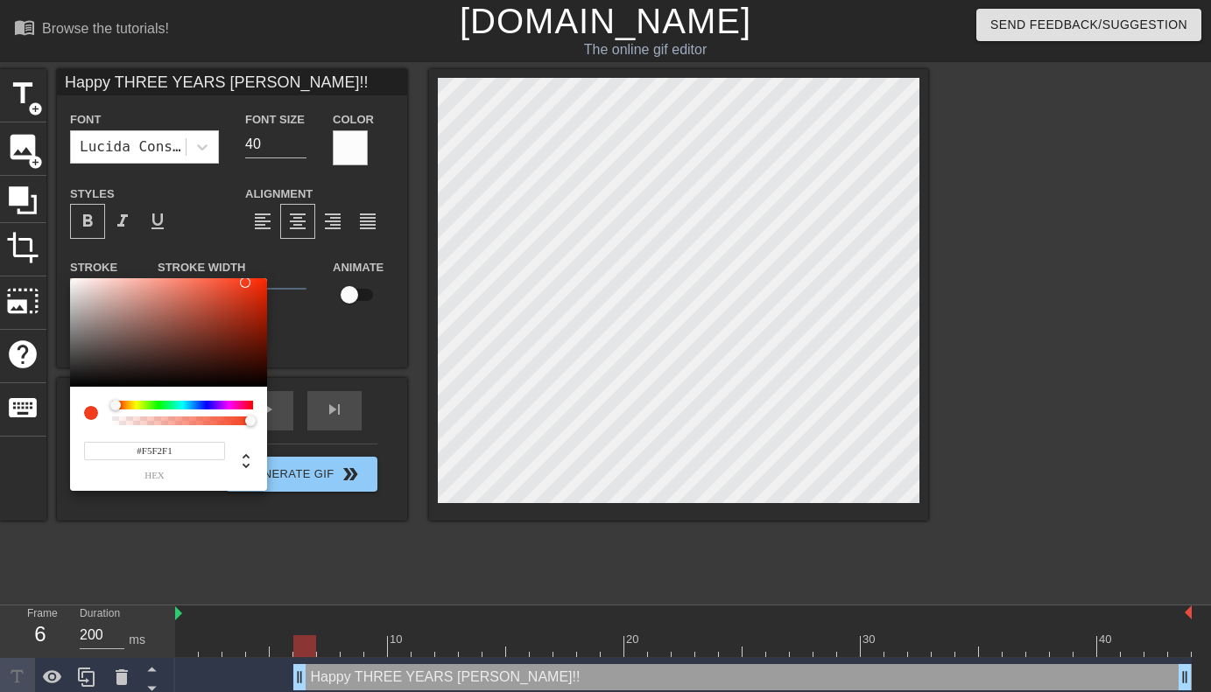
click at [74, 283] on div at bounding box center [168, 332] width 197 height 109
click at [262, 385] on div at bounding box center [168, 332] width 197 height 109
type input "Happy THREE YEARS [PERSON_NAME]!!"
type input "#040100"
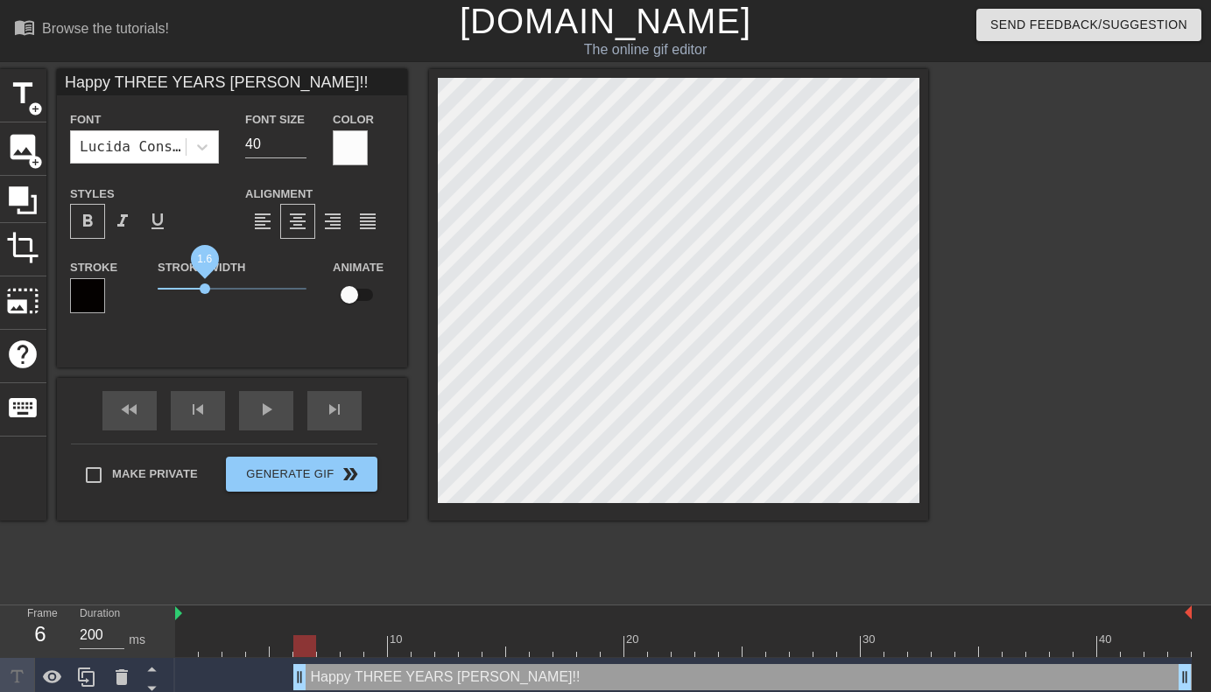
drag, startPoint x: 174, startPoint y: 288, endPoint x: 205, endPoint y: 286, distance: 30.7
click at [205, 286] on span "1.6" at bounding box center [205, 289] width 11 height 11
click at [207, 144] on icon at bounding box center [202, 147] width 18 height 18
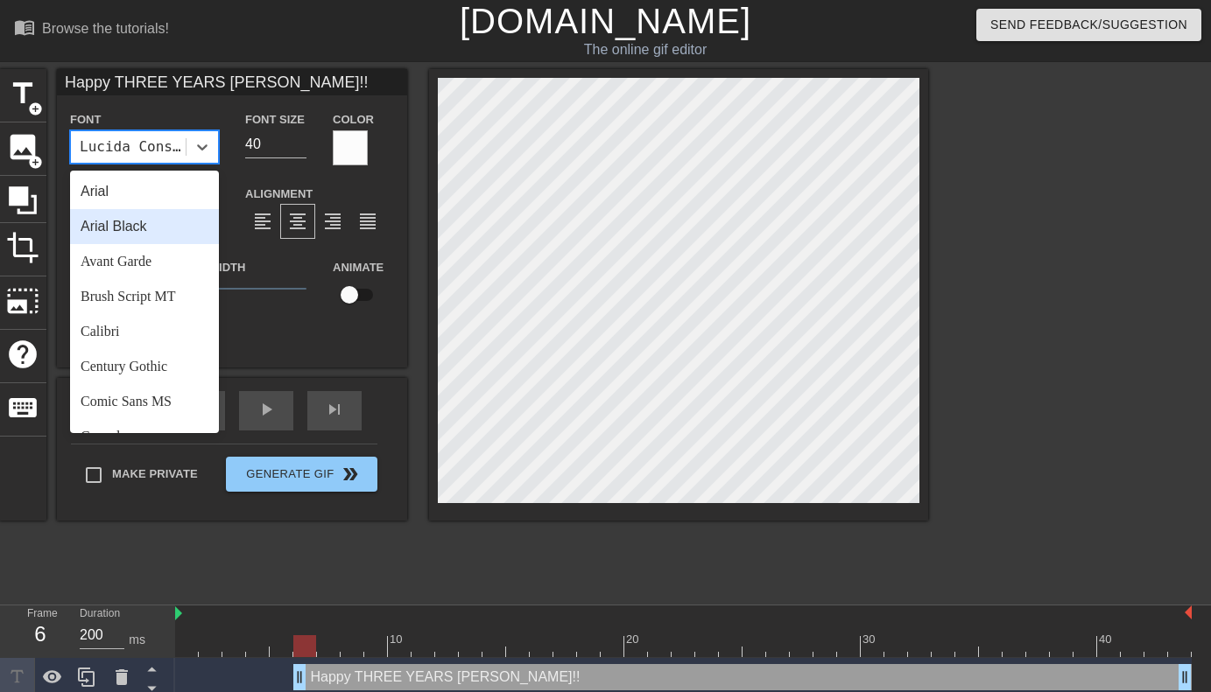
click at [145, 243] on div "Arial Black" at bounding box center [144, 226] width 149 height 35
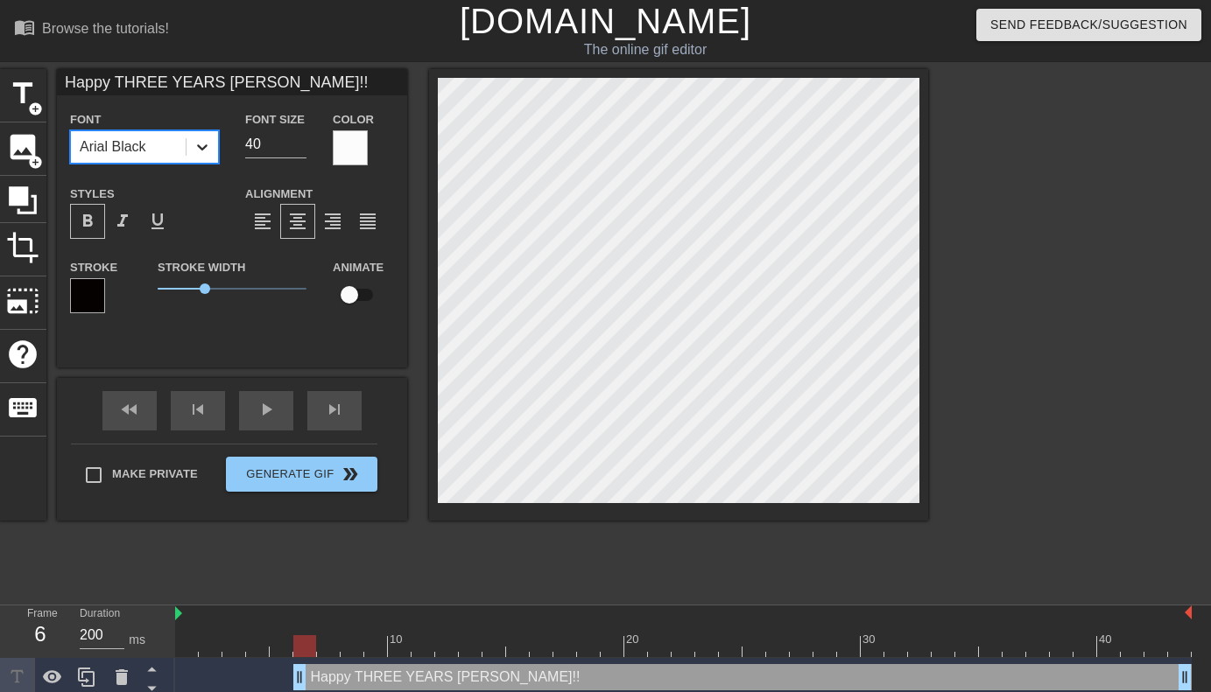
click at [201, 155] on icon at bounding box center [202, 147] width 18 height 18
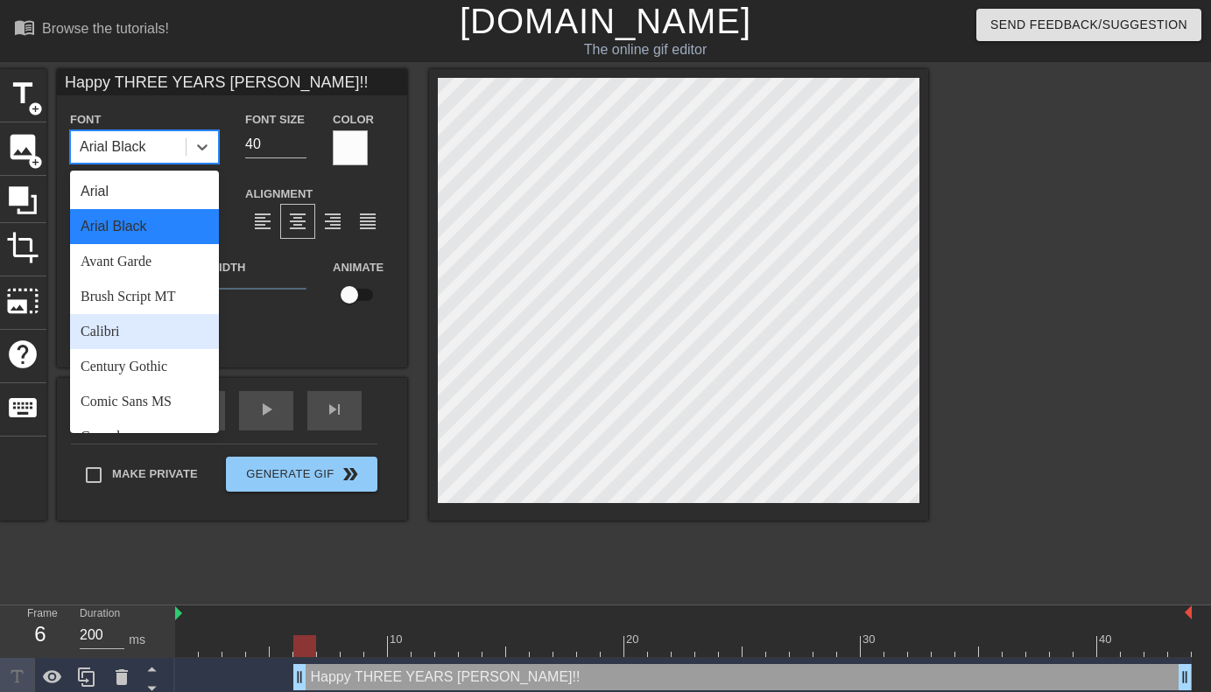
click at [132, 342] on div "Calibri" at bounding box center [144, 331] width 149 height 35
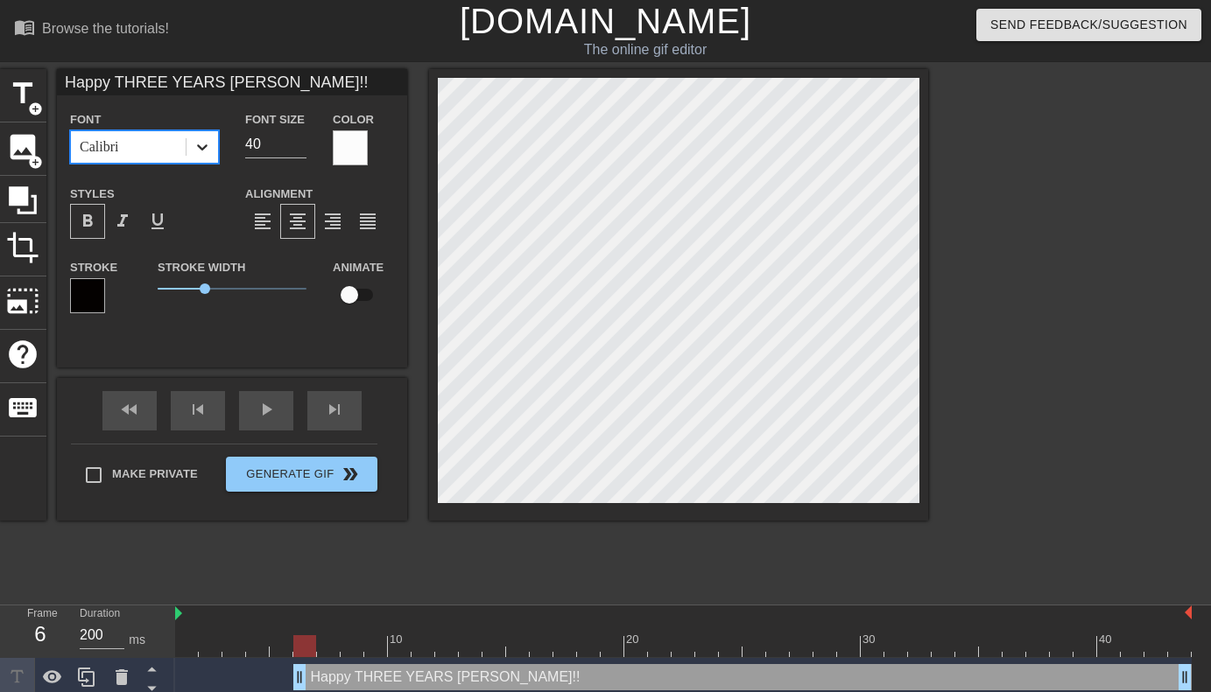
click at [199, 154] on icon at bounding box center [202, 147] width 18 height 18
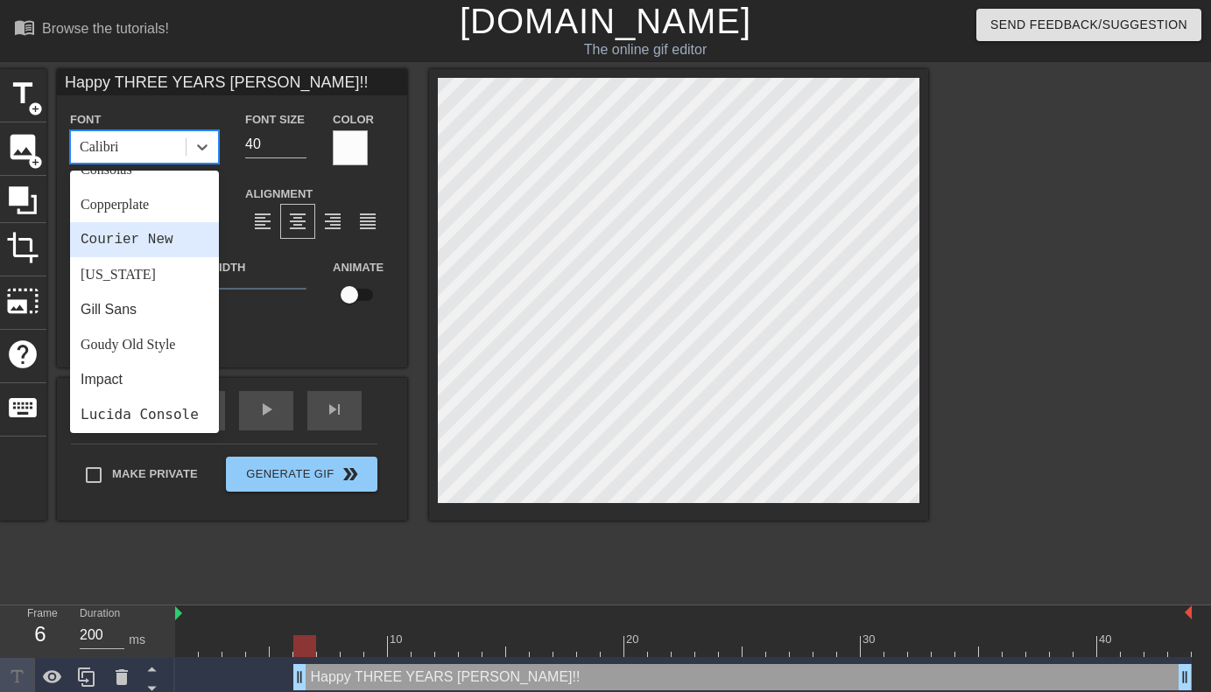
scroll to position [270, 0]
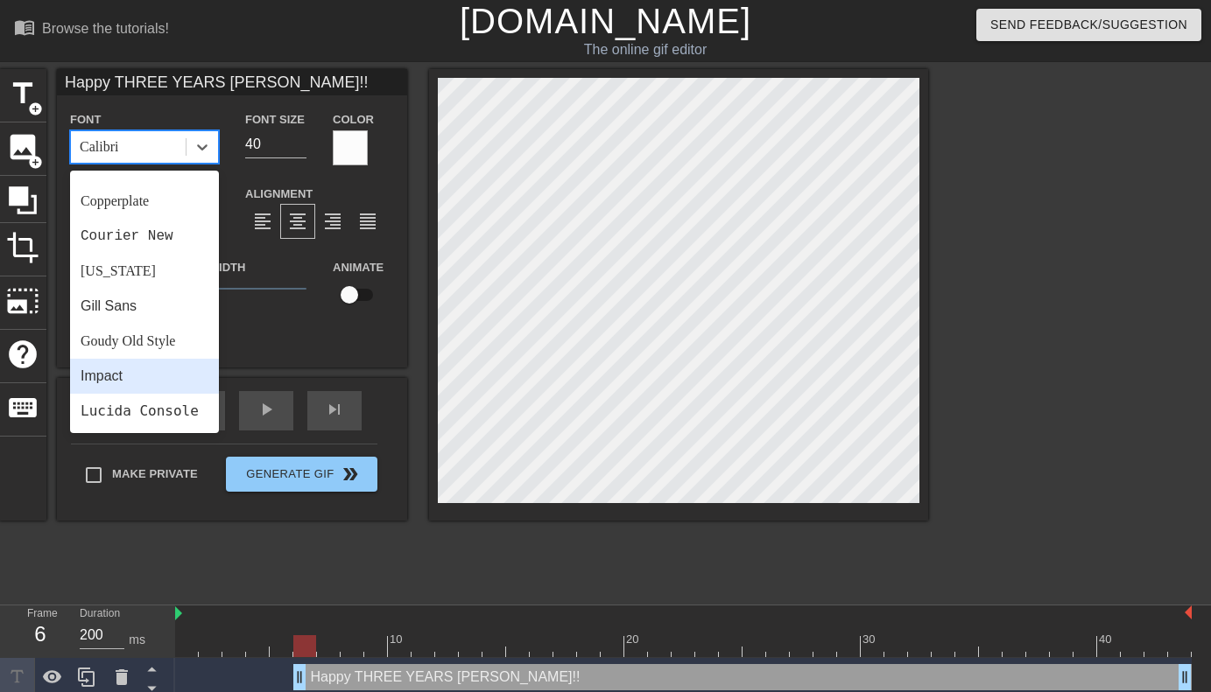
click at [145, 378] on div "Impact" at bounding box center [144, 376] width 149 height 35
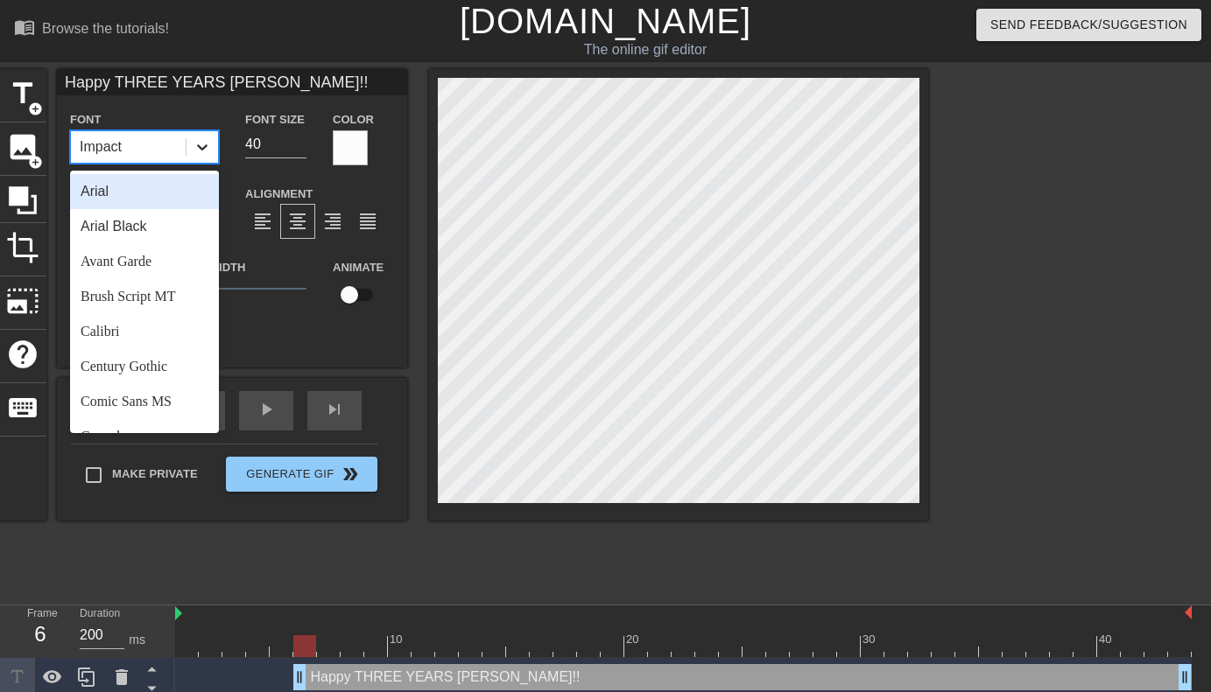
click at [208, 148] on icon at bounding box center [202, 147] width 18 height 18
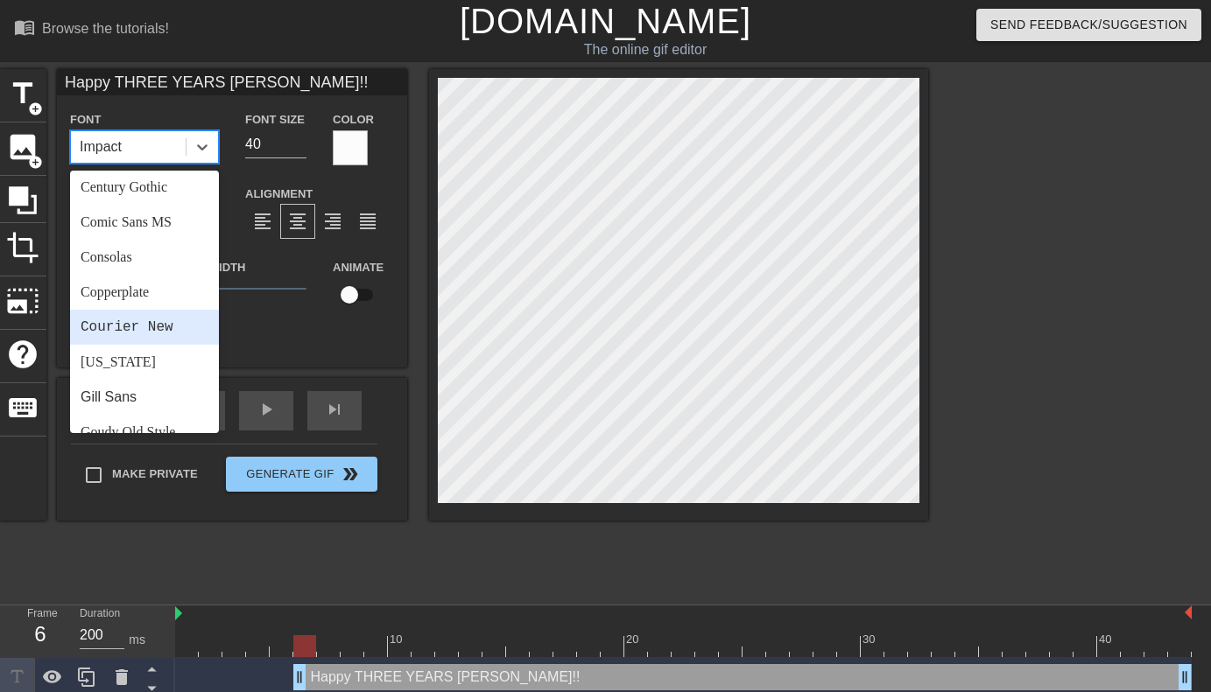
scroll to position [180, 0]
click at [143, 374] on div "[US_STATE]" at bounding box center [144, 361] width 149 height 35
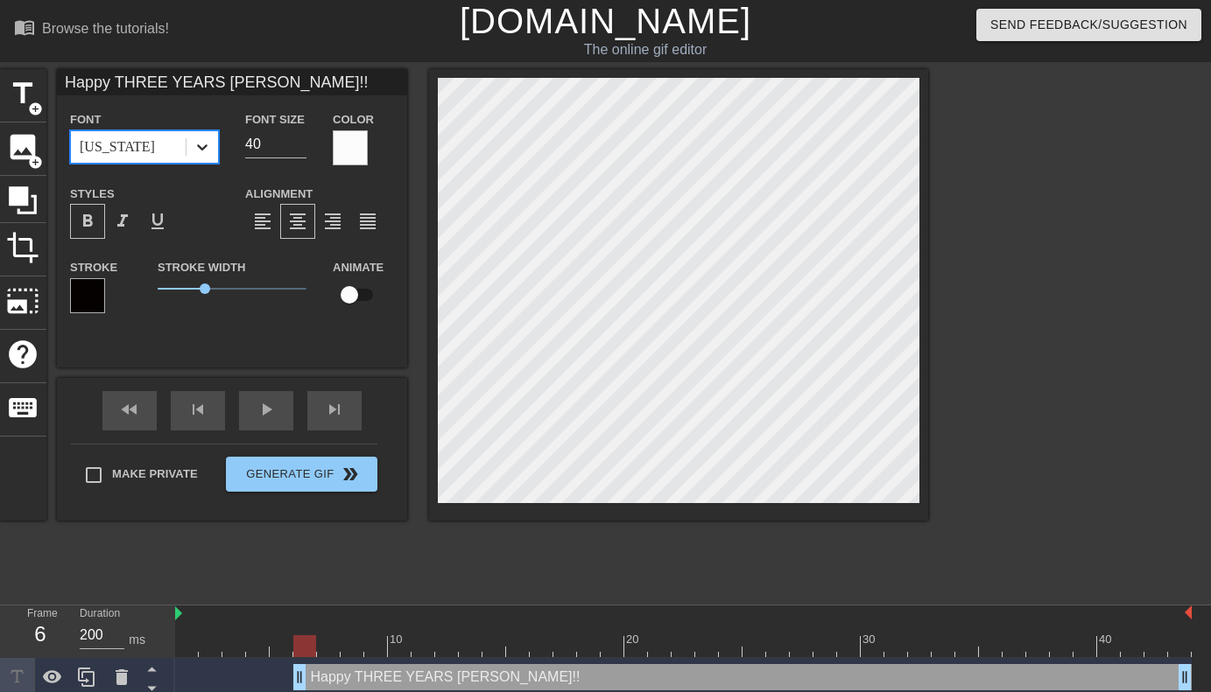
click at [210, 153] on icon at bounding box center [202, 147] width 18 height 18
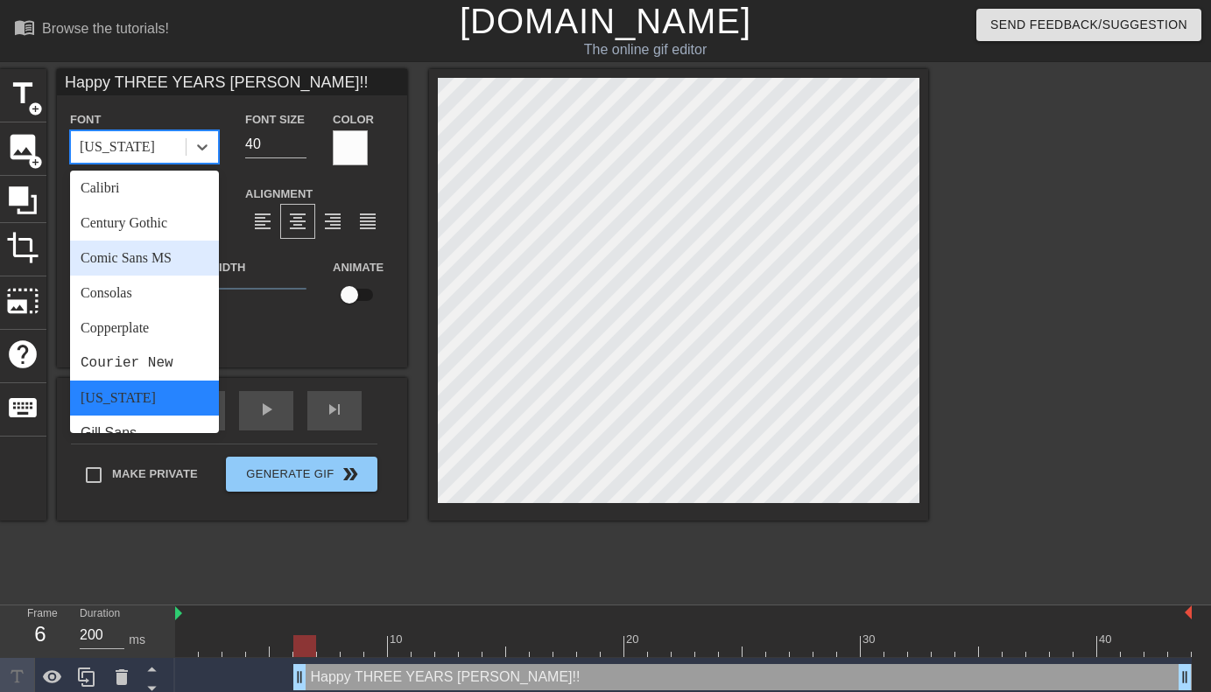
scroll to position [157, 0]
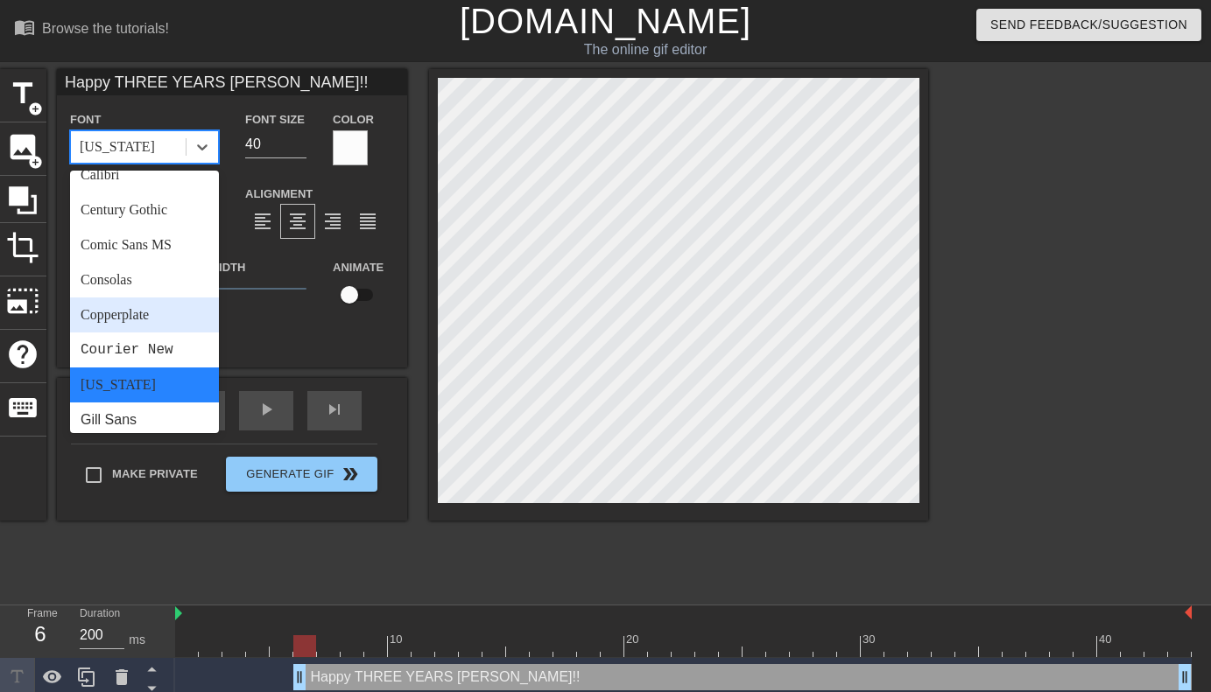
click at [149, 314] on div "Copperplate" at bounding box center [144, 315] width 149 height 35
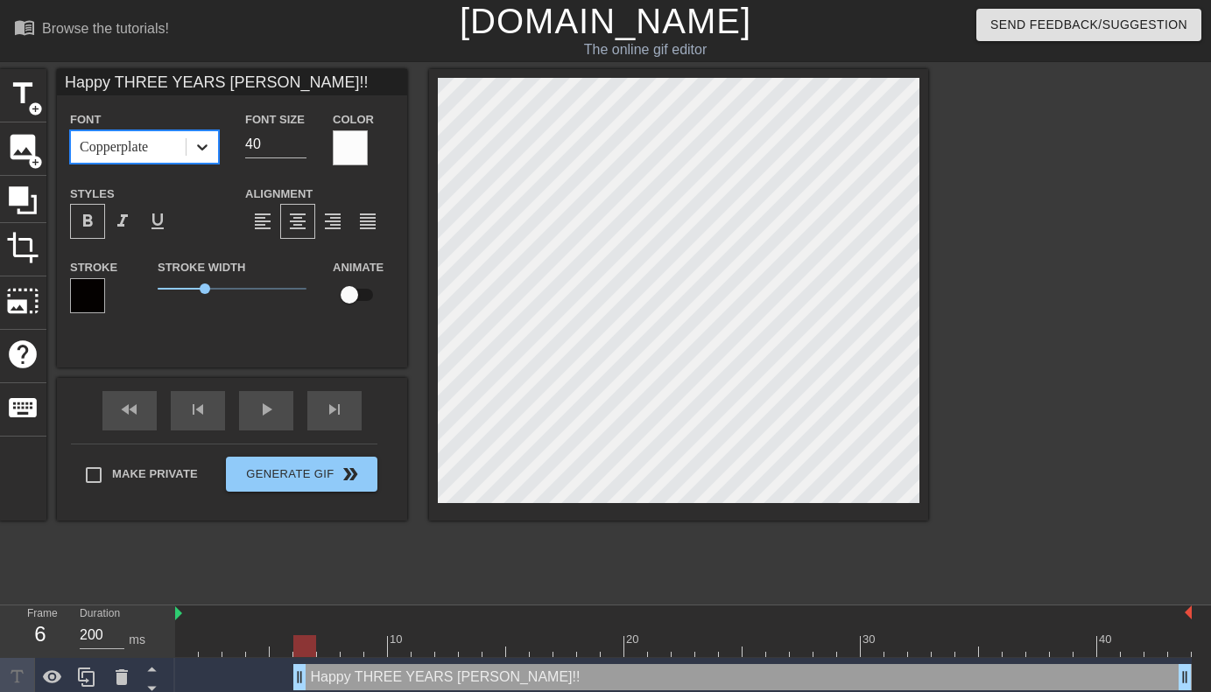
click at [207, 147] on icon at bounding box center [202, 147] width 11 height 6
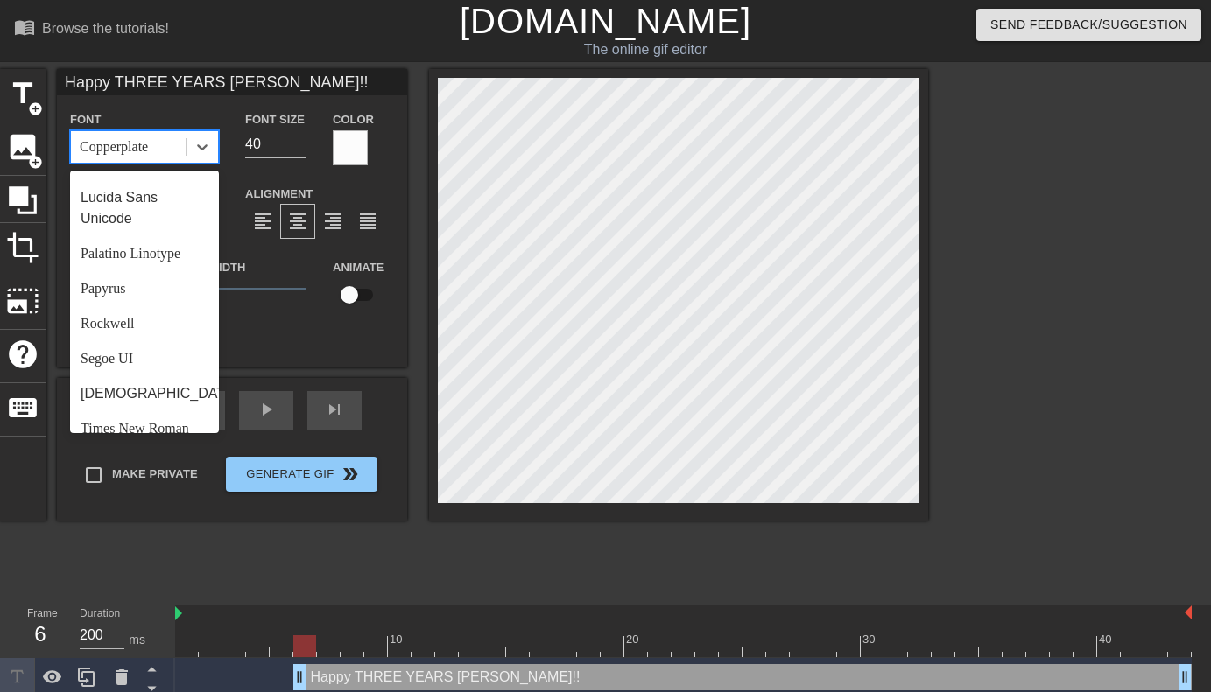
scroll to position [606, 0]
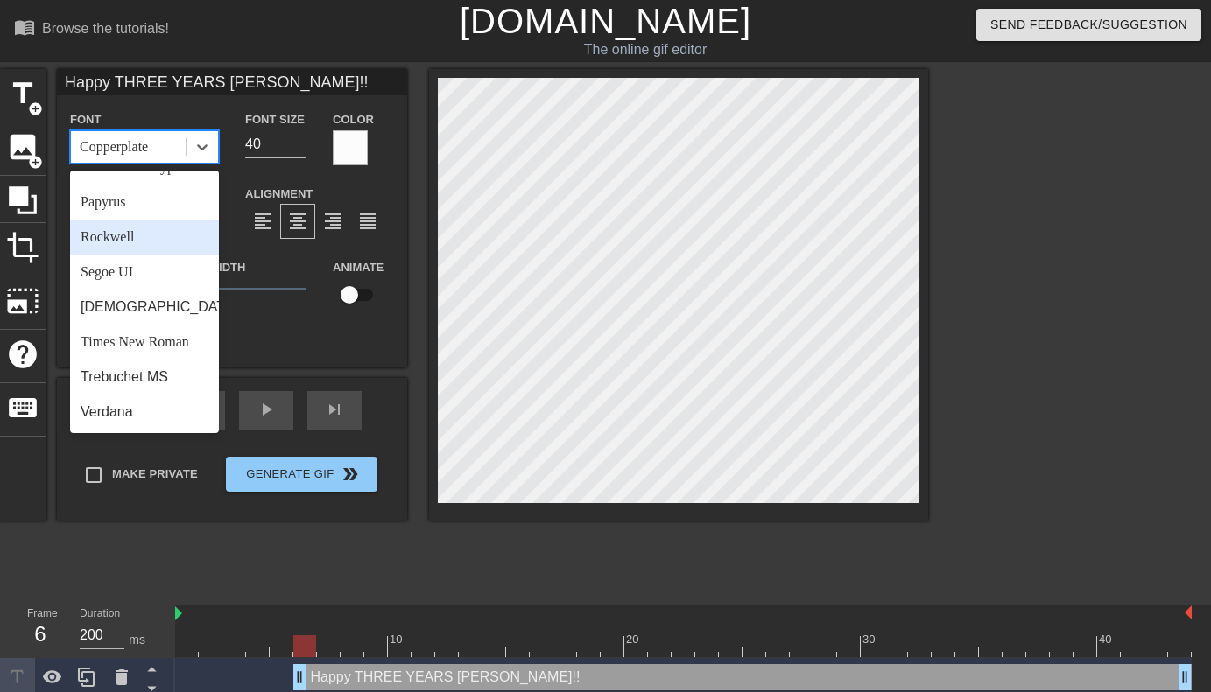
click at [167, 235] on div "Rockwell" at bounding box center [144, 237] width 149 height 35
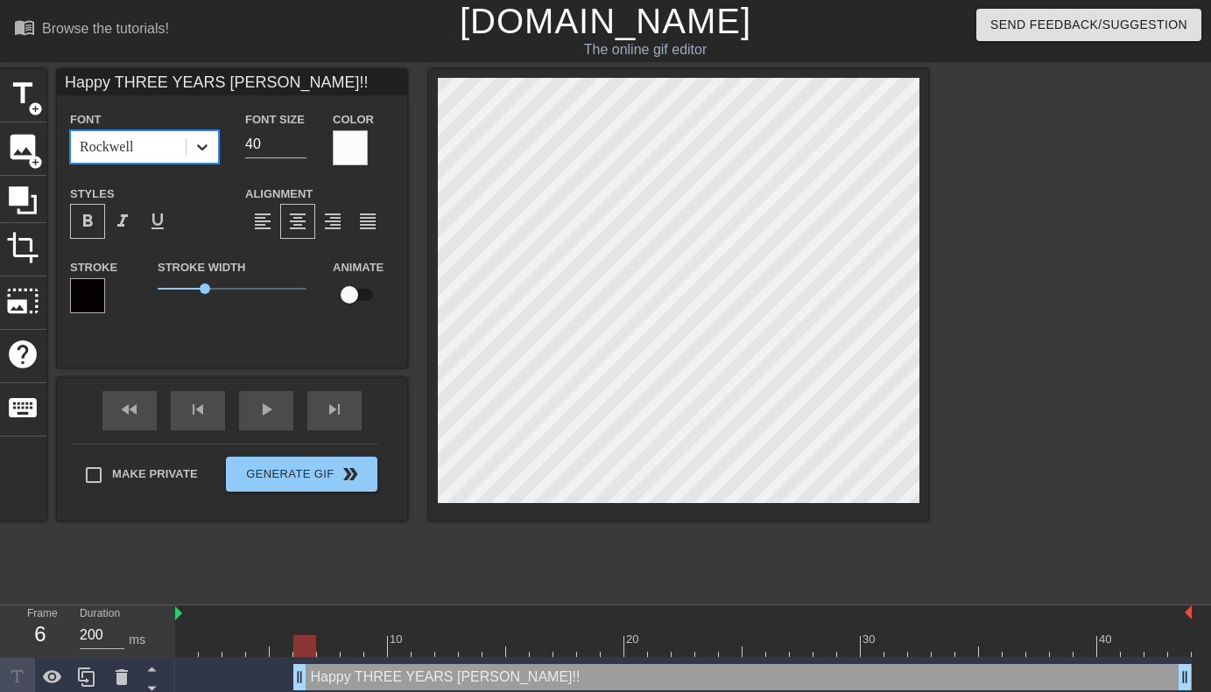
click at [204, 144] on icon at bounding box center [202, 147] width 18 height 18
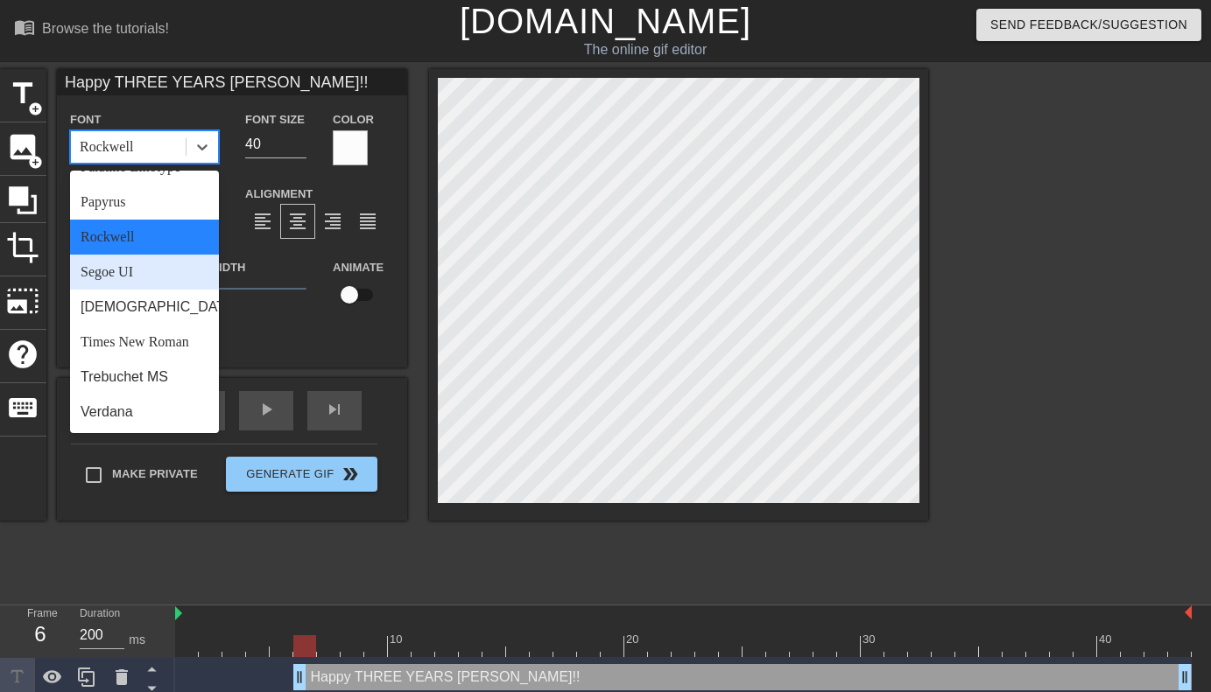
click at [162, 281] on div "Segoe UI" at bounding box center [144, 272] width 149 height 35
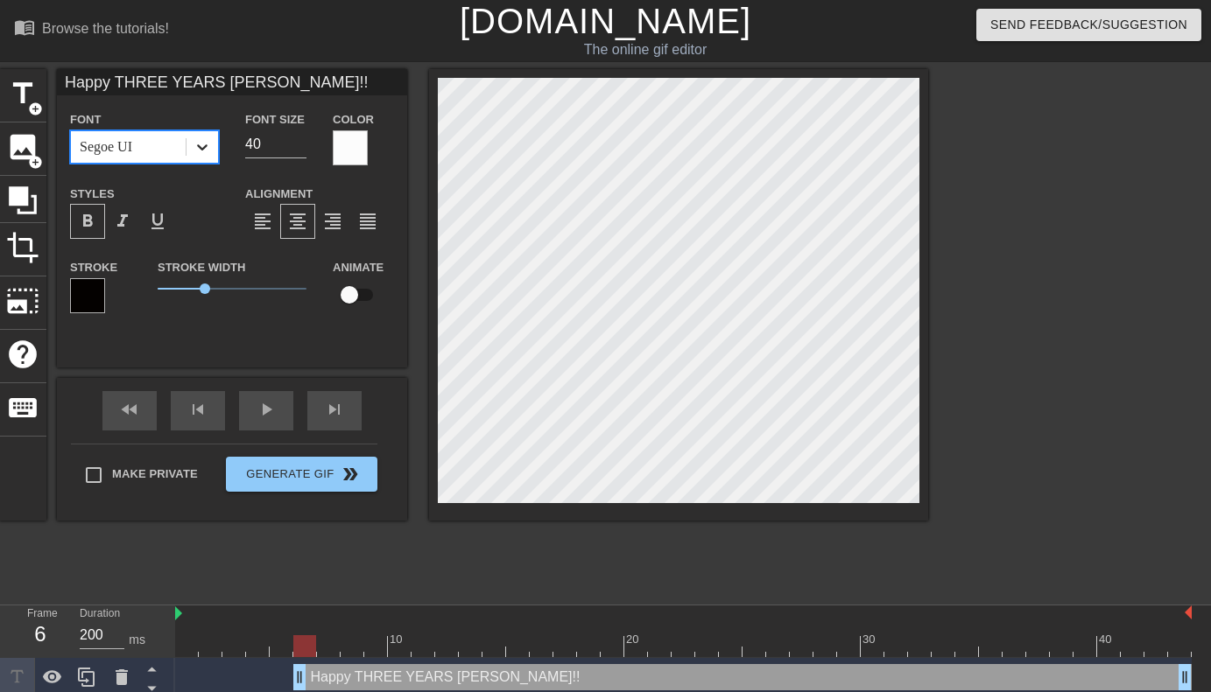
click at [203, 151] on icon at bounding box center [202, 147] width 18 height 18
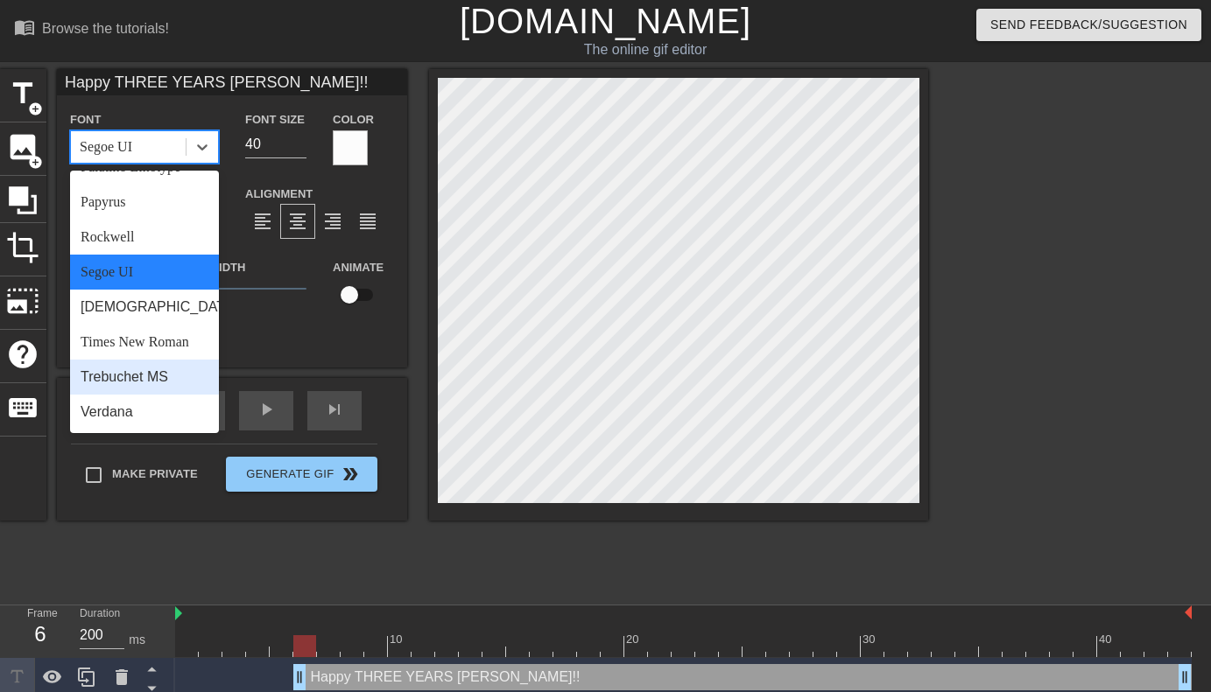
click at [141, 384] on div "Trebuchet MS" at bounding box center [144, 377] width 149 height 35
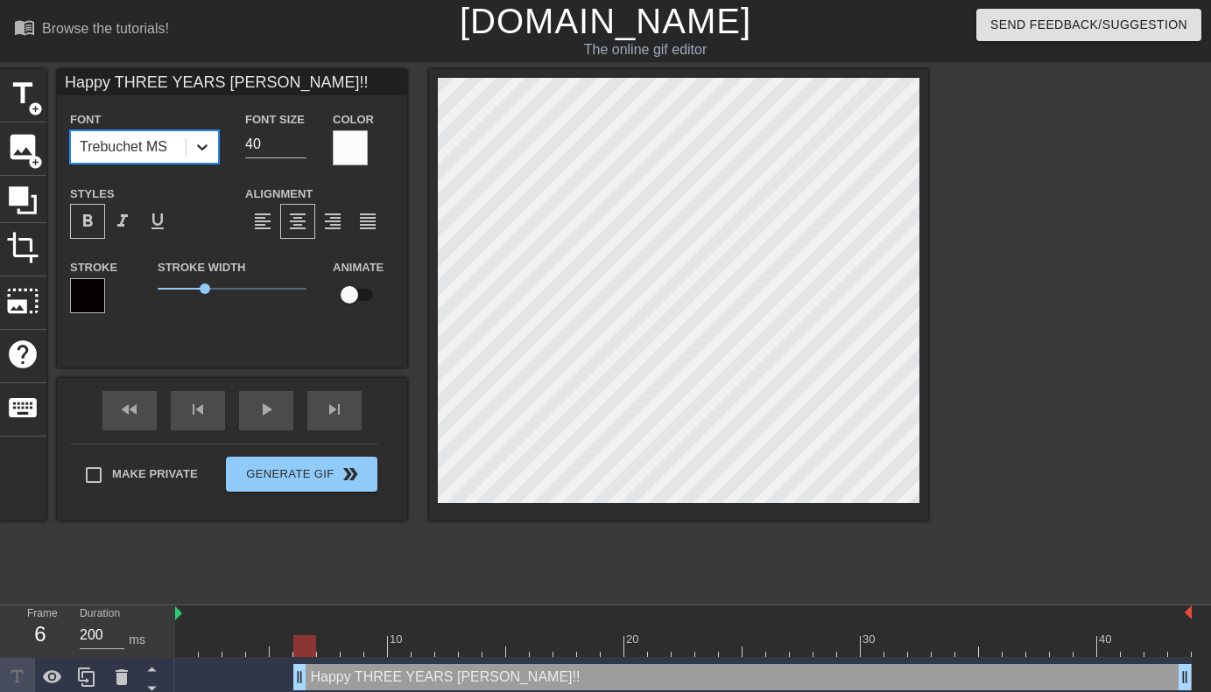
click at [200, 152] on icon at bounding box center [202, 147] width 18 height 18
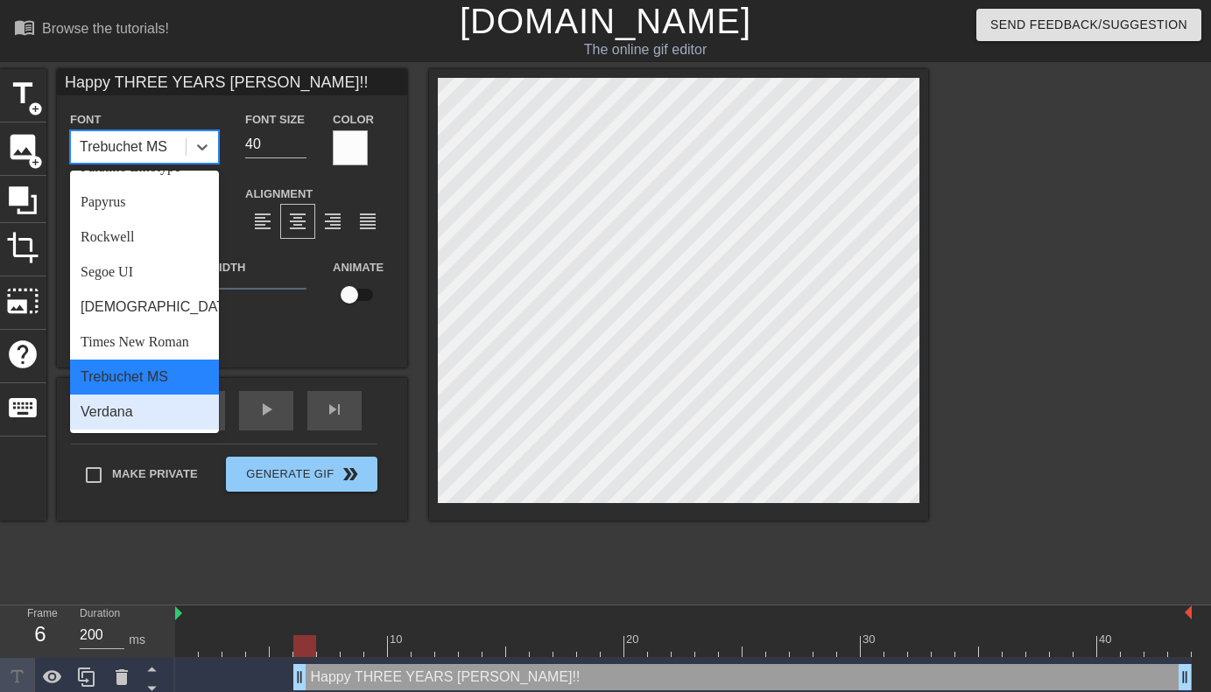
click at [128, 413] on div "Verdana" at bounding box center [144, 412] width 149 height 35
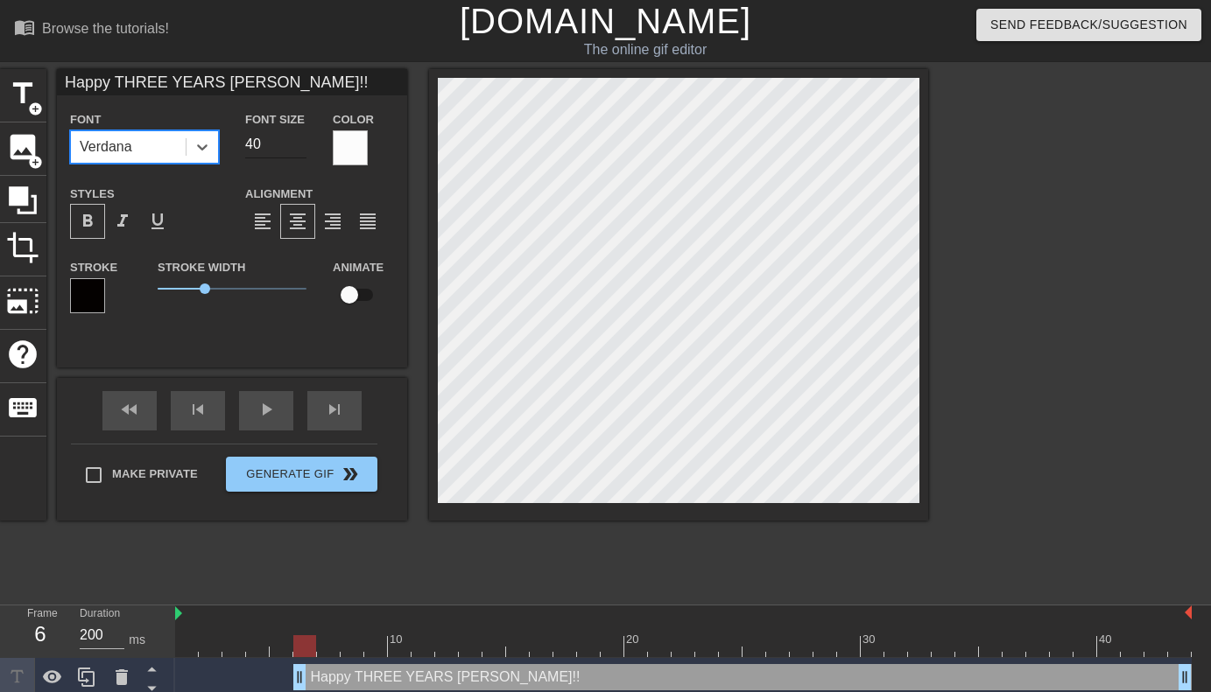
type input "Happy THREE YEARS [PERSON_NAME]!!"
click at [302, 143] on input "41" at bounding box center [275, 144] width 61 height 28
type input "42"
click at [302, 143] on input "42" at bounding box center [275, 144] width 61 height 28
type input "Happy THREE YEARS [PERSON_NAME]!!"
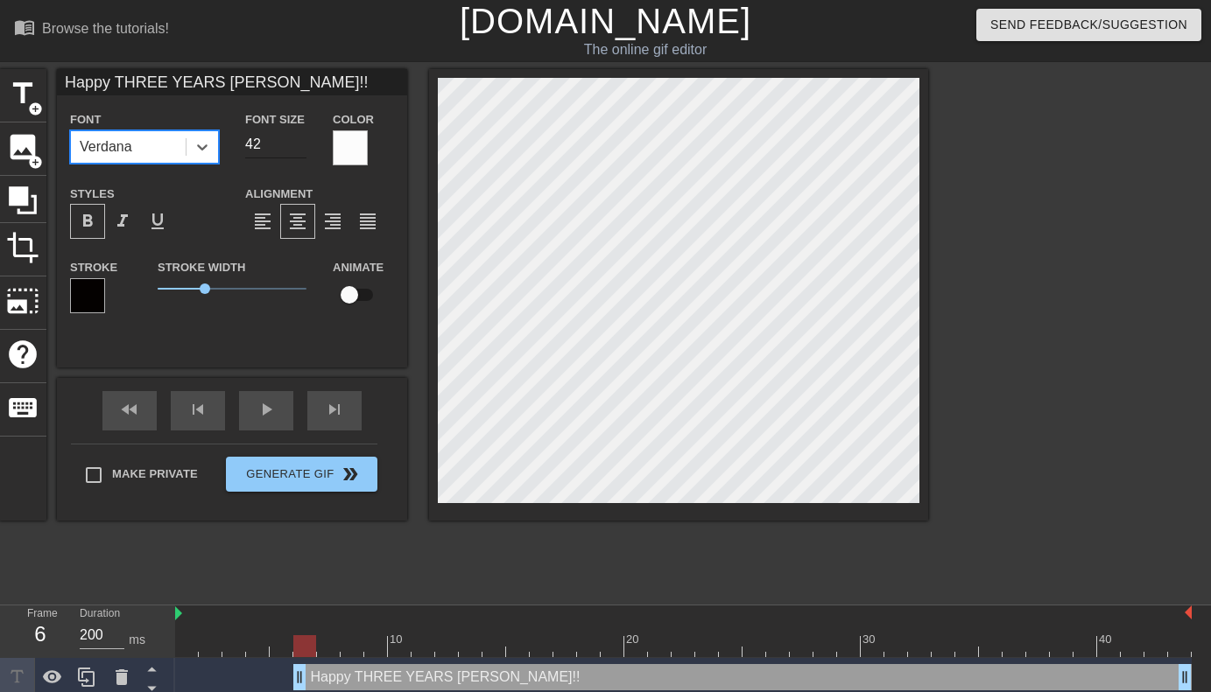
type input "43"
click at [302, 143] on input "43" at bounding box center [275, 144] width 61 height 28
type input "Happy THREE YEARS [PERSON_NAME]!!"
type input "44"
click at [302, 143] on input "44" at bounding box center [275, 144] width 61 height 28
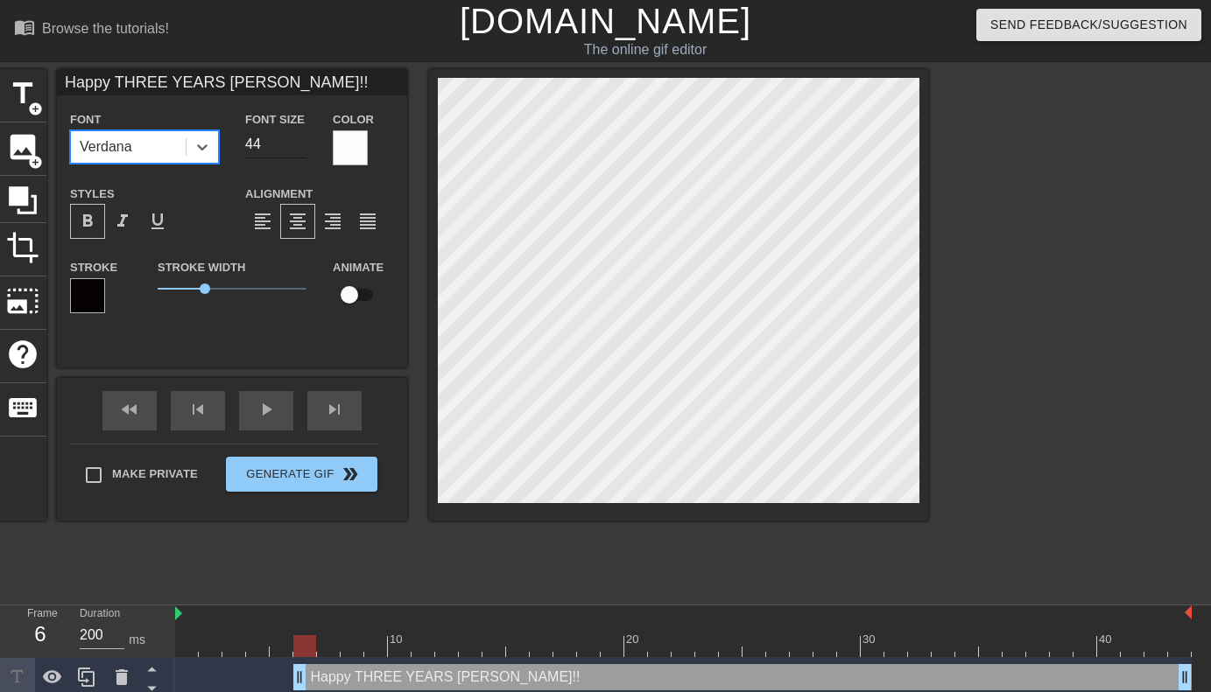
type input "Happy THREE YEARS [PERSON_NAME]!!"
click at [302, 143] on input "45" at bounding box center [275, 144] width 61 height 28
type input "46"
click at [302, 143] on input "46" at bounding box center [275, 144] width 61 height 28
type input "Happy THREE YEARS [PERSON_NAME]!!"
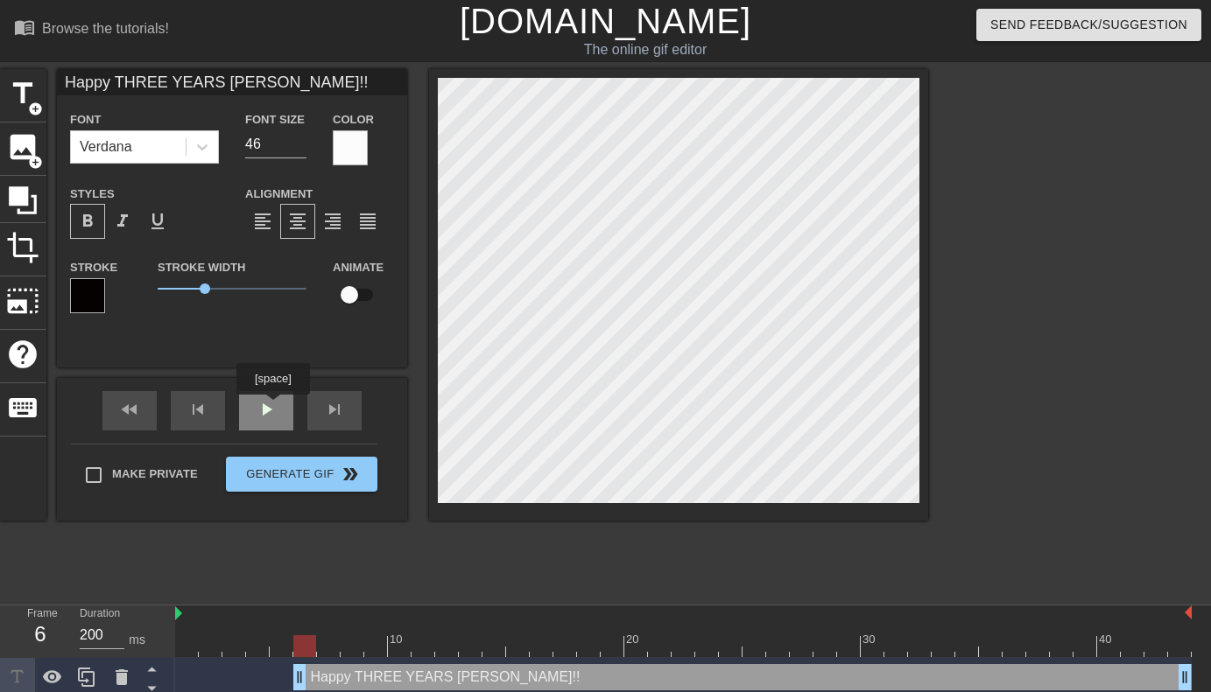
click at [275, 407] on span "play_arrow" at bounding box center [266, 409] width 21 height 21
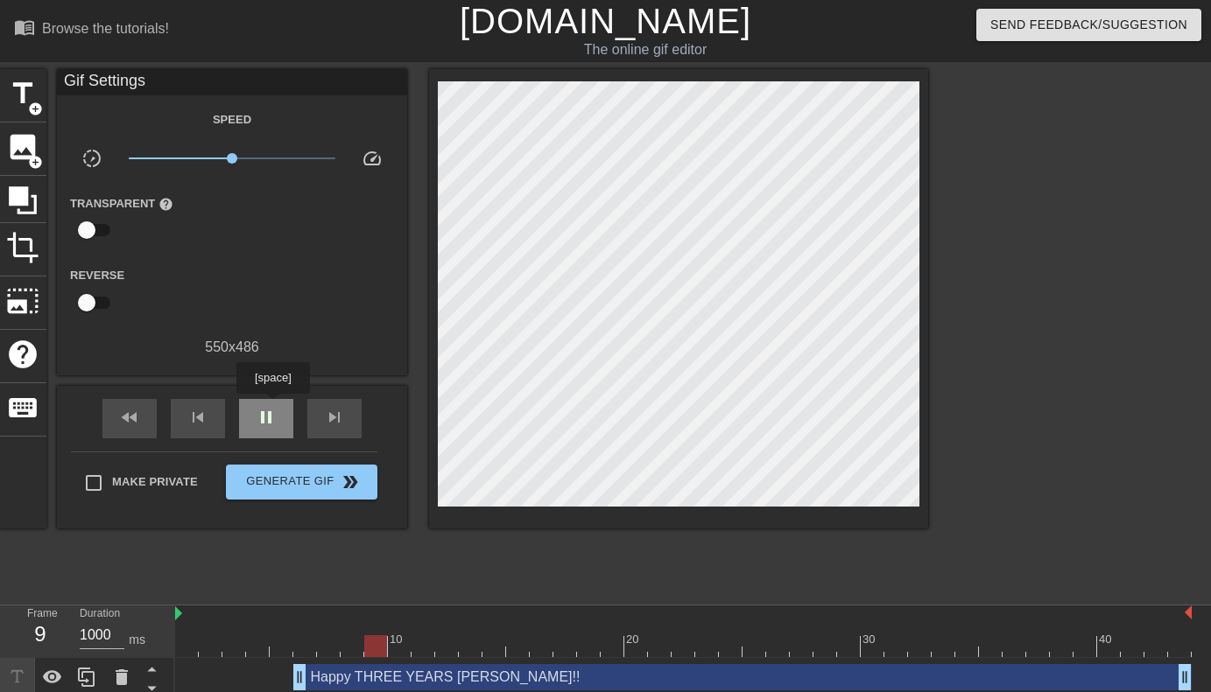
click at [275, 406] on div "pause" at bounding box center [266, 418] width 54 height 39
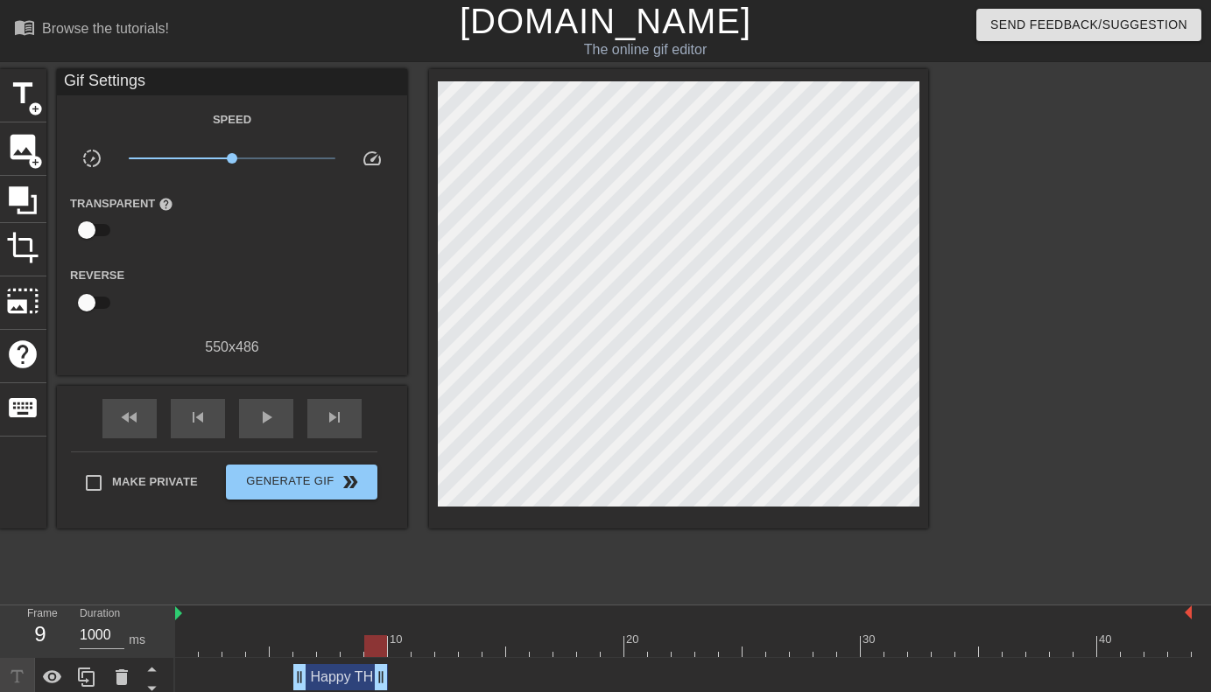
type input "200"
drag, startPoint x: 1183, startPoint y: 676, endPoint x: 393, endPoint y: 672, distance: 789.6
click at [393, 672] on div "Happy THREE YEARS [PERSON_NAME]!! drag_handle drag_handle" at bounding box center [352, 677] width 118 height 26
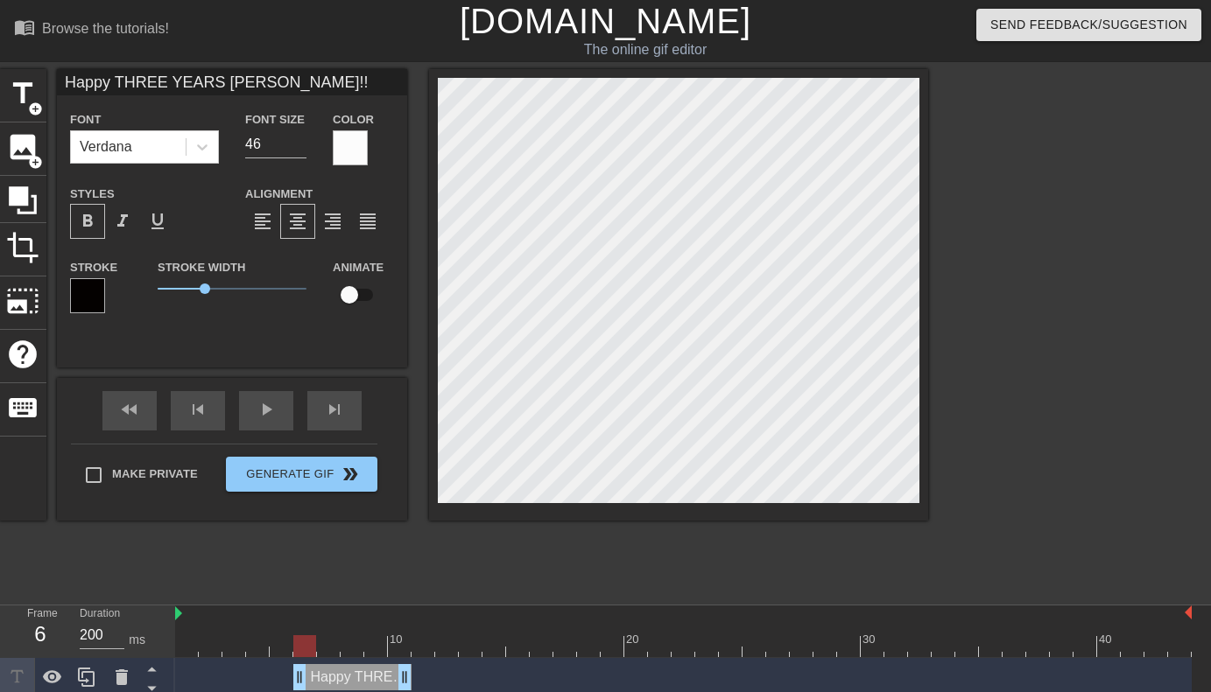
click at [389, 675] on div "Happy THREE YEARS [PERSON_NAME]!! drag_handle drag_handle" at bounding box center [352, 677] width 118 height 26
click at [420, 677] on div "Happy THREE YEARS [PERSON_NAME]!! drag_handle drag_handle" at bounding box center [683, 677] width 1016 height 26
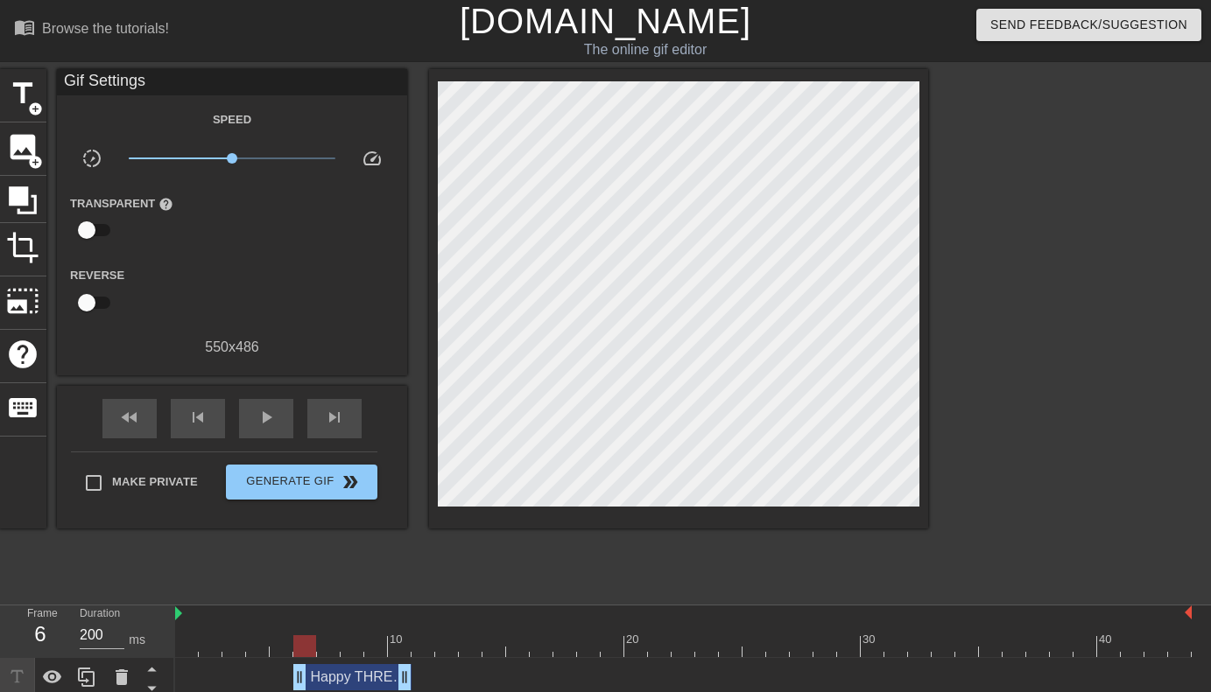
click at [435, 657] on div at bounding box center [683, 647] width 1016 height 22
click at [35, 94] on span "title" at bounding box center [22, 93] width 33 height 33
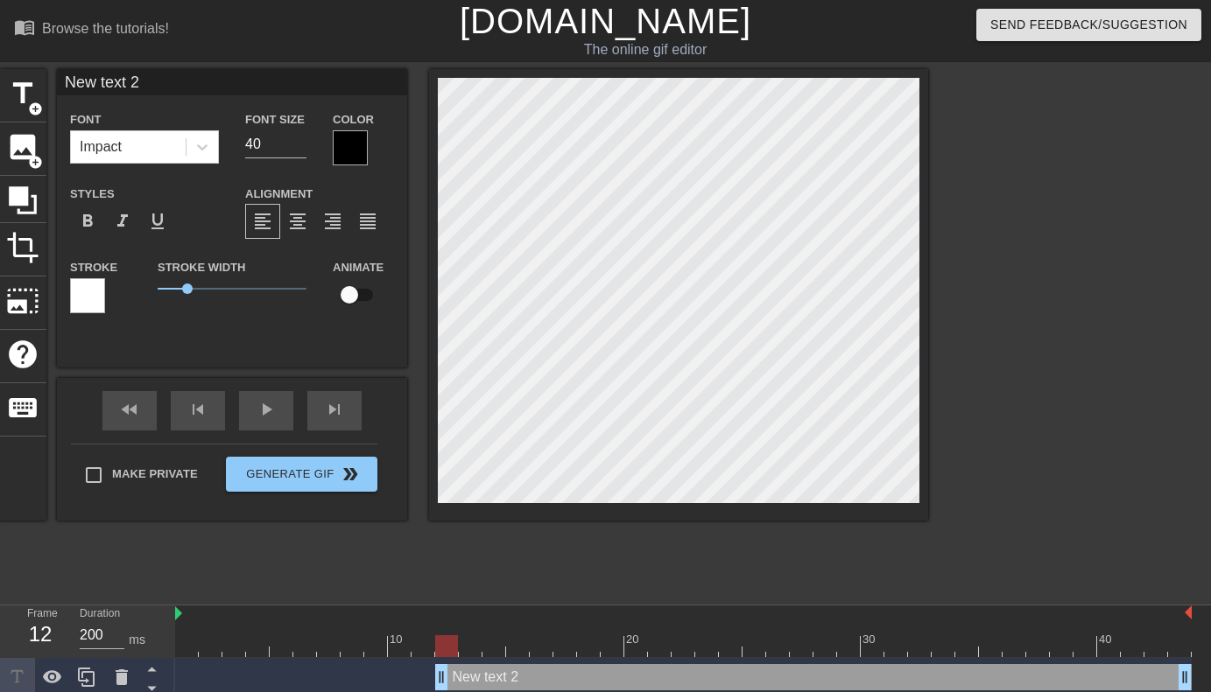
paste textarea "[URL][DOMAIN_NAME]"
type input "[URL][DOMAIN_NAME]"
type textarea "[URL][DOMAIN_NAME]"
type input "New text 2"
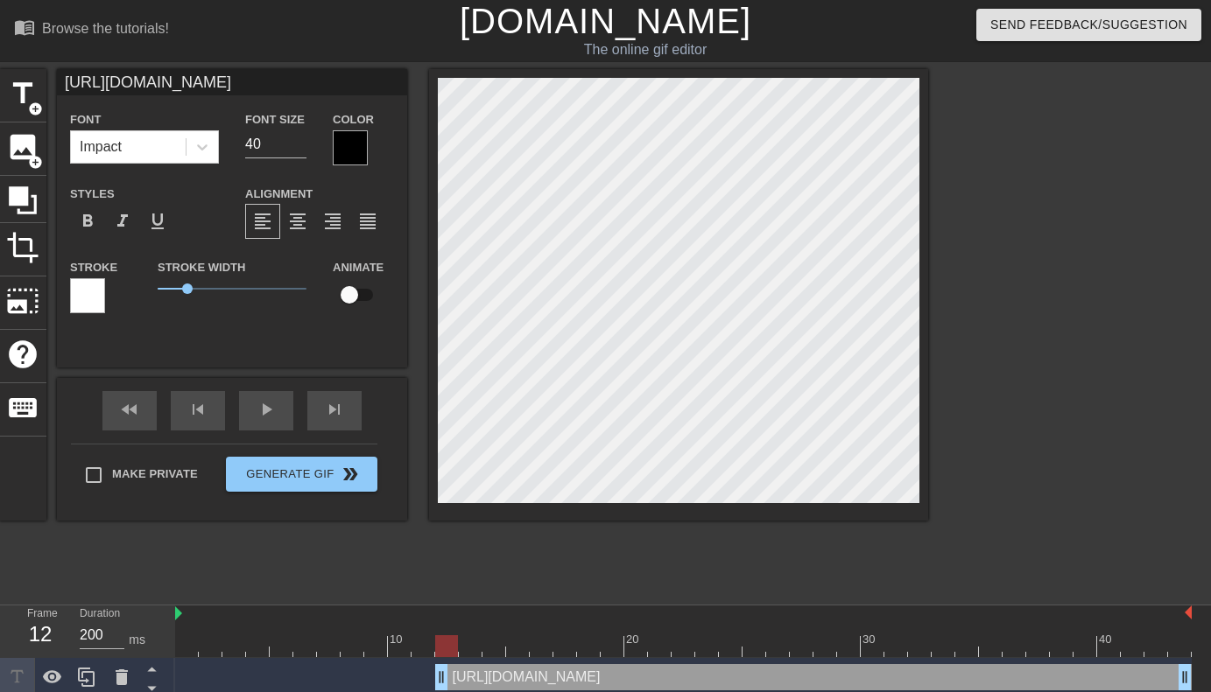
type textarea "New text 2"
click at [376, 672] on div "New text 2 drag_handle drag_handle" at bounding box center [683, 677] width 1016 height 26
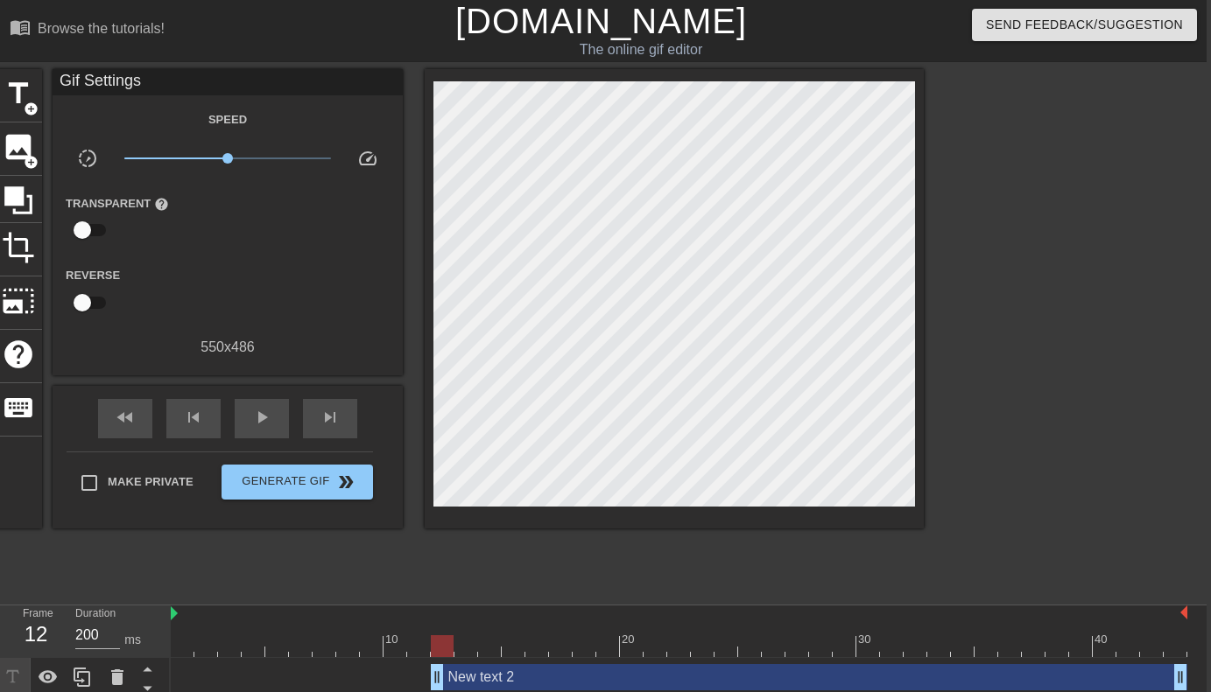
scroll to position [1, 0]
